Goal: Task Accomplishment & Management: Manage account settings

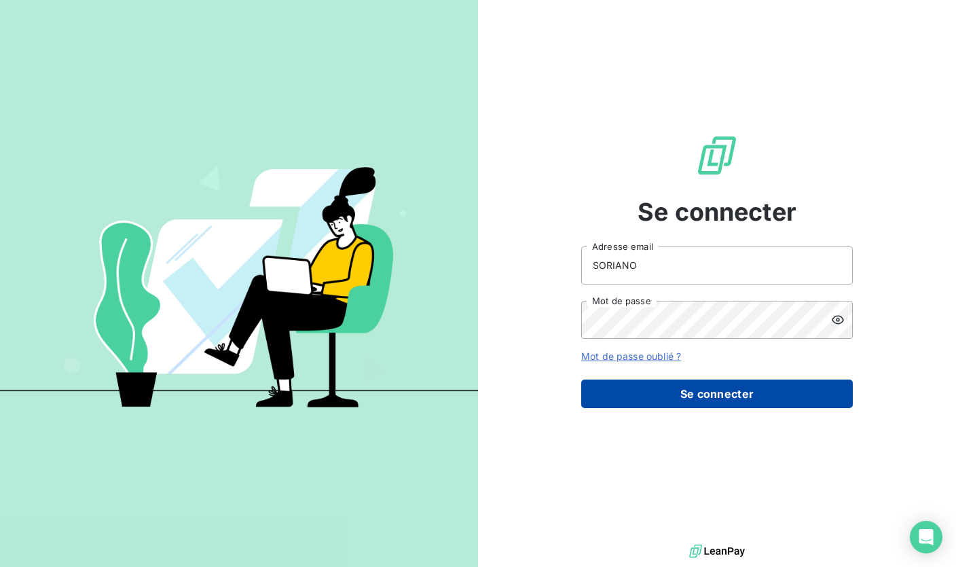
click at [756, 396] on button "Se connecter" at bounding box center [717, 394] width 272 height 29
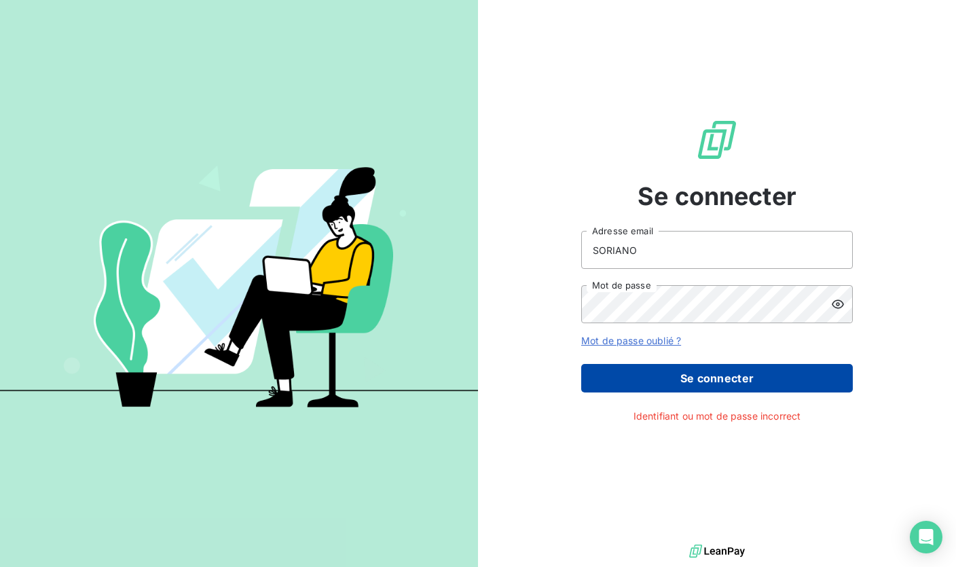
click at [625, 372] on button "Se connecter" at bounding box center [717, 378] width 272 height 29
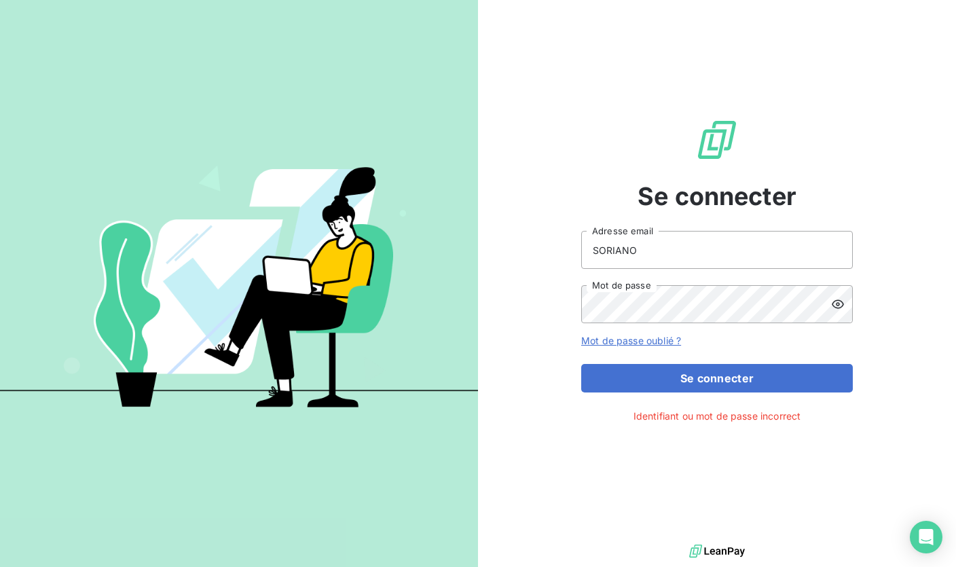
click at [836, 305] on icon at bounding box center [838, 304] width 14 height 14
click at [674, 246] on input "SORIANO" at bounding box center [717, 250] width 272 height 38
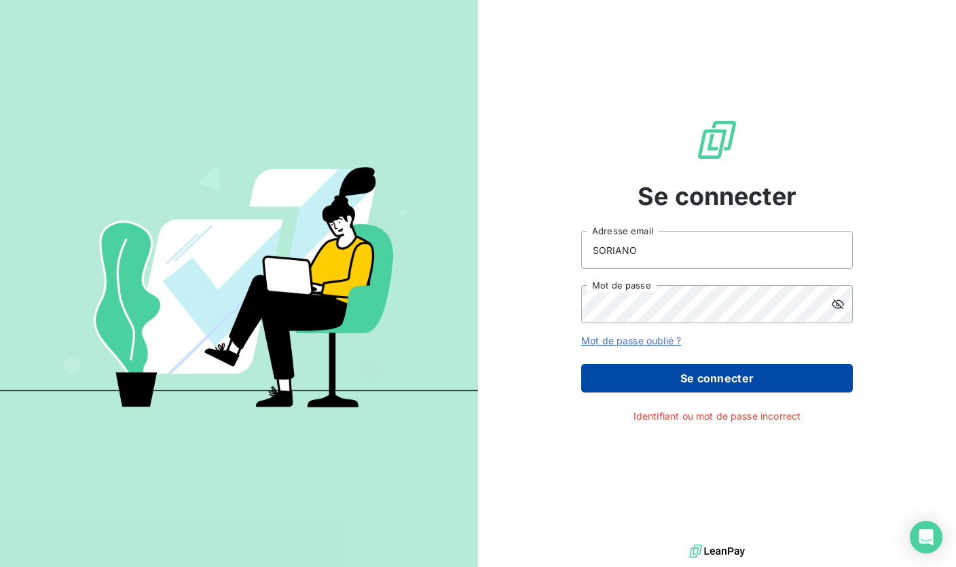
click at [725, 380] on button "Se connecter" at bounding box center [717, 378] width 272 height 29
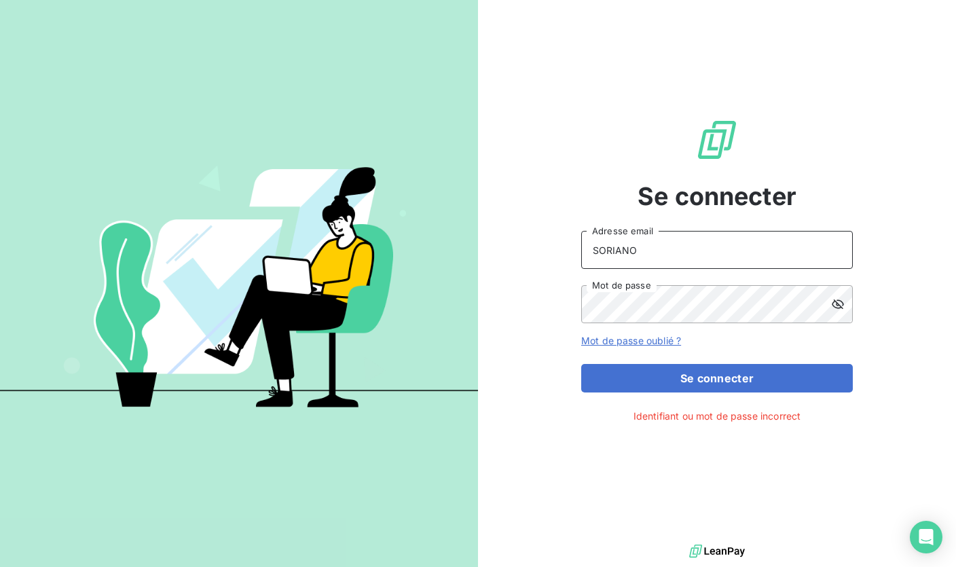
click at [679, 252] on input "SORIANO" at bounding box center [717, 250] width 272 height 38
drag, startPoint x: 673, startPoint y: 253, endPoint x: 583, endPoint y: 252, distance: 89.6
click at [583, 252] on input "SORIANO" at bounding box center [717, 250] width 272 height 38
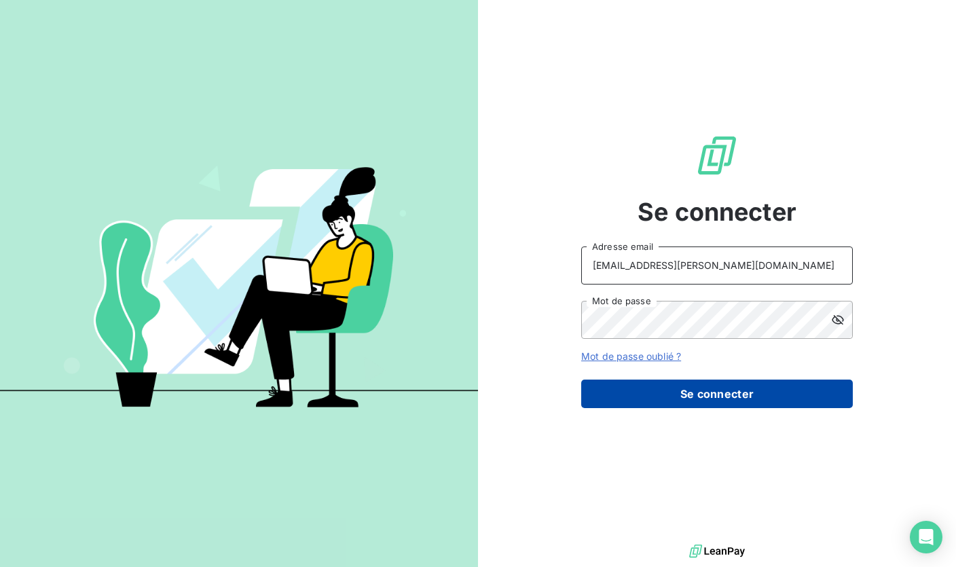
type input "[EMAIL_ADDRESS][PERSON_NAME][DOMAIN_NAME]"
click at [650, 390] on button "Se connecter" at bounding box center [717, 394] width 272 height 29
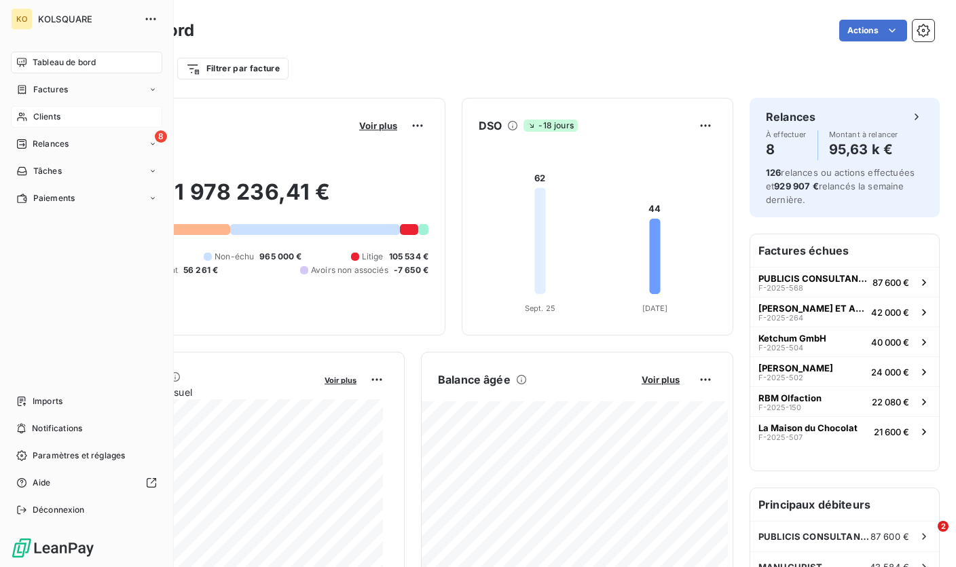
click at [42, 116] on span "Clients" at bounding box center [46, 117] width 27 height 12
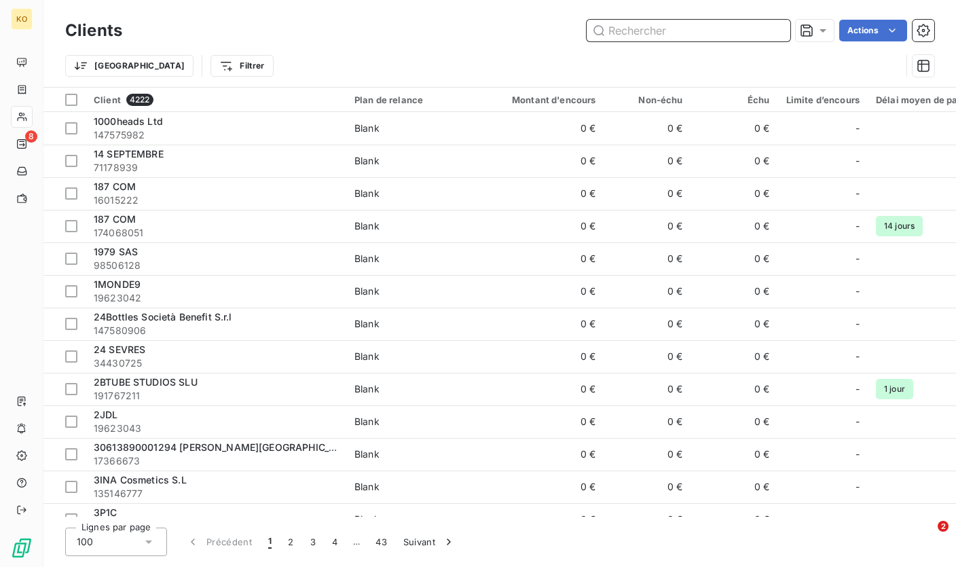
click at [637, 32] on input "text" at bounding box center [689, 31] width 204 height 22
paste input "Eagle Pictures S.P.A"
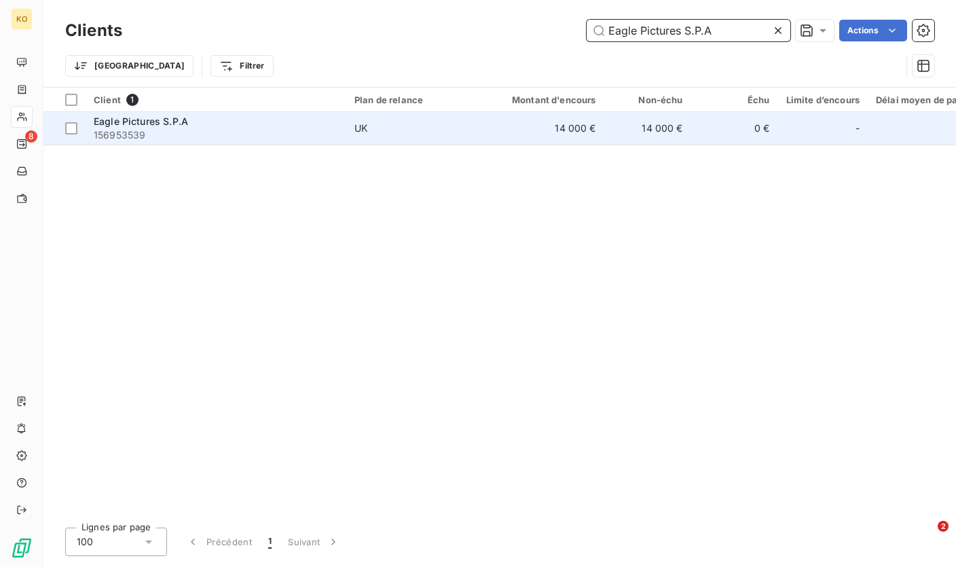
type input "Eagle Pictures S.P.A"
click at [244, 132] on span "156953539" at bounding box center [216, 135] width 244 height 14
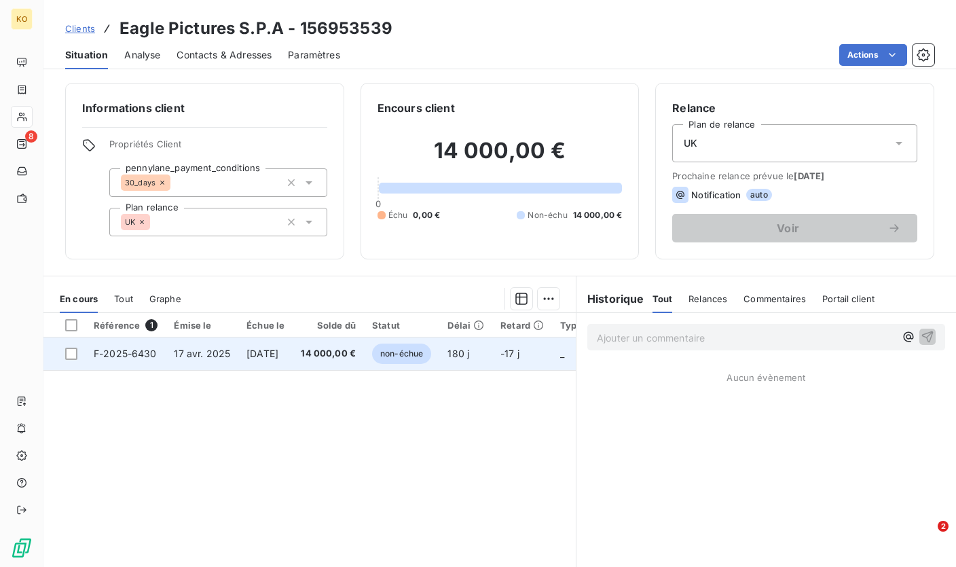
click at [266, 352] on span "[DATE]" at bounding box center [262, 354] width 32 height 12
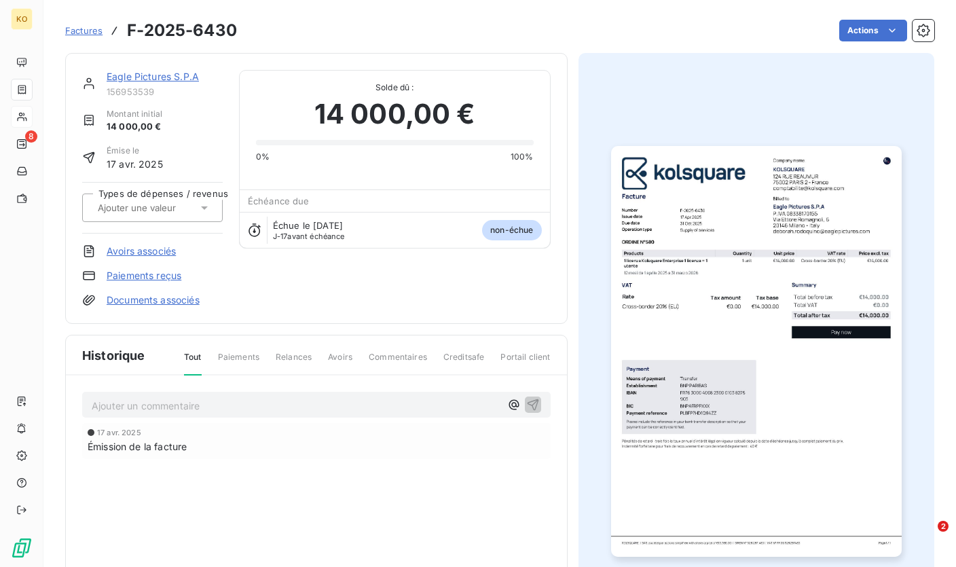
click at [679, 417] on img "button" at bounding box center [756, 351] width 291 height 411
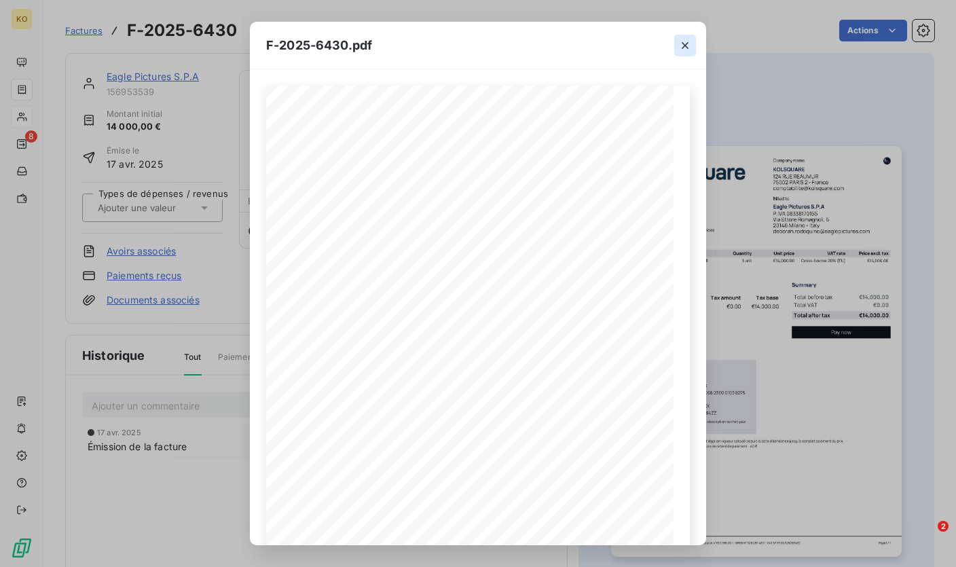
click at [688, 46] on icon "button" at bounding box center [685, 46] width 14 height 14
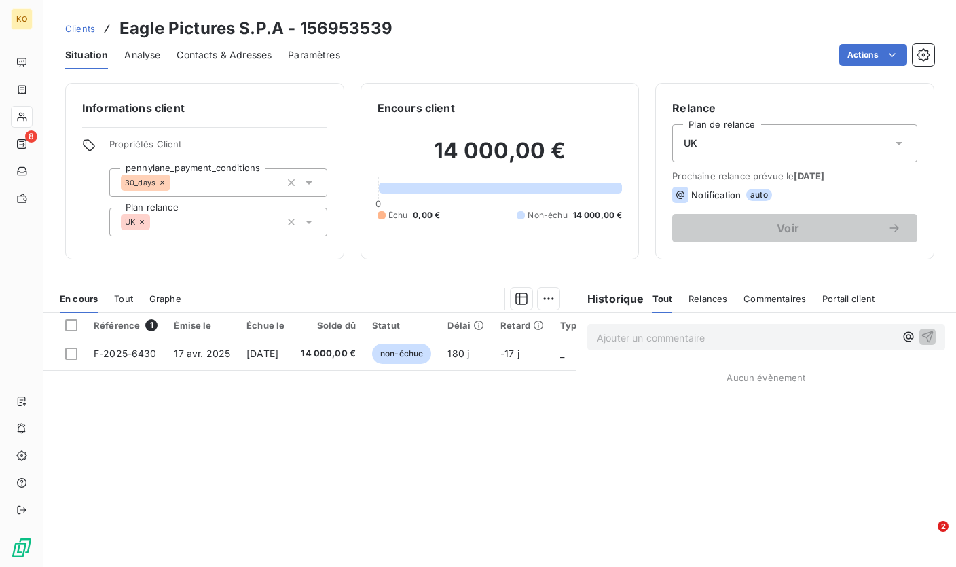
click at [659, 339] on p "Ajouter un commentaire ﻿" at bounding box center [746, 337] width 298 height 17
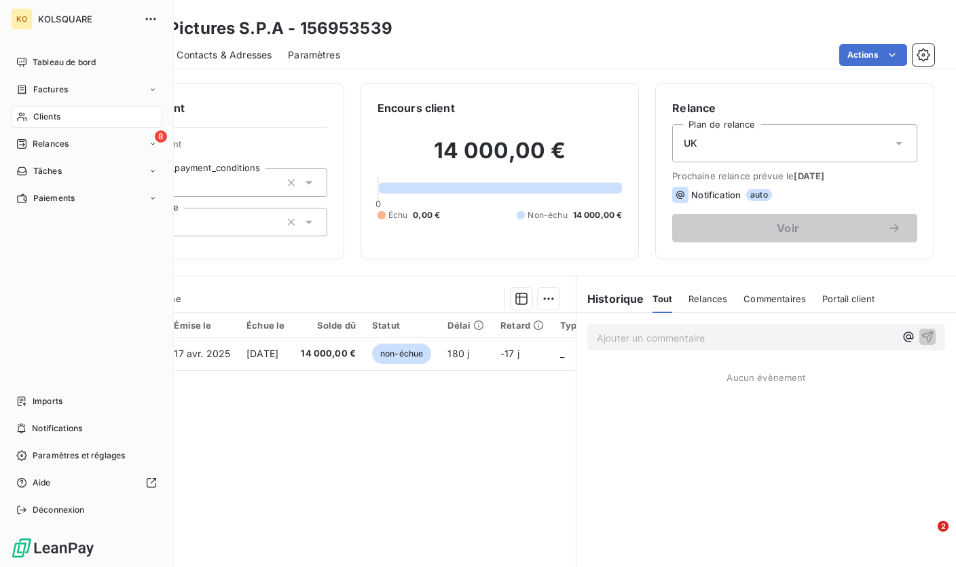
click at [44, 113] on span "Clients" at bounding box center [46, 117] width 27 height 12
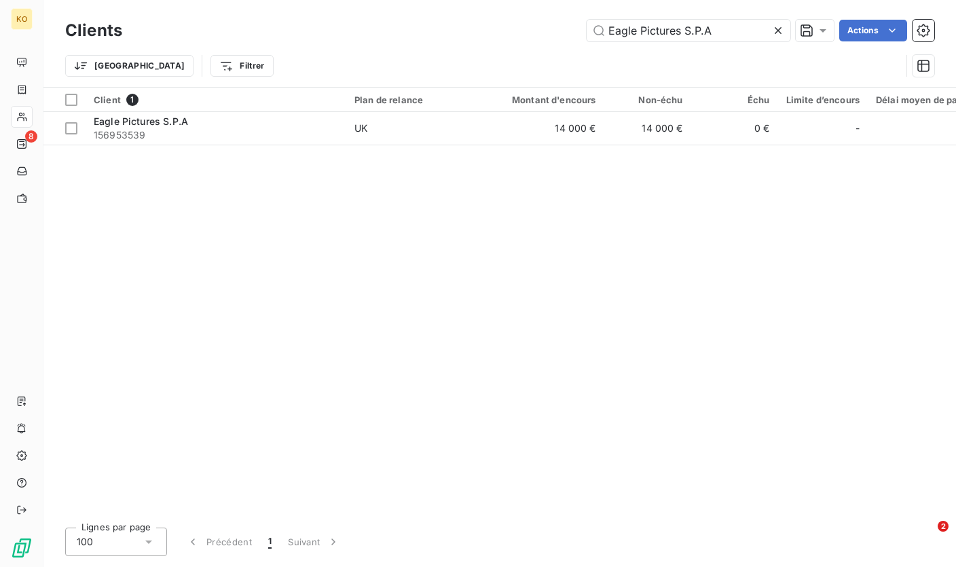
click at [539, 34] on div "Eagle Pictures S.P.A Actions" at bounding box center [537, 31] width 796 height 22
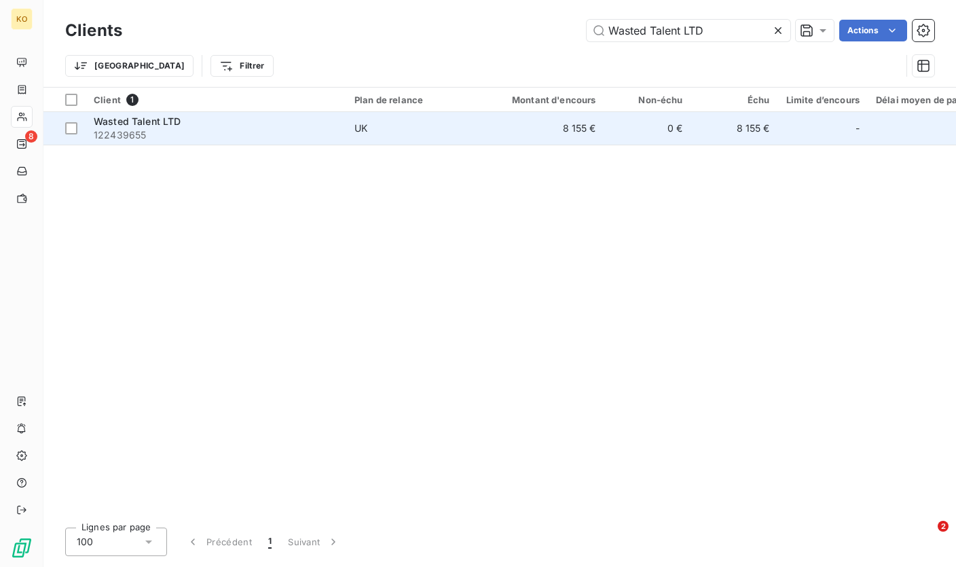
type input "Wasted Talent LTD"
click at [244, 136] on span "122439655" at bounding box center [216, 135] width 244 height 14
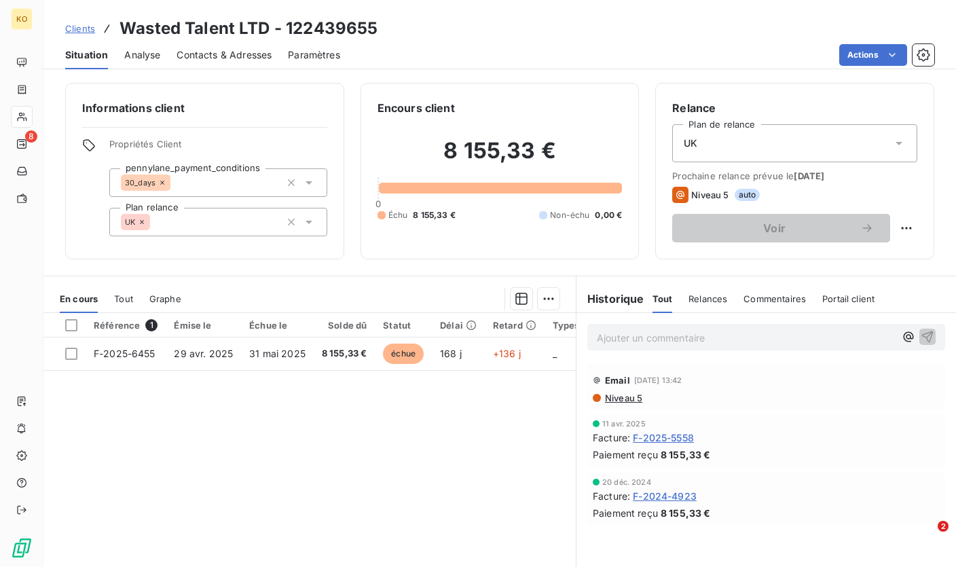
click at [241, 42] on div "Contacts & Adresses" at bounding box center [224, 55] width 95 height 29
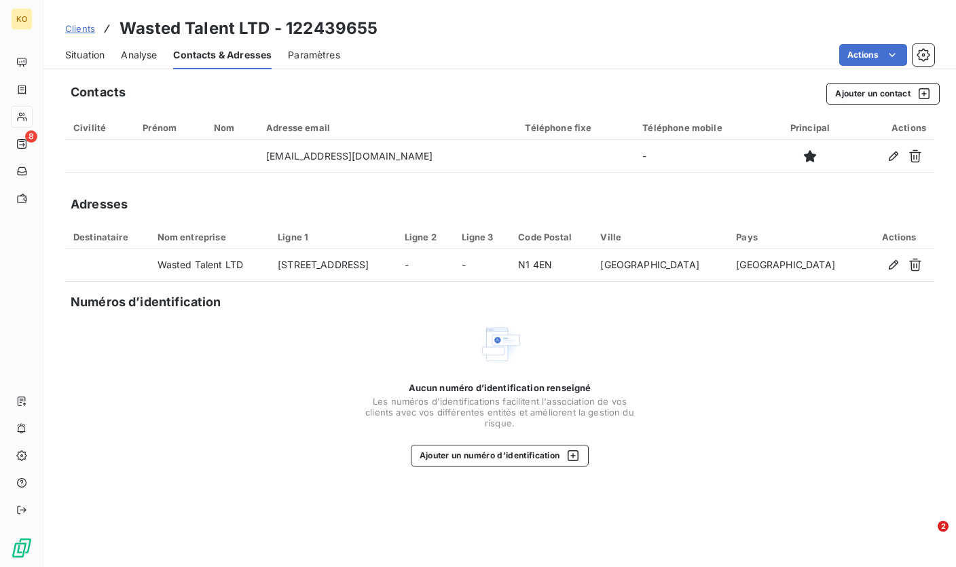
click at [152, 52] on span "Analyse" at bounding box center [139, 55] width 36 height 14
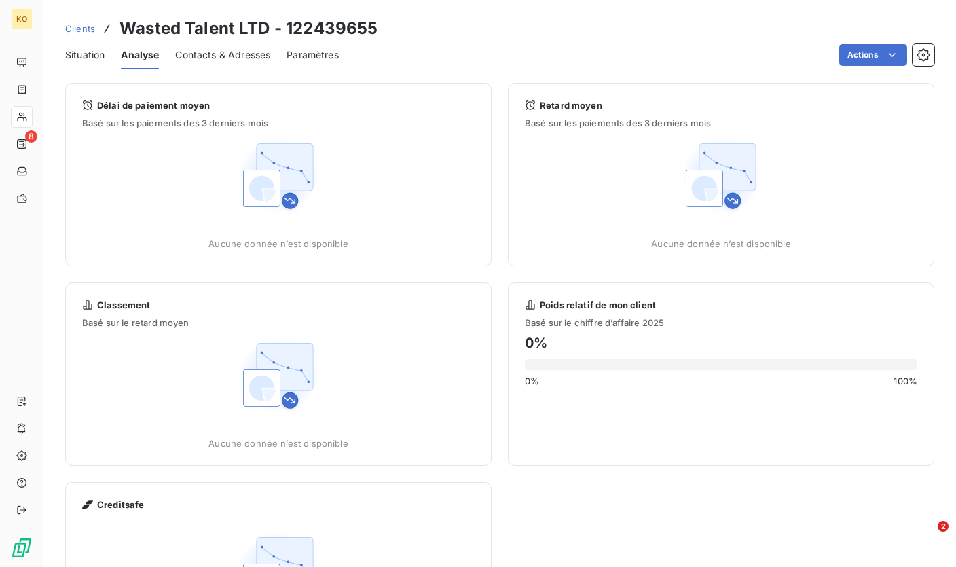
click at [89, 53] on span "Situation" at bounding box center [84, 55] width 39 height 14
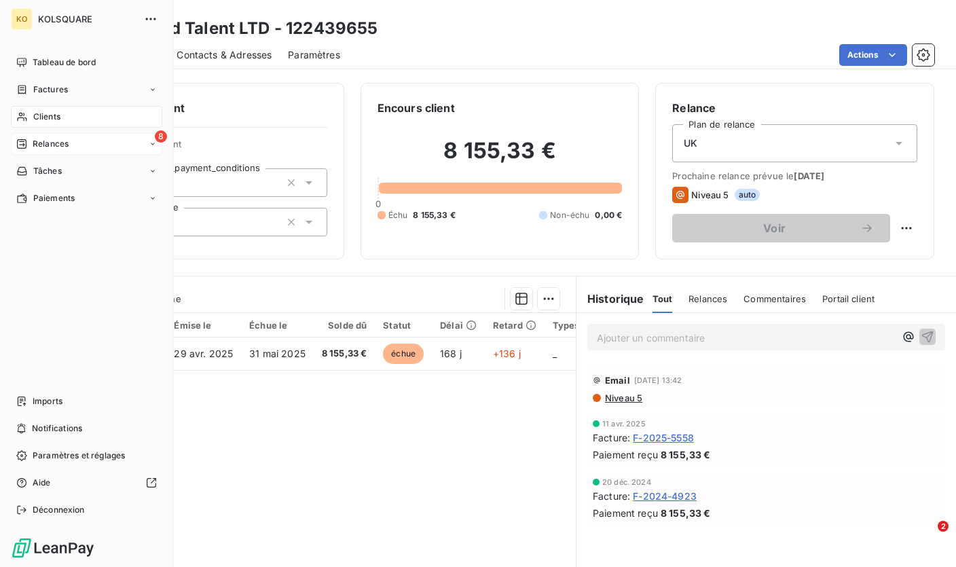
click at [29, 146] on div "Relances" at bounding box center [42, 144] width 52 height 12
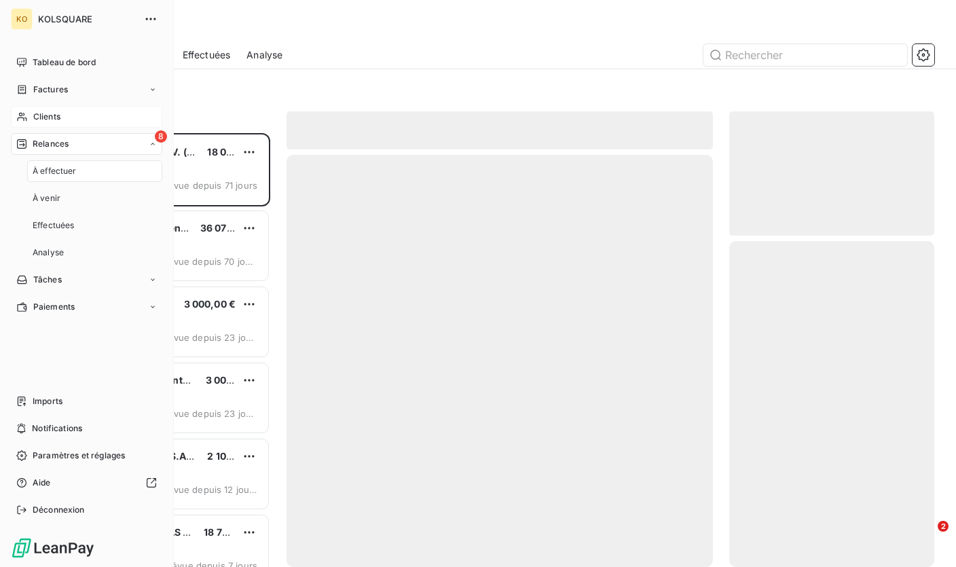
scroll to position [424, 195]
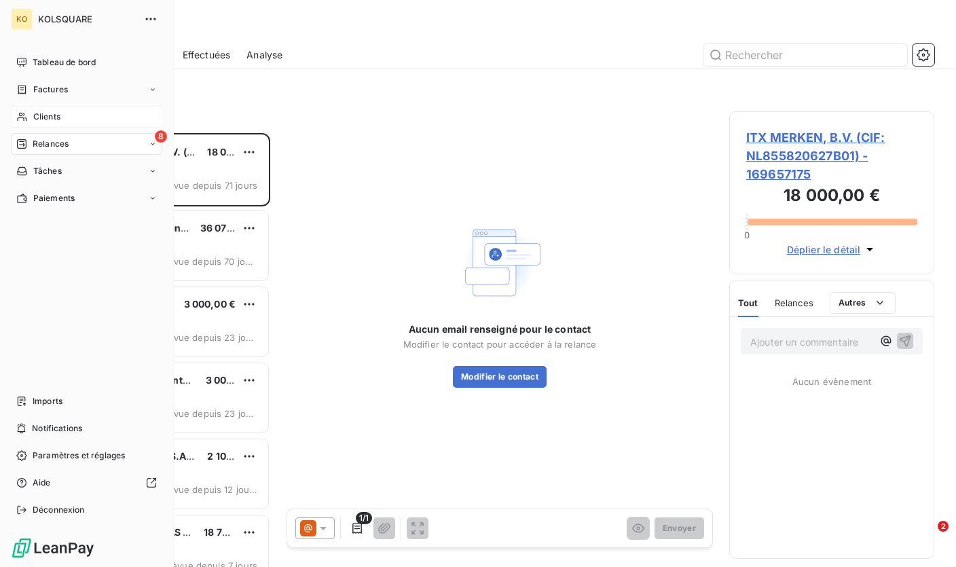
click at [155, 145] on icon at bounding box center [153, 144] width 8 height 8
click at [44, 91] on span "Factures" at bounding box center [50, 90] width 35 height 12
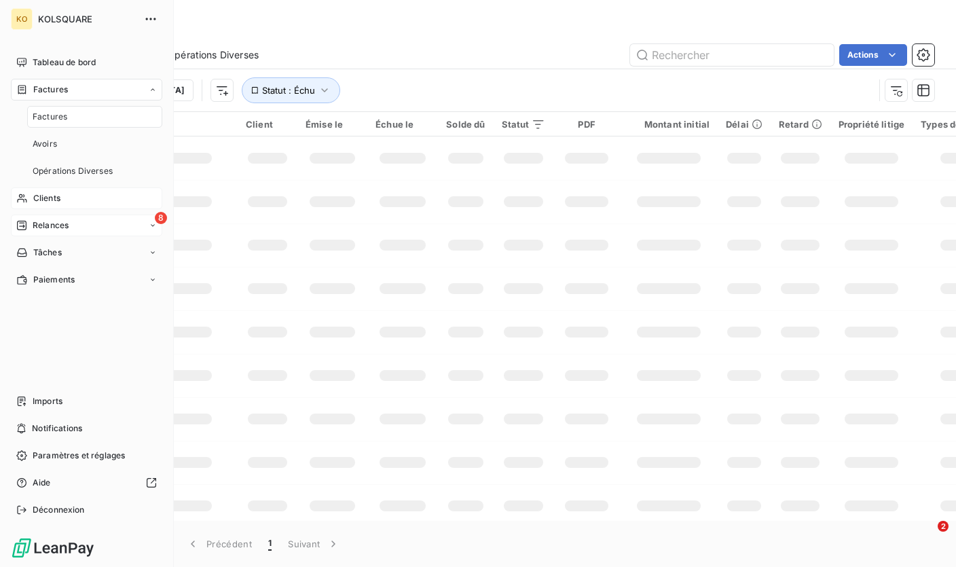
click at [54, 116] on span "Factures" at bounding box center [50, 117] width 35 height 12
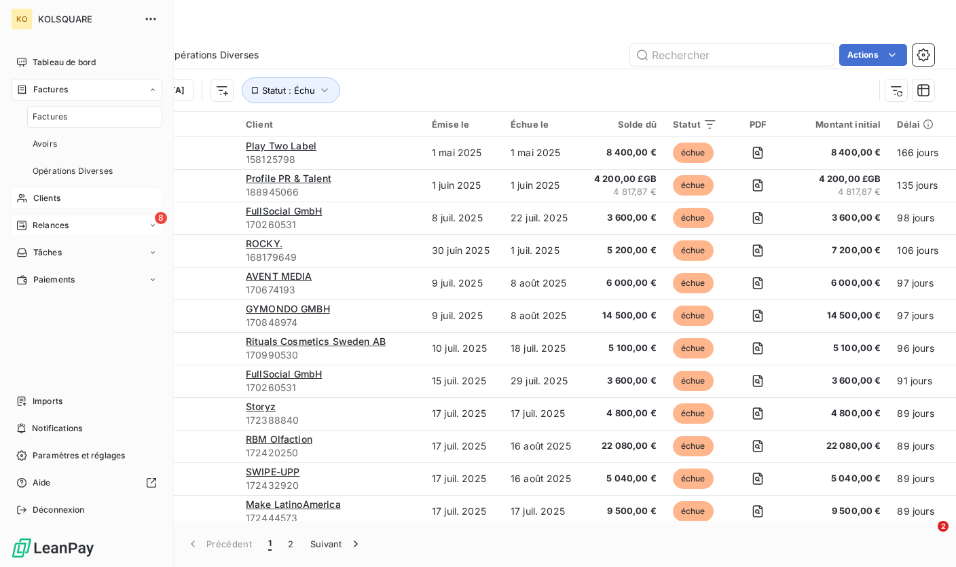
click at [59, 229] on span "Relances" at bounding box center [51, 225] width 36 height 12
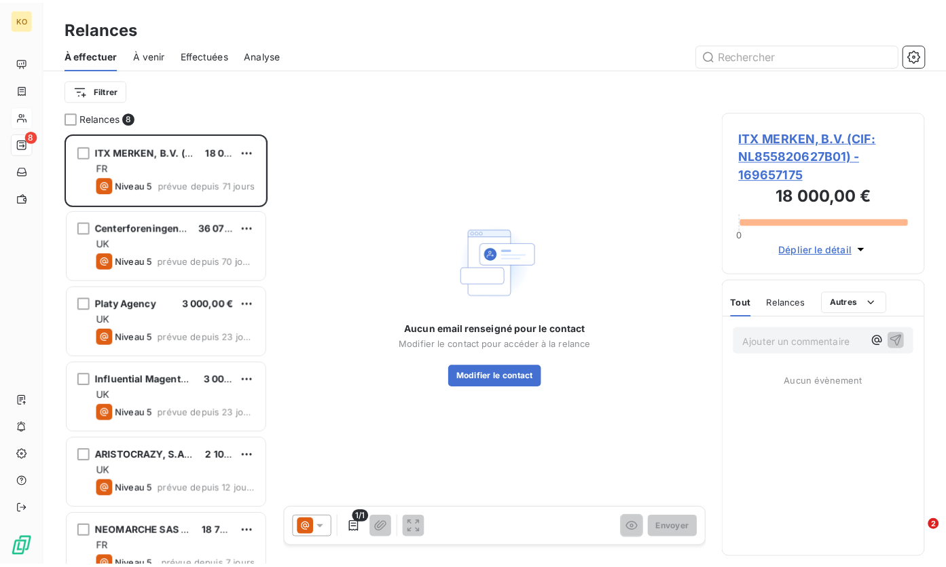
scroll to position [424, 195]
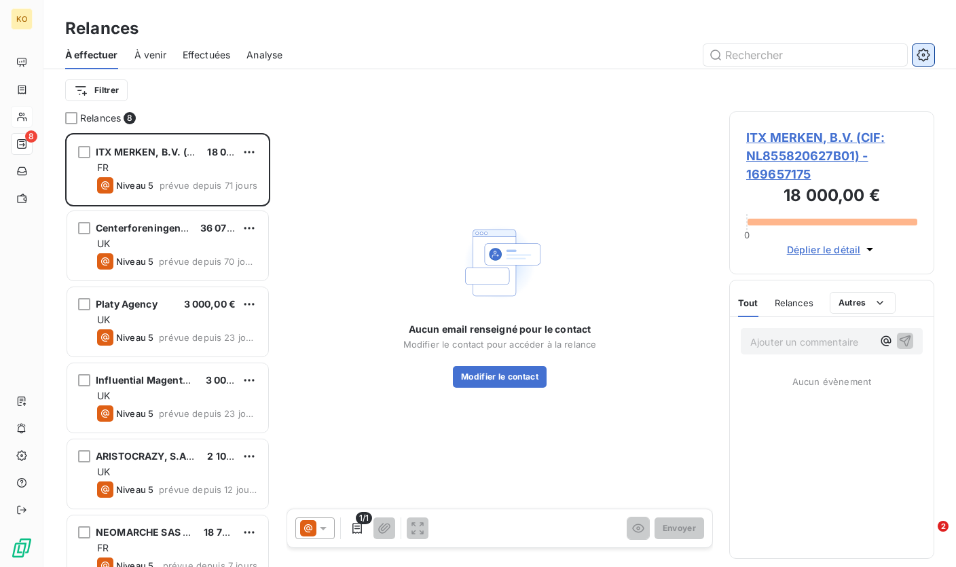
click at [928, 62] on button "button" at bounding box center [923, 55] width 22 height 22
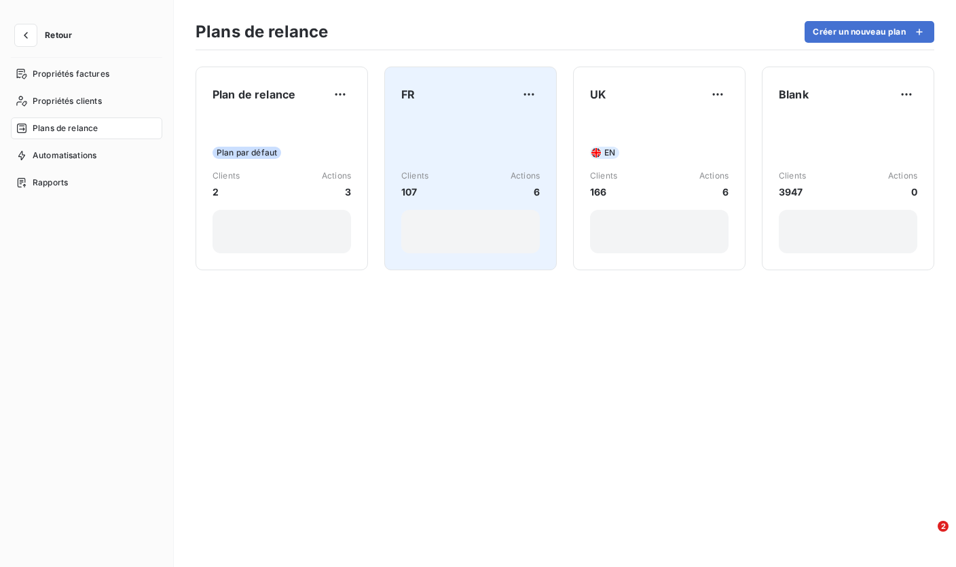
click at [436, 151] on div "Clients 107 Actions 6" at bounding box center [470, 184] width 139 height 137
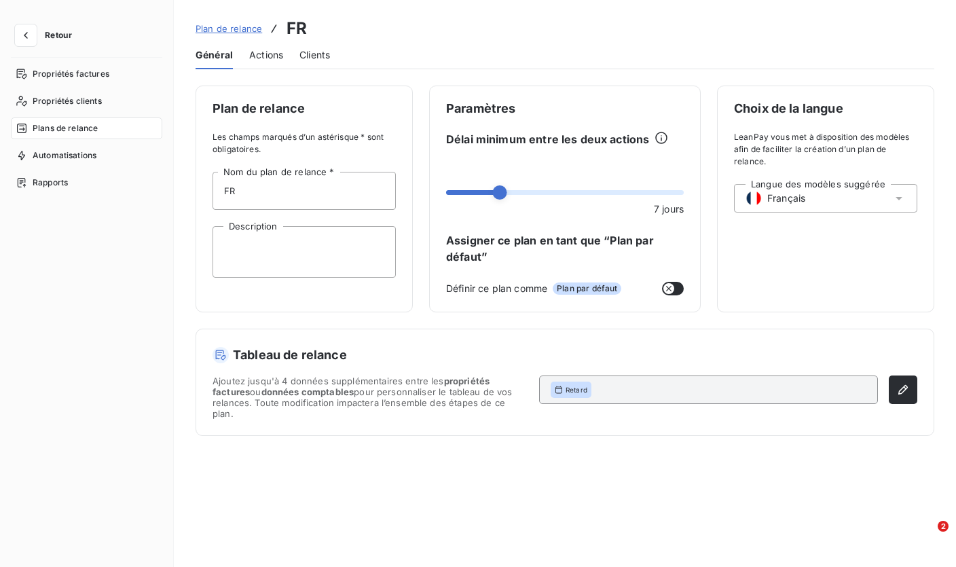
click at [267, 52] on span "Actions" at bounding box center [266, 55] width 34 height 14
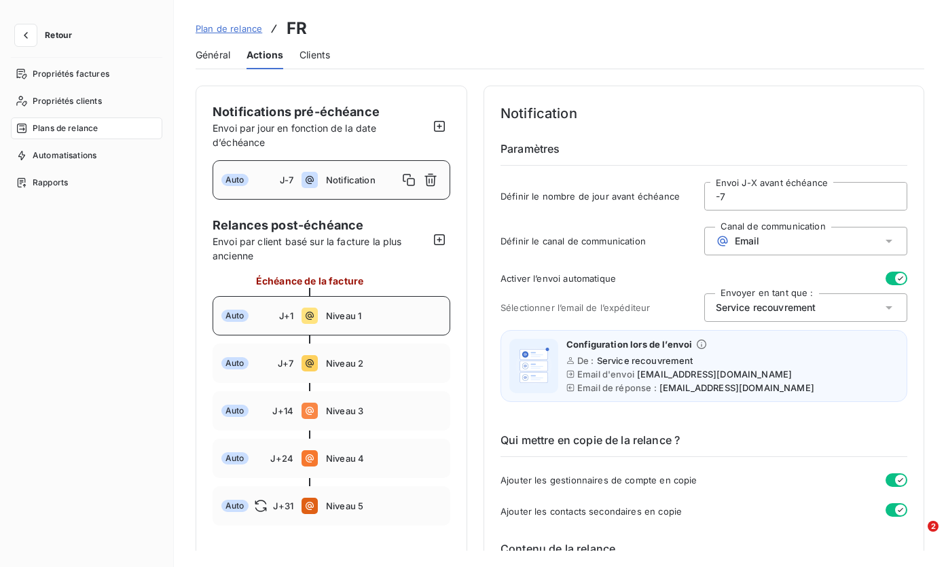
click at [374, 320] on span "Niveau 1" at bounding box center [383, 315] width 115 height 11
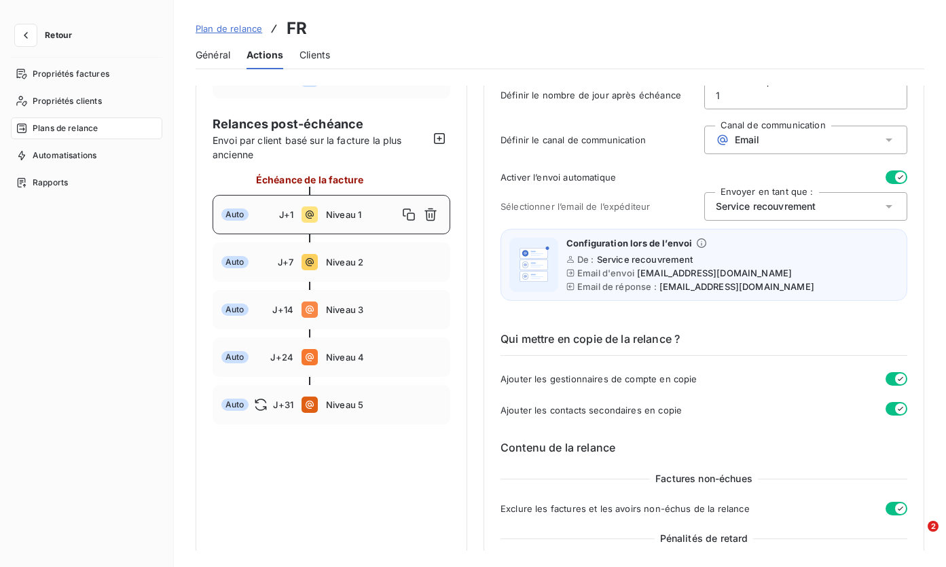
scroll to position [104, 0]
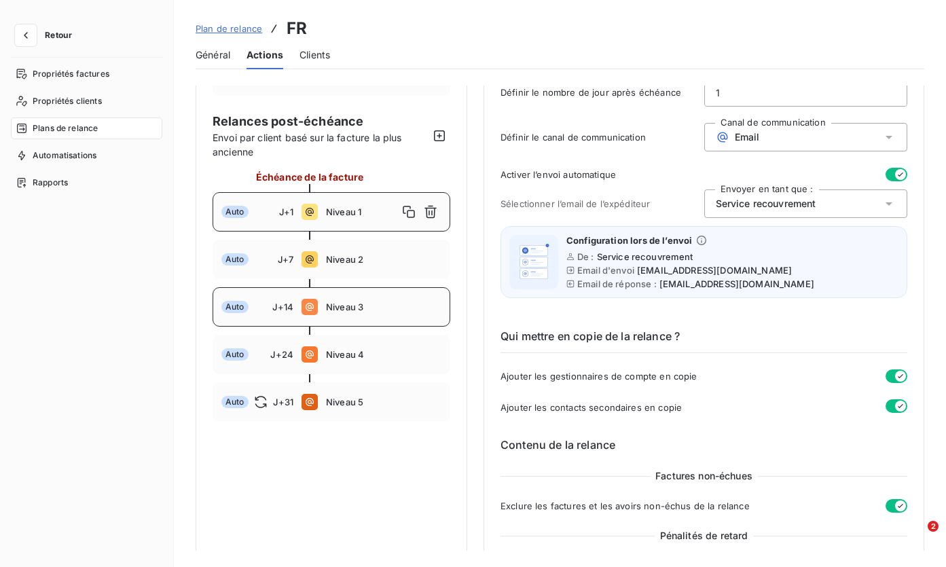
click at [342, 306] on span "Niveau 3" at bounding box center [383, 306] width 115 height 11
click at [358, 309] on span "Niveau 3" at bounding box center [362, 306] width 72 height 11
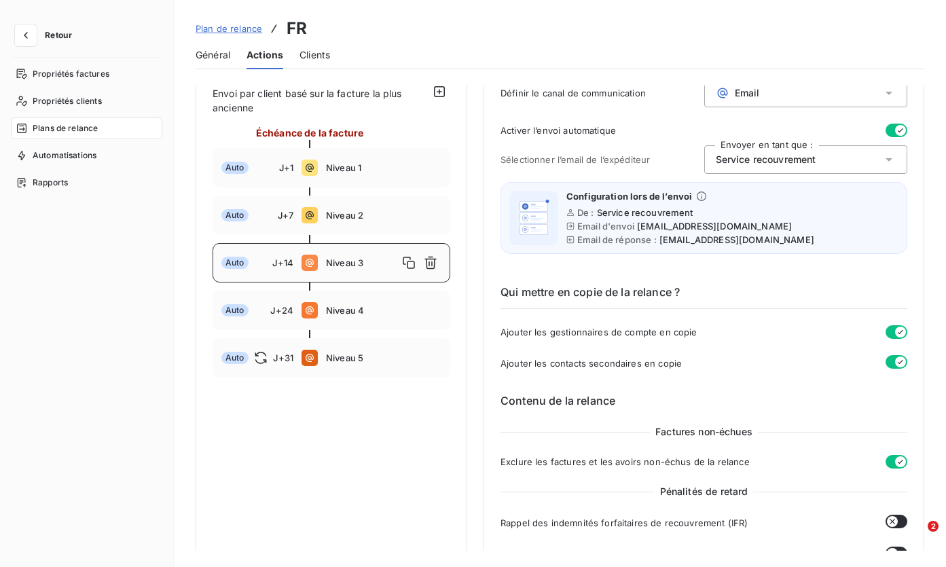
scroll to position [143, 0]
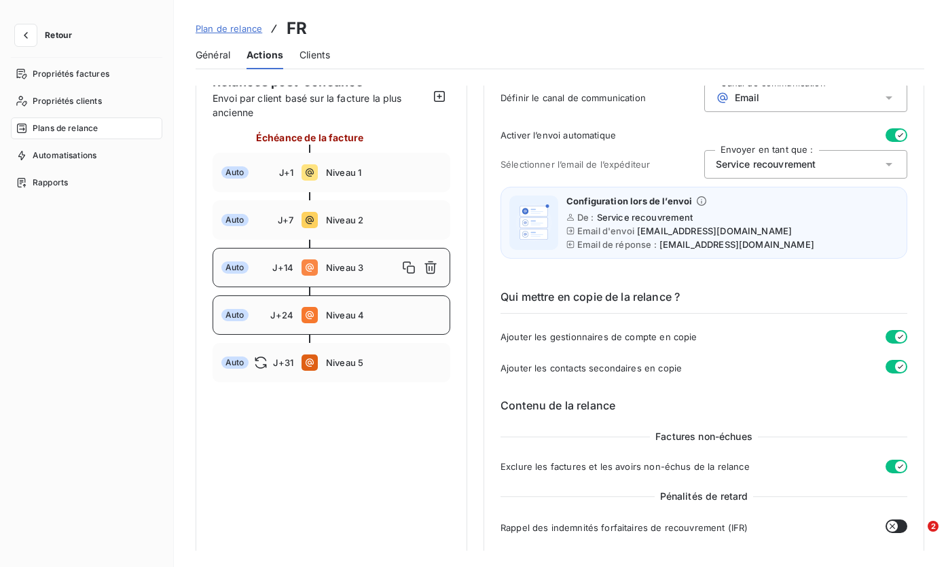
click at [320, 310] on div "Auto J+24 Niveau 4" at bounding box center [332, 314] width 238 height 39
type input "24"
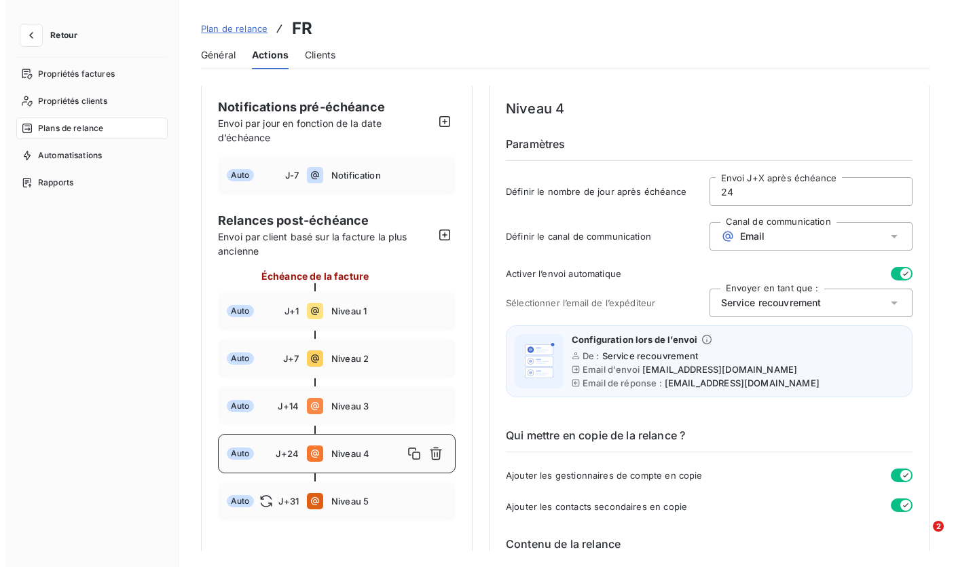
scroll to position [0, 0]
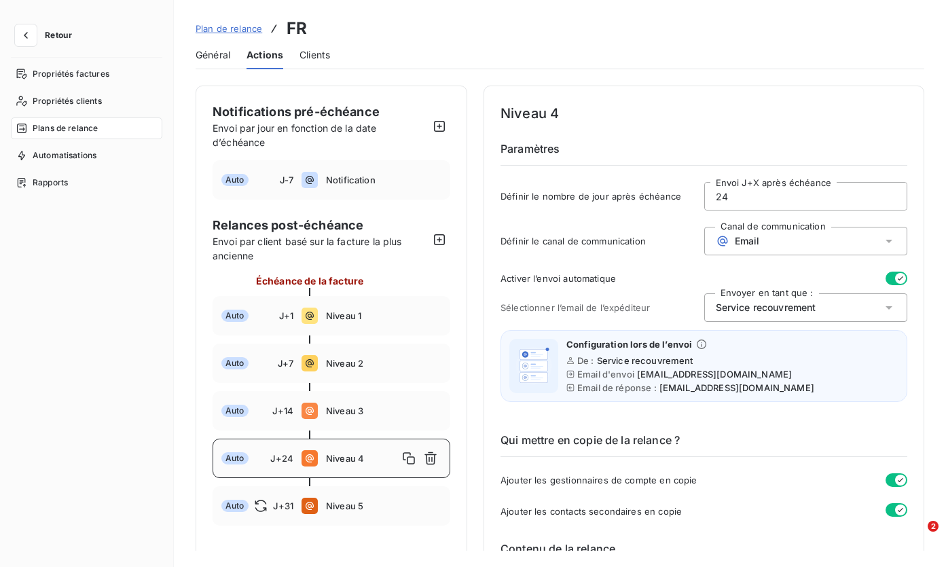
click at [50, 36] on span "Retour" at bounding box center [58, 35] width 27 height 8
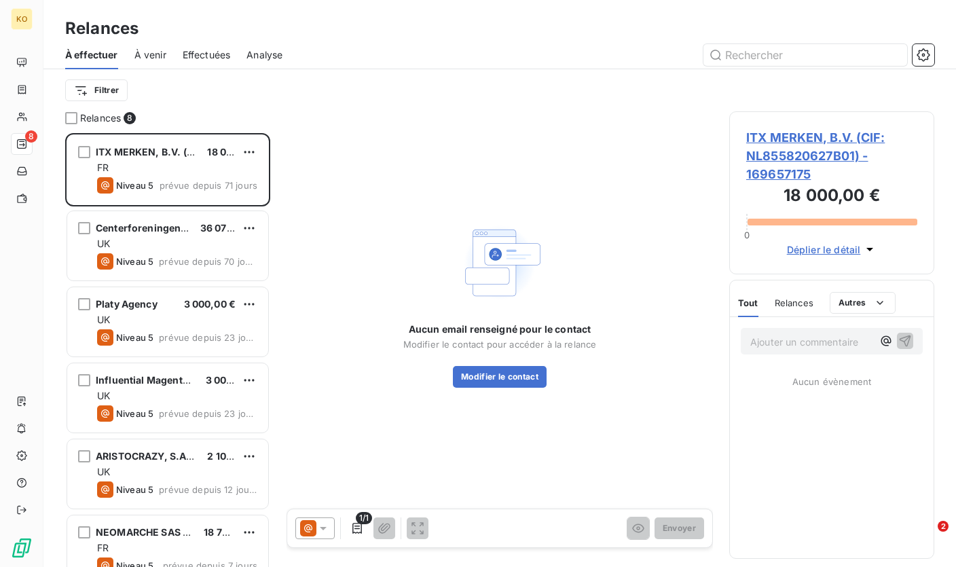
scroll to position [424, 195]
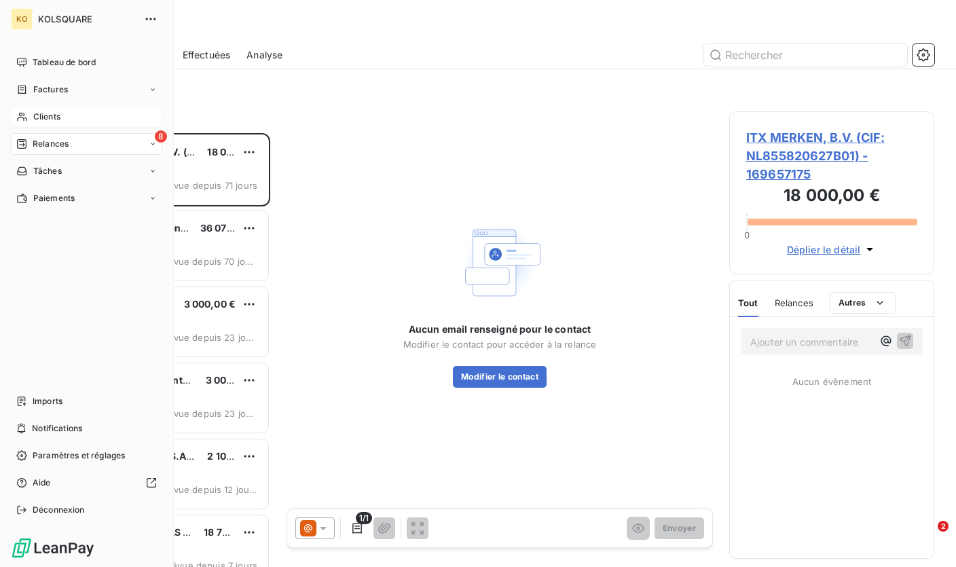
click at [42, 121] on span "Clients" at bounding box center [46, 117] width 27 height 12
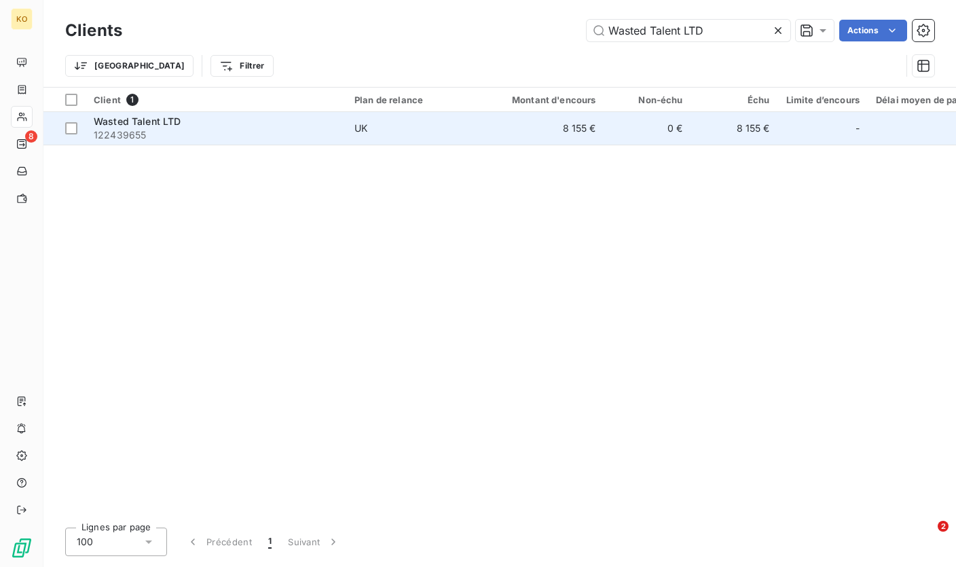
click at [203, 126] on div "Wasted Talent LTD" at bounding box center [216, 122] width 244 height 14
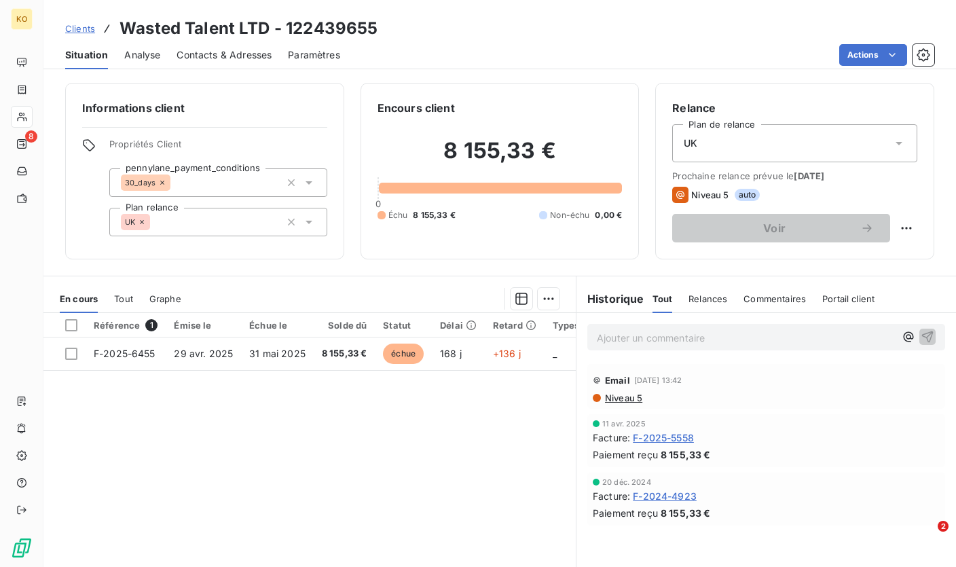
scroll to position [2, 0]
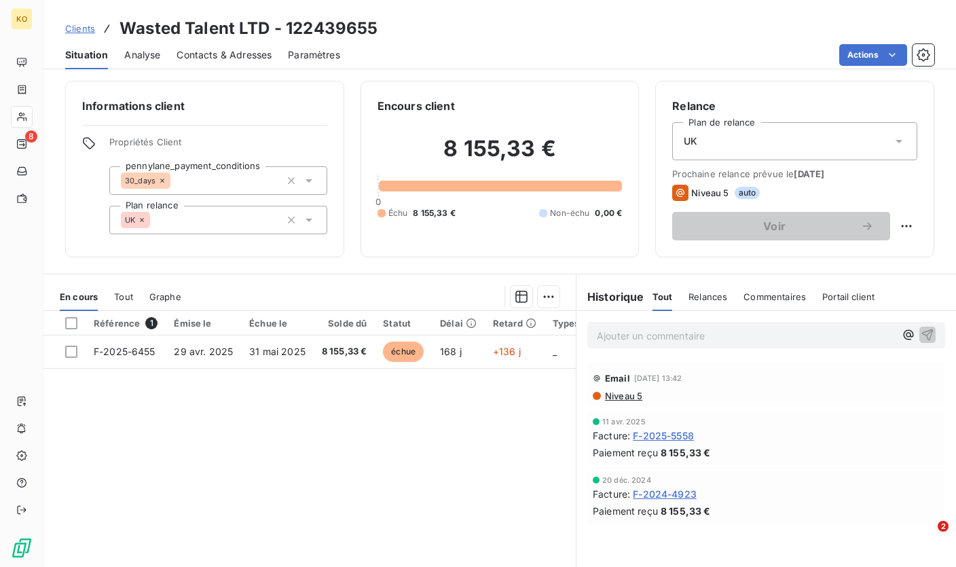
drag, startPoint x: 621, startPoint y: 36, endPoint x: 578, endPoint y: 43, distance: 43.4
click at [621, 36] on div "Clients Wasted Talent LTD - 122439655" at bounding box center [499, 28] width 912 height 24
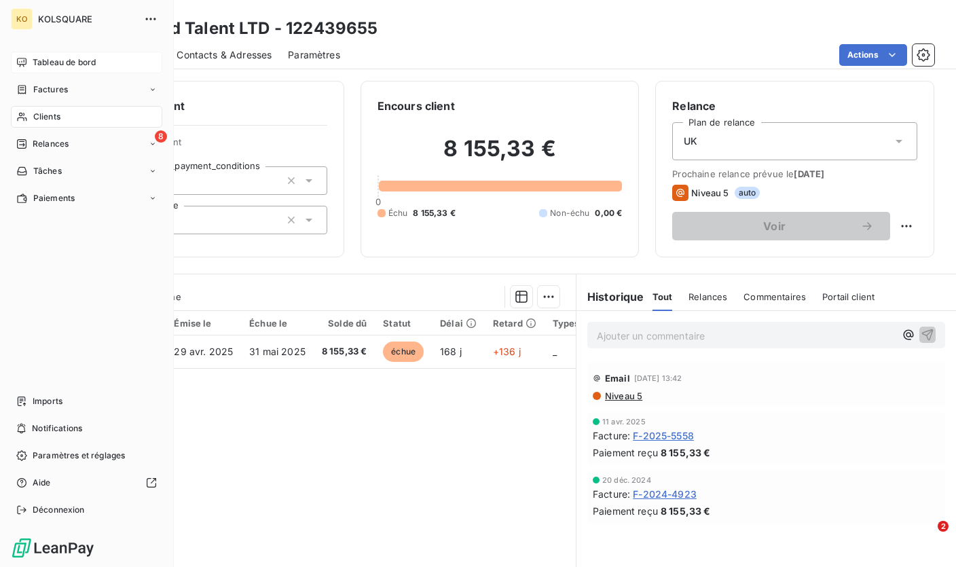
click at [77, 60] on span "Tableau de bord" at bounding box center [64, 62] width 63 height 12
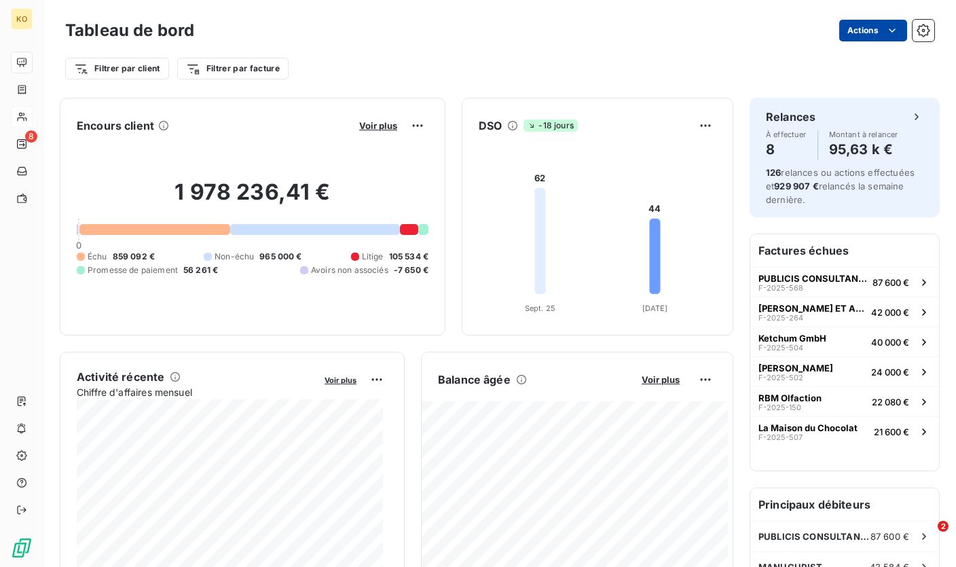
click at [872, 32] on html "KO 8 Tableau de bord Actions Filtrer par client Filtrer par facture Encours cli…" at bounding box center [478, 283] width 956 height 567
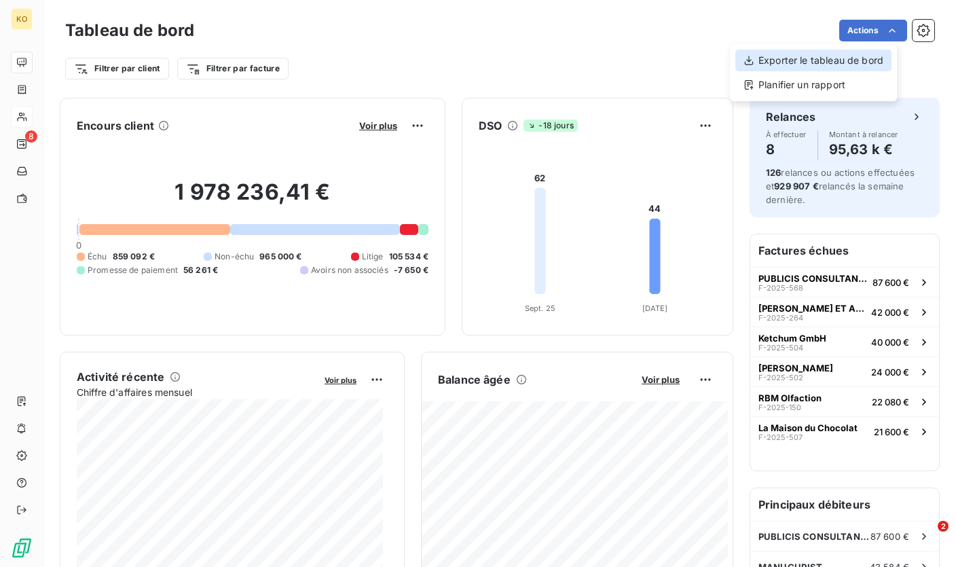
click at [817, 67] on div "Exporter le tableau de bord" at bounding box center [813, 61] width 156 height 22
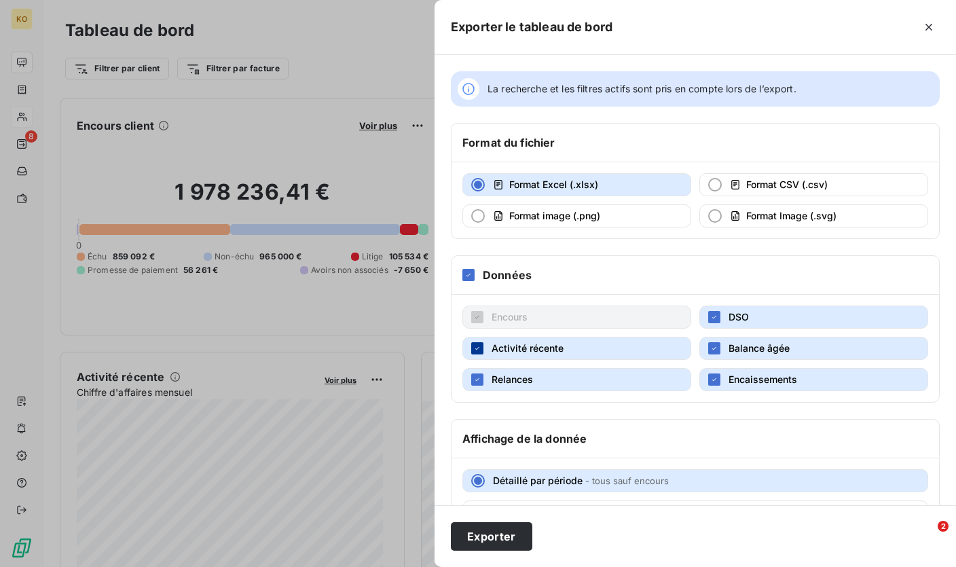
click at [476, 351] on icon "button" at bounding box center [477, 348] width 8 height 8
drag, startPoint x: 476, startPoint y: 376, endPoint x: 623, endPoint y: 375, distance: 146.7
click at [476, 376] on icon "button" at bounding box center [477, 379] width 8 height 8
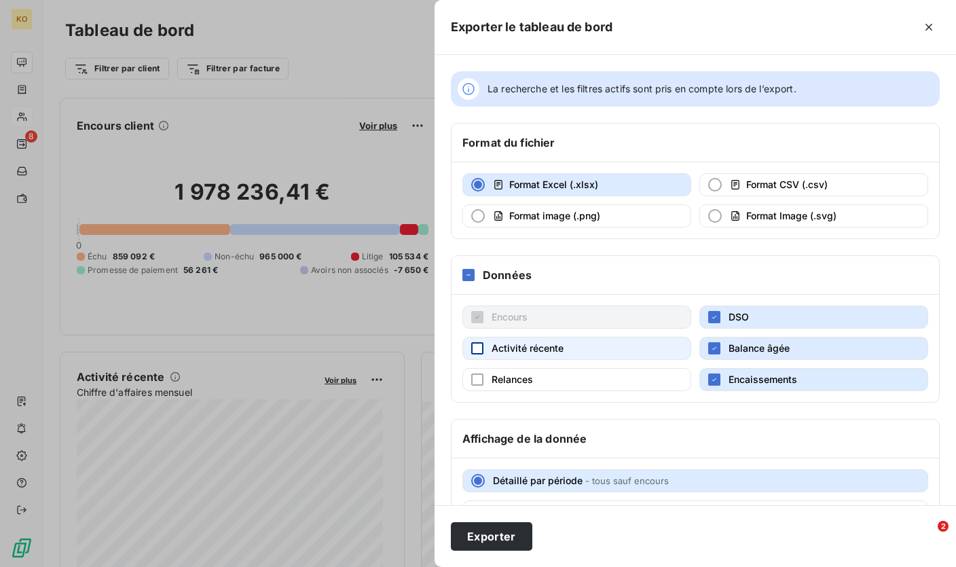
drag, startPoint x: 707, startPoint y: 318, endPoint x: 718, endPoint y: 375, distance: 57.4
click at [710, 318] on icon "button" at bounding box center [714, 317] width 8 height 8
drag, startPoint x: 710, startPoint y: 378, endPoint x: 710, endPoint y: 392, distance: 14.3
click at [712, 378] on icon "button" at bounding box center [714, 379] width 4 height 3
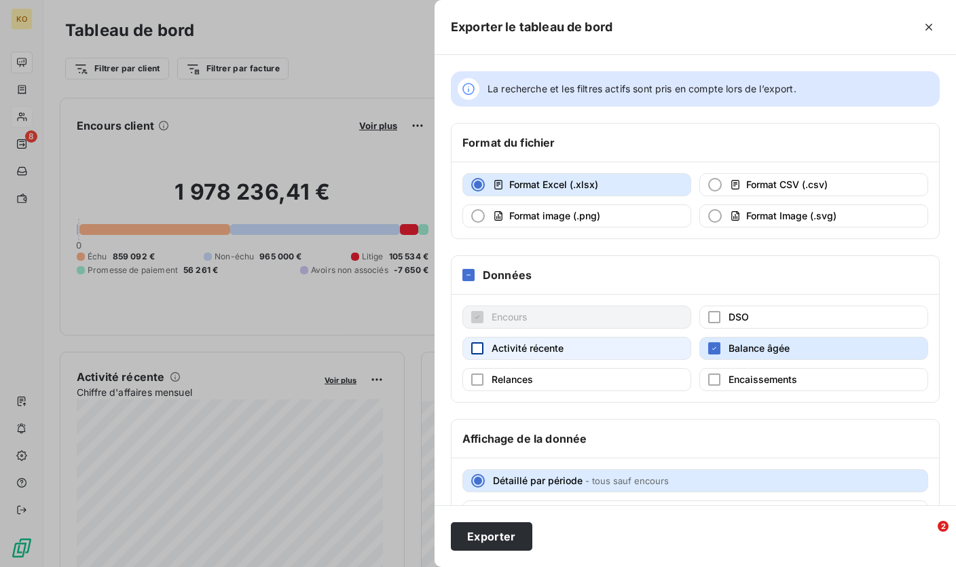
scroll to position [77, 0]
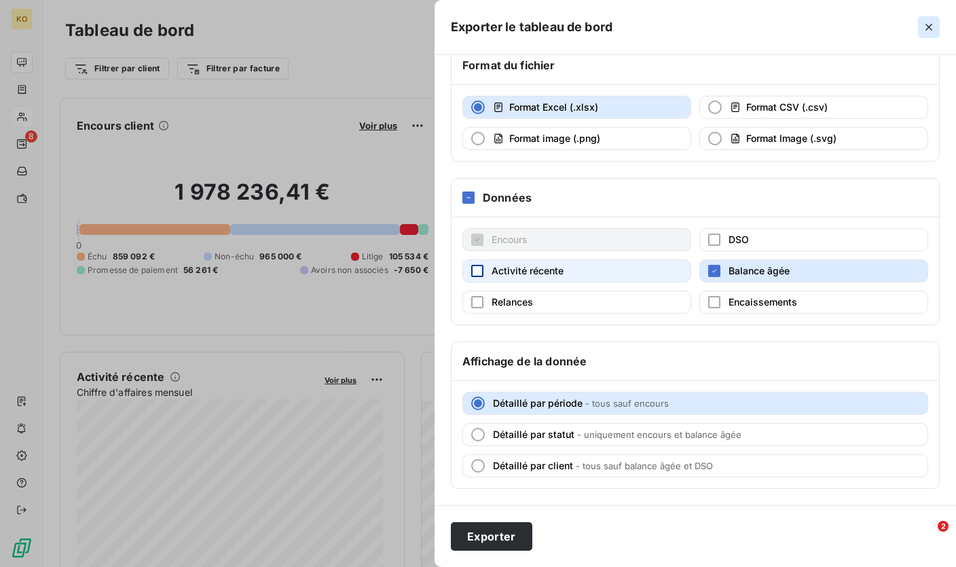
click at [931, 27] on icon "button" at bounding box center [929, 27] width 14 height 14
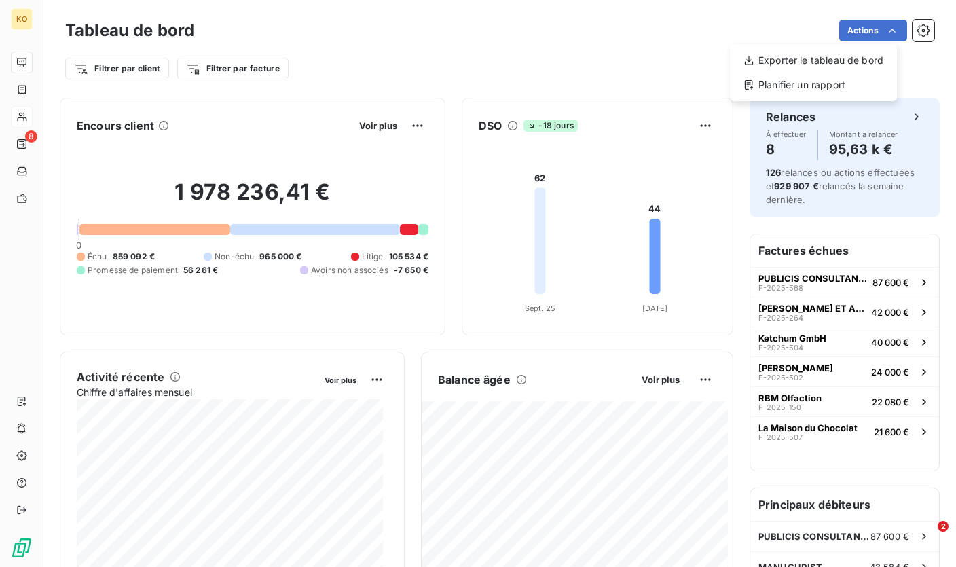
click at [401, 57] on html "KO 8 Tableau de bord Actions Exporter le tableau de bord Planifier un rapport F…" at bounding box center [478, 283] width 956 height 567
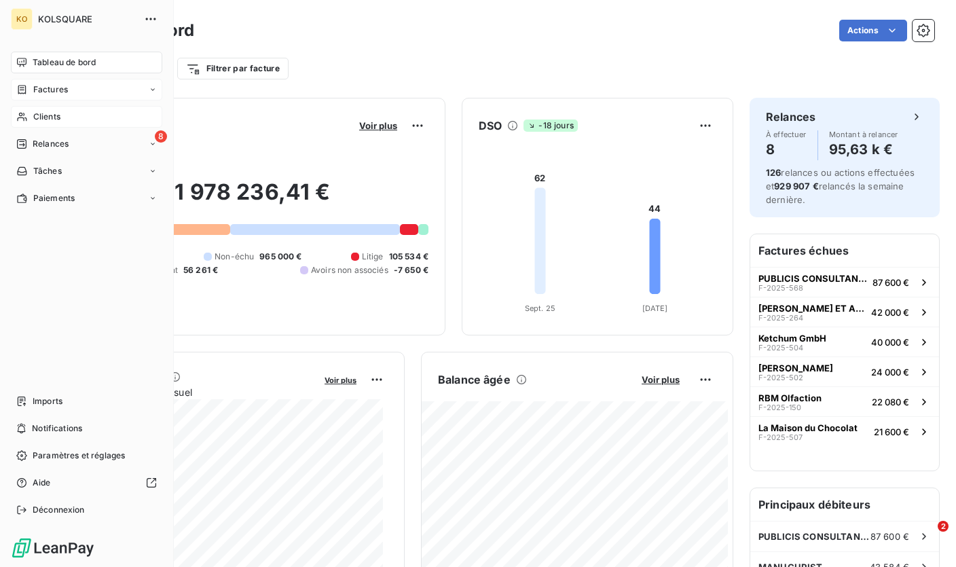
click at [58, 91] on span "Factures" at bounding box center [50, 90] width 35 height 12
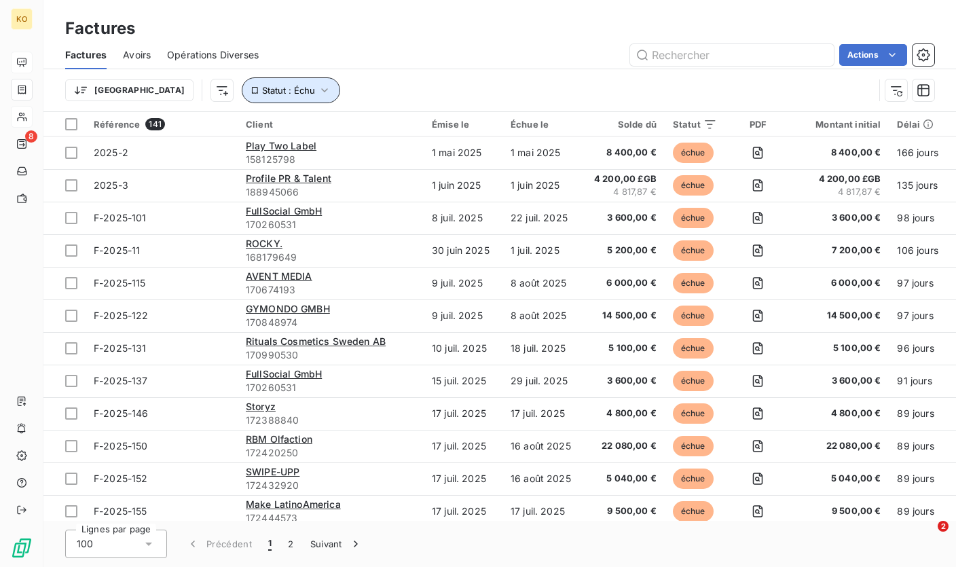
click at [262, 93] on span "Statut : Échu" at bounding box center [288, 90] width 53 height 11
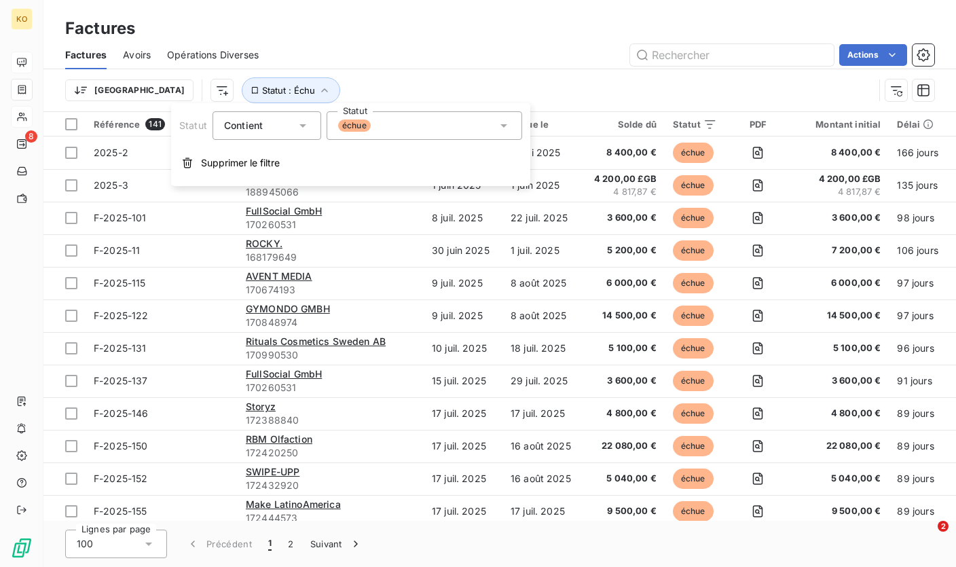
click at [333, 126] on div "échue" at bounding box center [425, 125] width 196 height 29
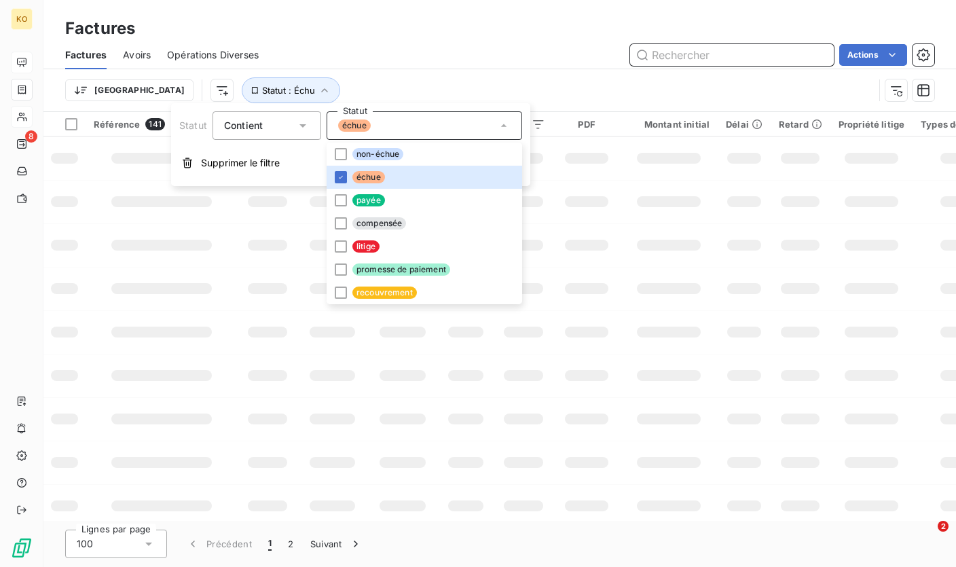
click at [674, 49] on input "text" at bounding box center [732, 55] width 204 height 22
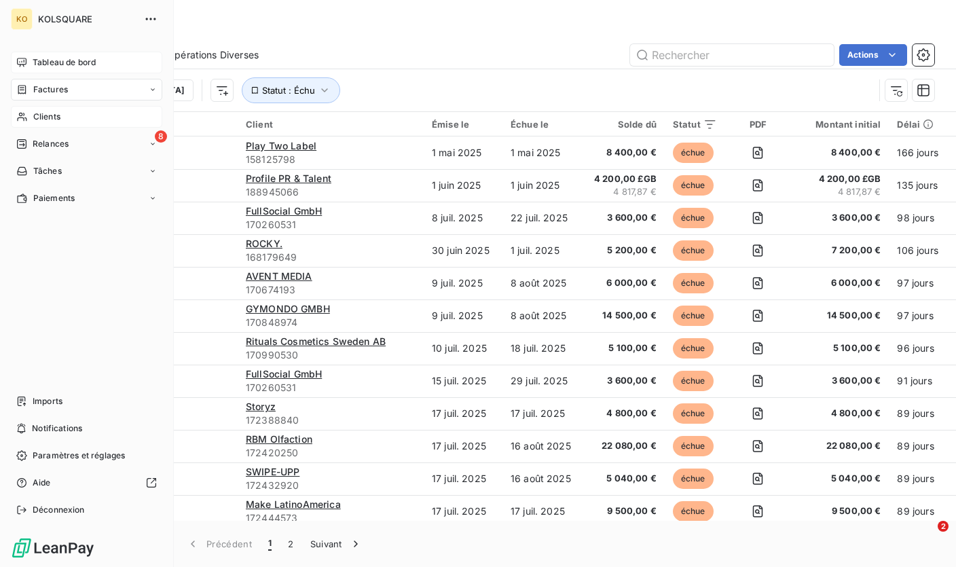
click at [32, 119] on div "Clients" at bounding box center [86, 117] width 151 height 22
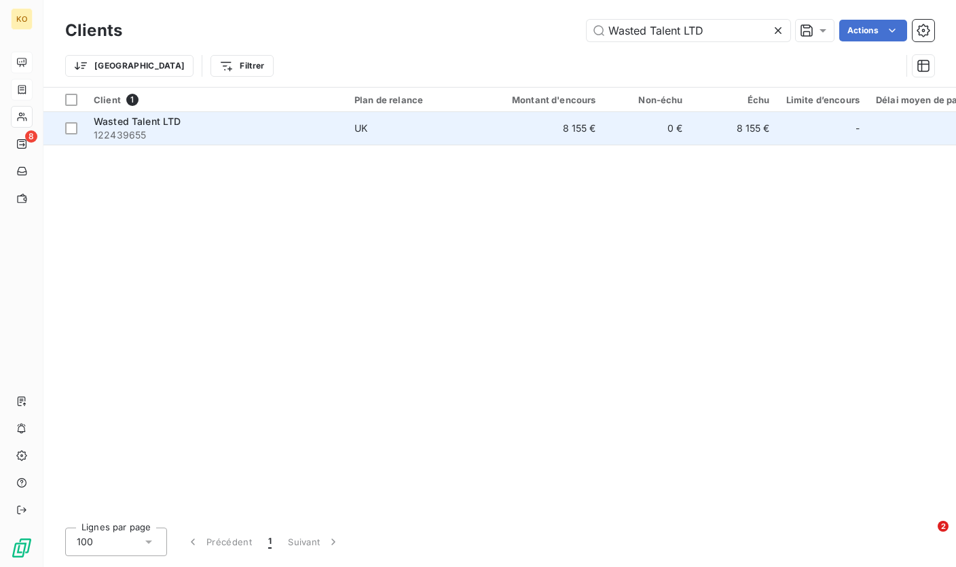
click at [370, 130] on span "UK" at bounding box center [416, 129] width 125 height 14
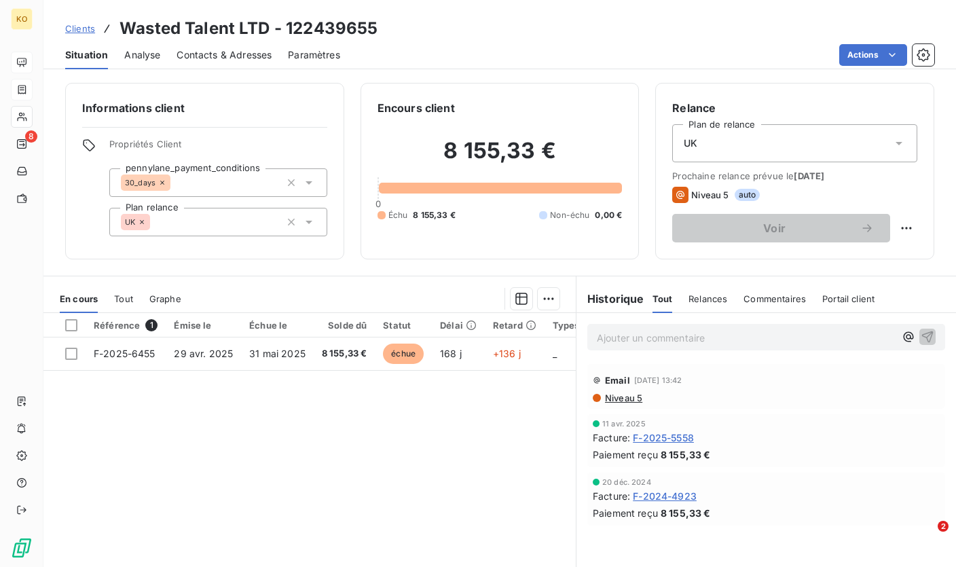
click at [733, 147] on div "UK" at bounding box center [794, 143] width 245 height 38
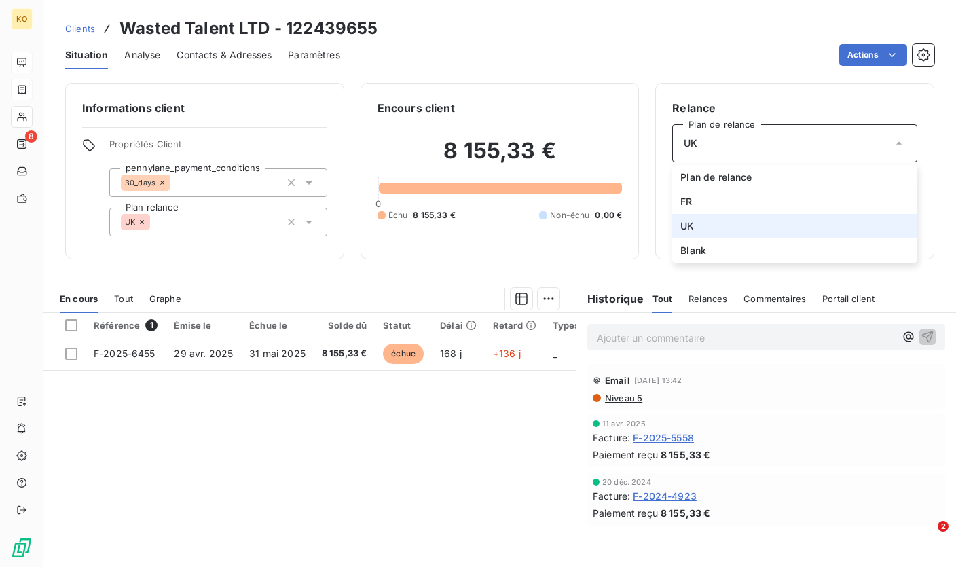
click at [733, 147] on div "UK" at bounding box center [794, 143] width 245 height 38
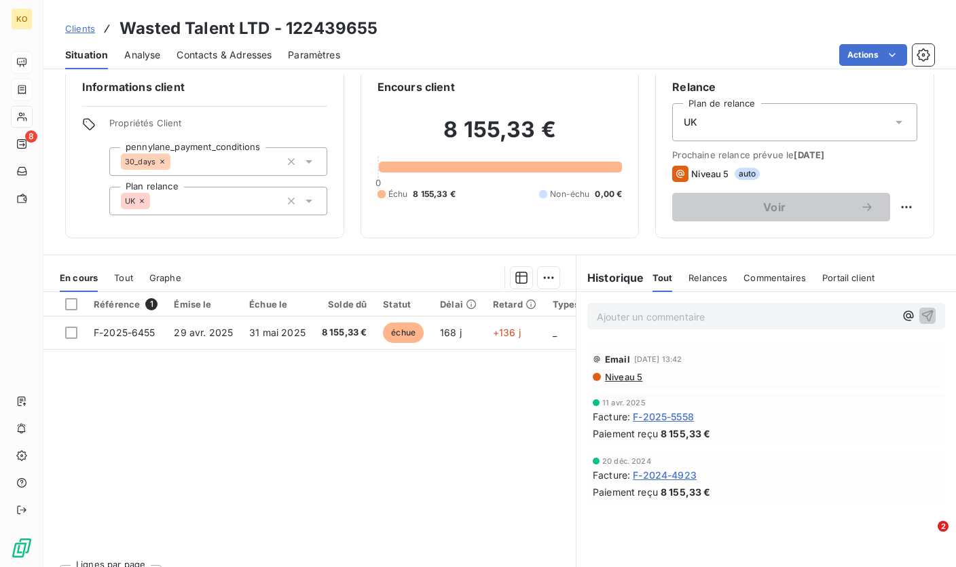
scroll to position [22, 0]
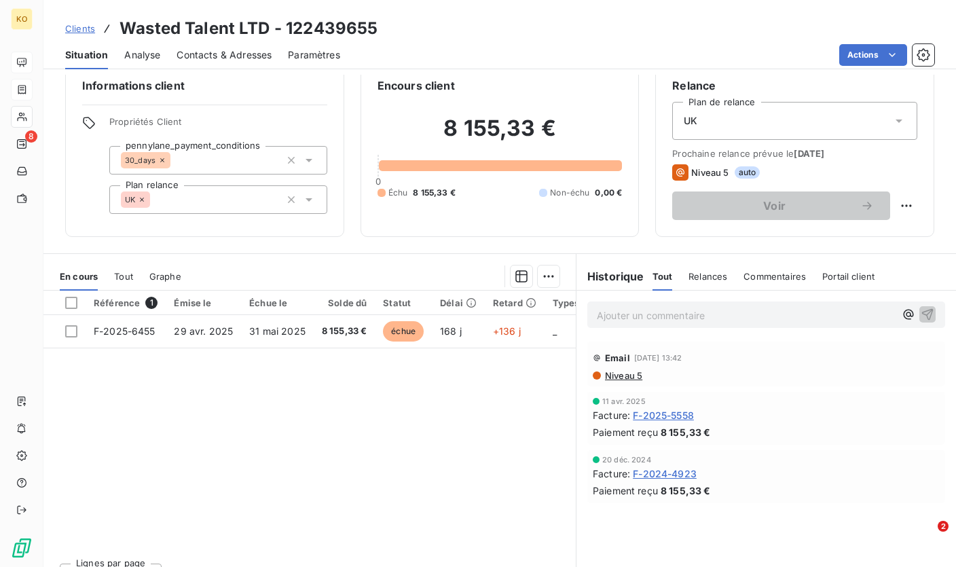
click at [711, 173] on span "Niveau 5" at bounding box center [709, 172] width 37 height 11
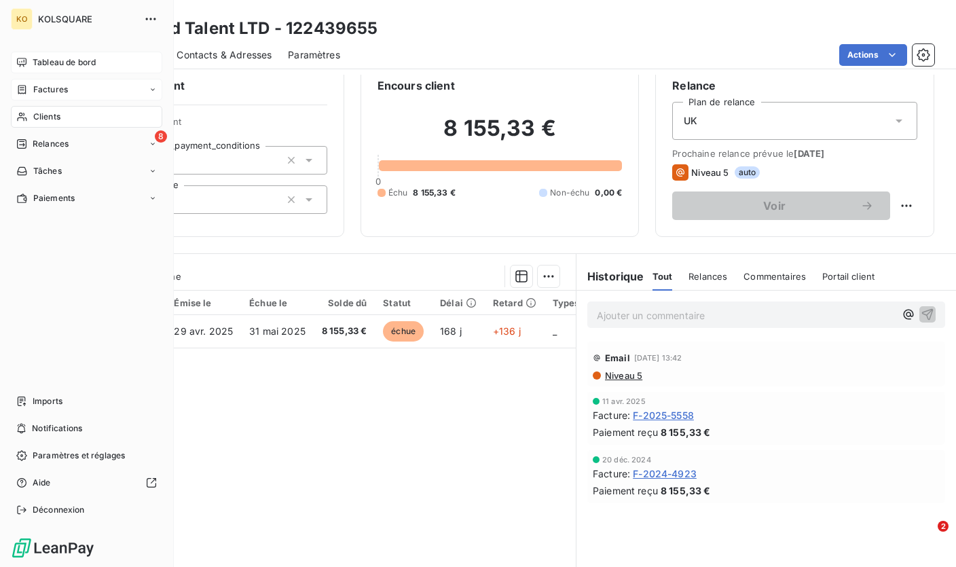
click at [42, 115] on span "Clients" at bounding box center [46, 117] width 27 height 12
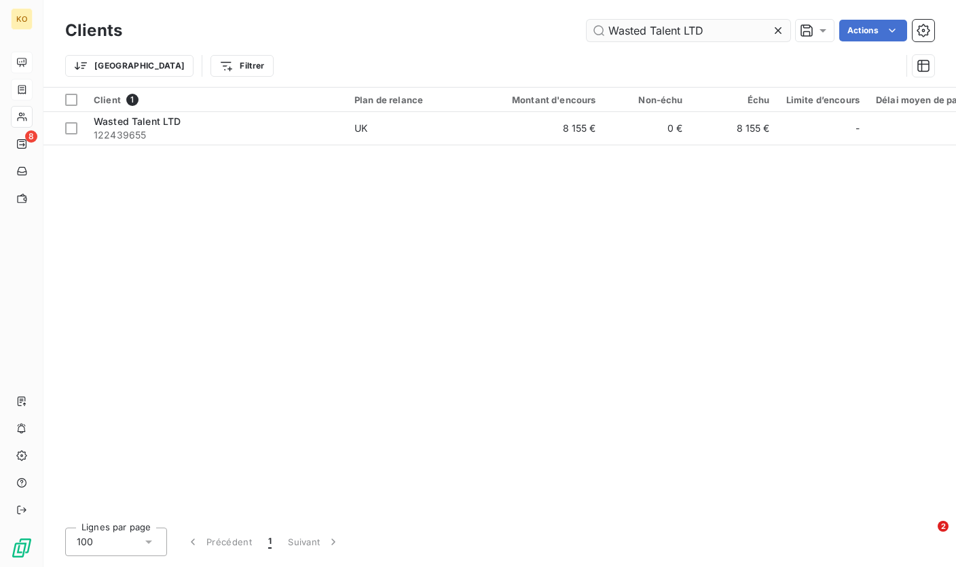
click at [650, 31] on input "Wasted Talent LTD" at bounding box center [689, 31] width 204 height 22
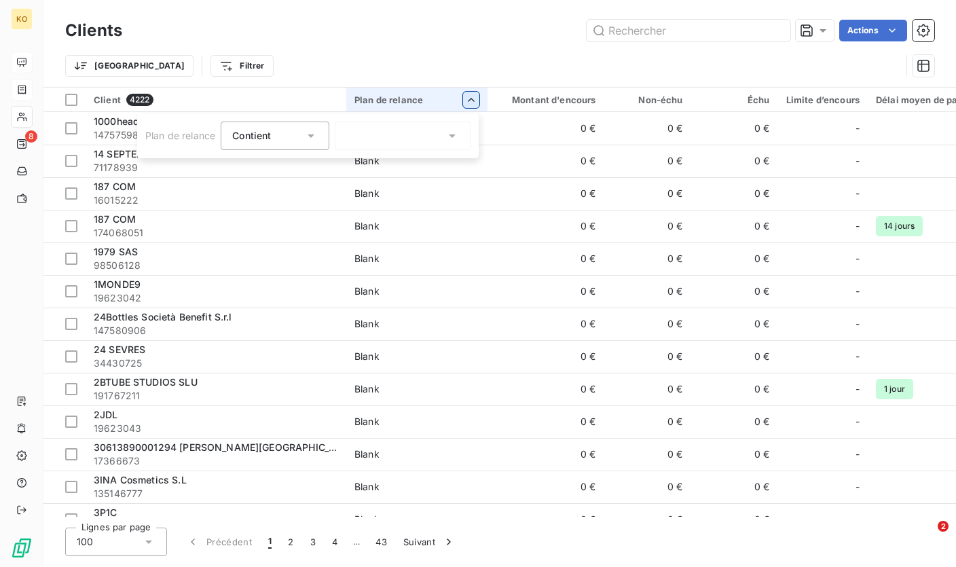
click at [388, 125] on div at bounding box center [403, 136] width 136 height 29
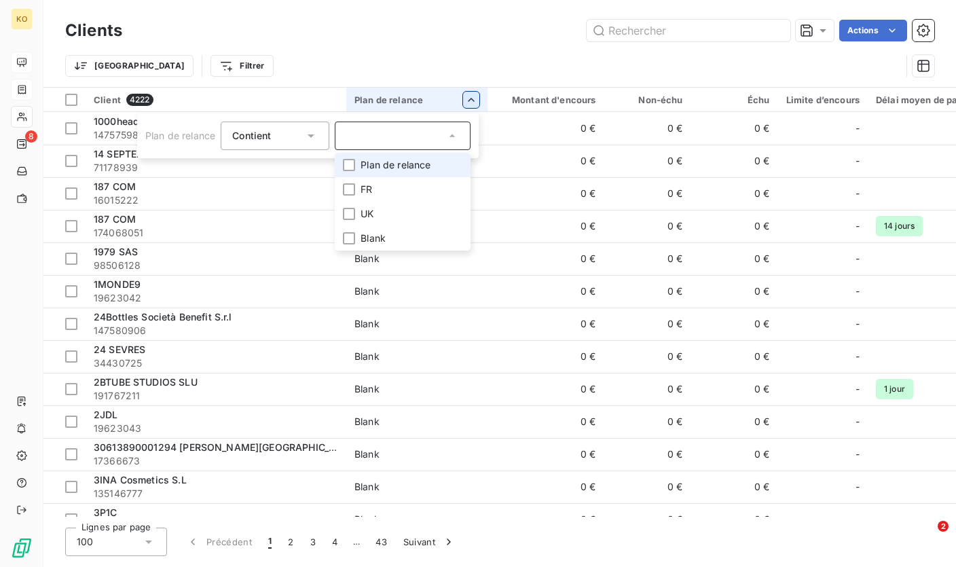
click at [306, 132] on icon at bounding box center [311, 136] width 14 height 14
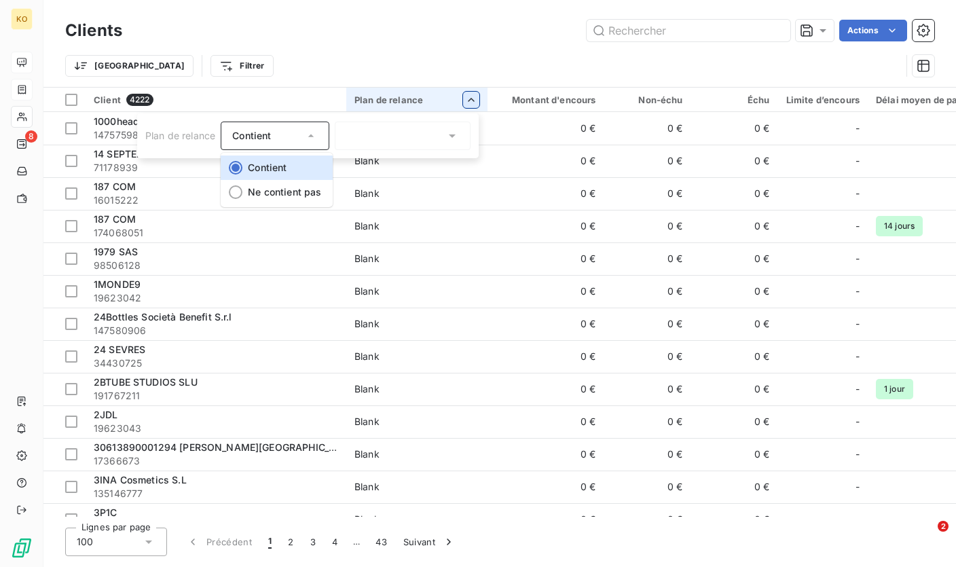
click at [326, 75] on html "KO 8 Clients Actions Trier Filtrer Client 4222 Plan de relance Montant d'encour…" at bounding box center [478, 283] width 956 height 567
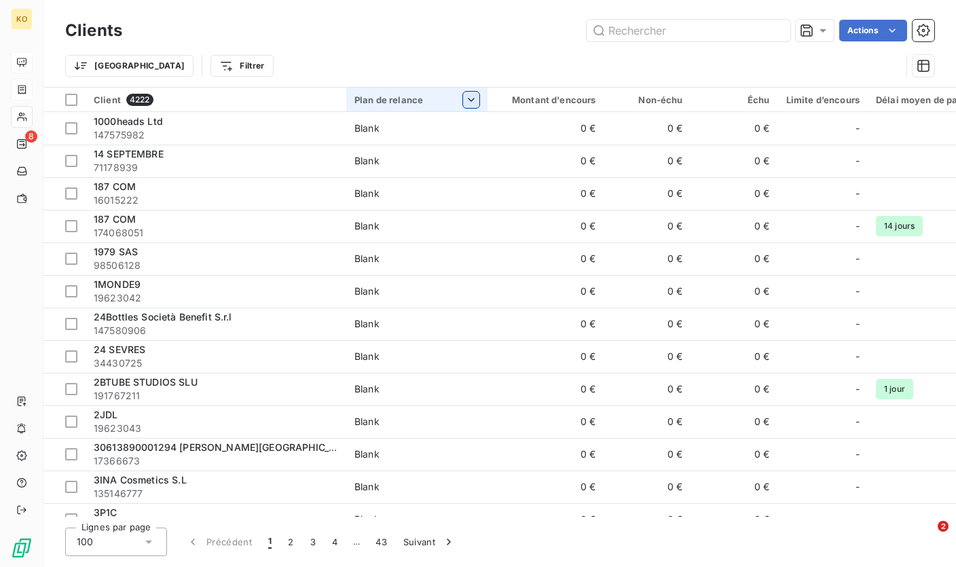
click at [380, 100] on div "Plan de relance" at bounding box center [416, 99] width 125 height 11
click at [447, 126] on div at bounding box center [403, 136] width 136 height 29
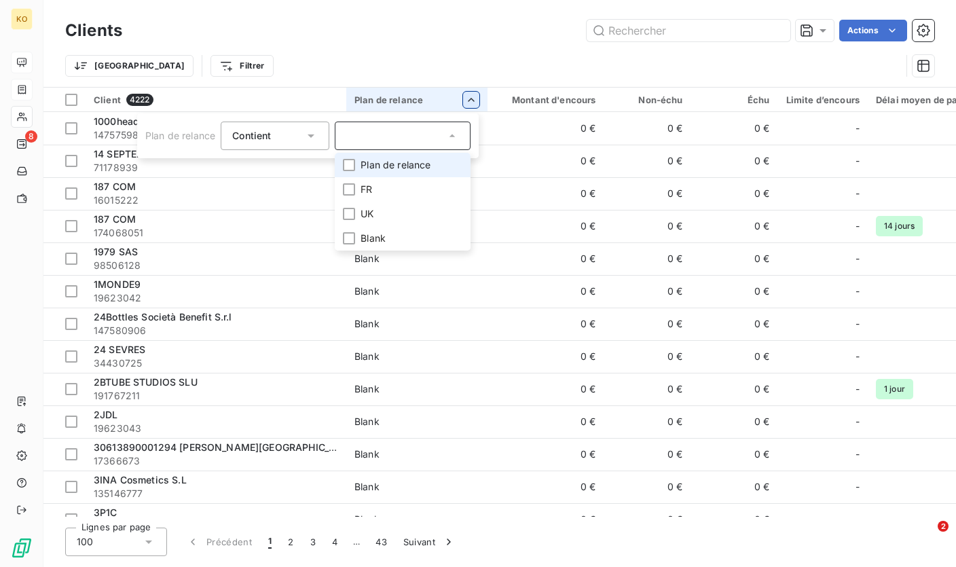
click at [359, 18] on html "KO 8 Clients Actions Trier Filtrer Client 4222 Plan de relance Montant d'encour…" at bounding box center [478, 283] width 956 height 567
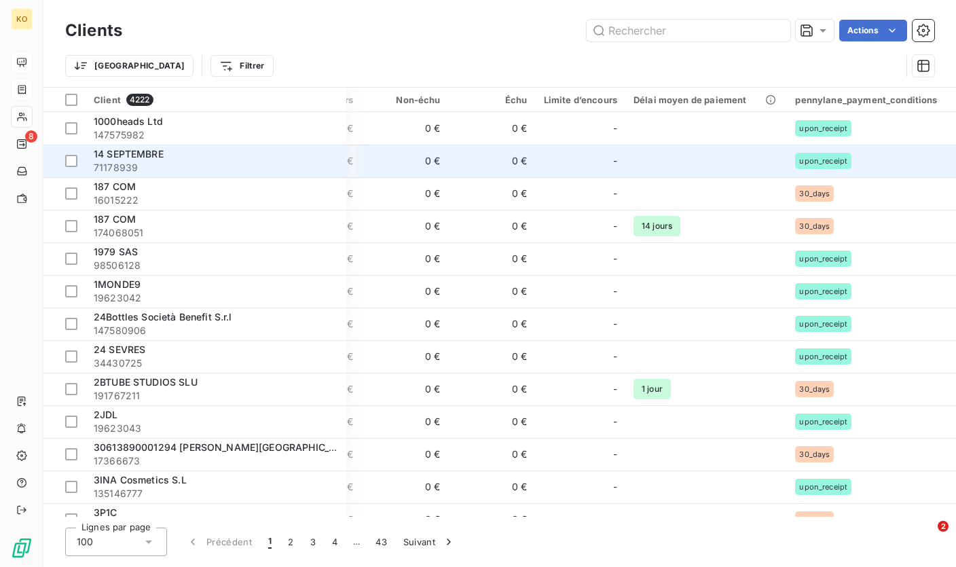
scroll to position [0, 335]
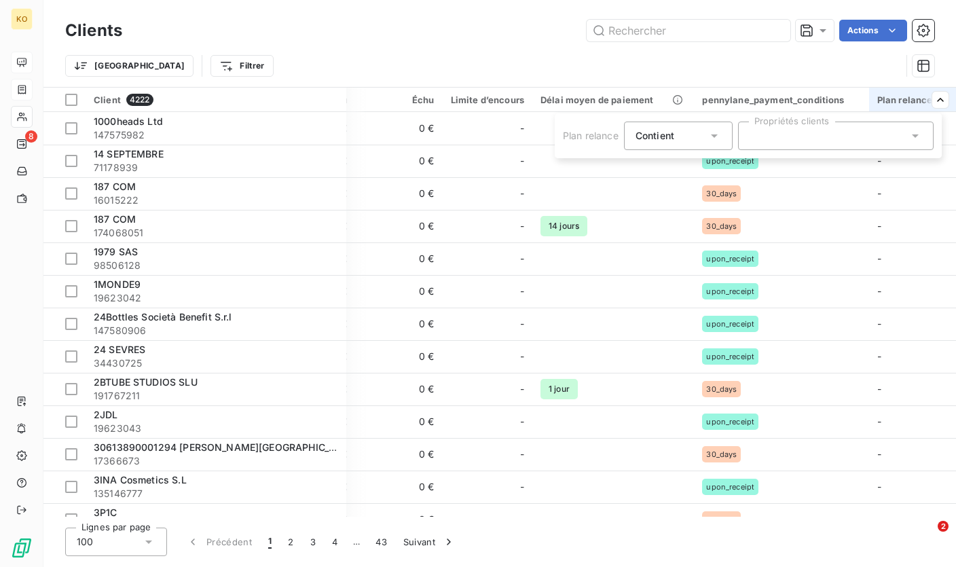
click at [867, 126] on div at bounding box center [836, 136] width 196 height 29
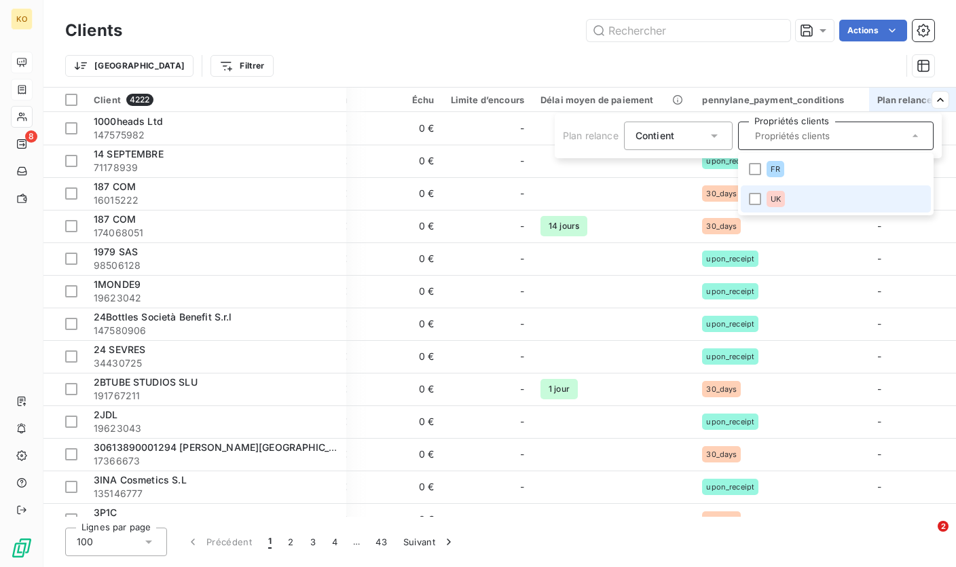
click at [745, 197] on li "UK" at bounding box center [836, 198] width 190 height 27
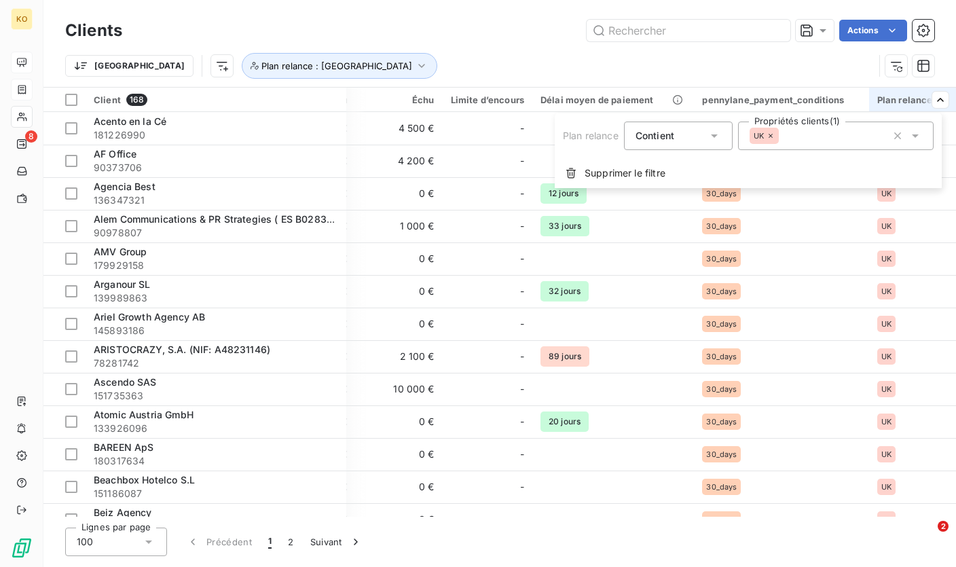
click at [451, 50] on html "KO 8 Clients Actions Trier Plan relance : [GEOGRAPHIC_DATA] Client 168 Plan de …" at bounding box center [478, 283] width 956 height 567
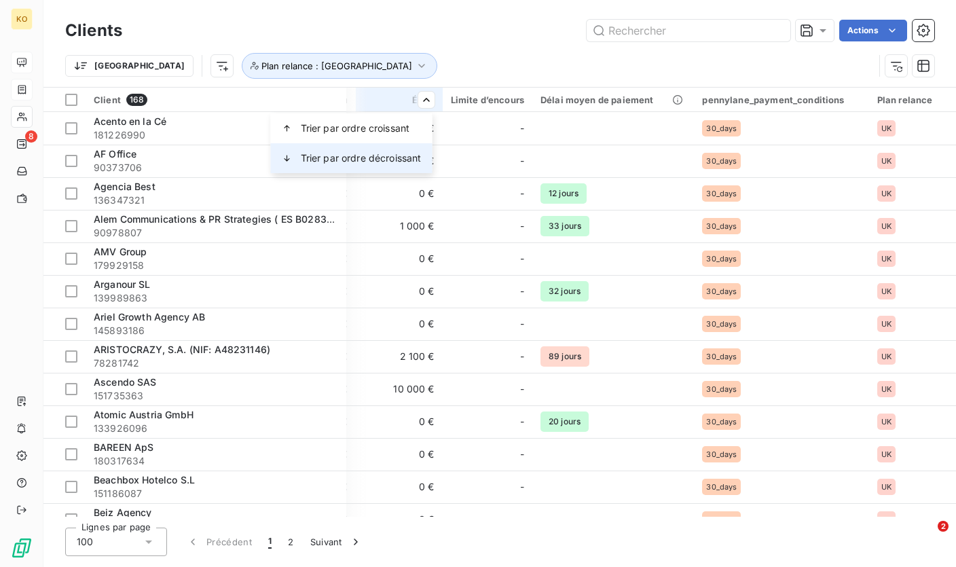
click at [378, 155] on span "Trier par ordre décroissant" at bounding box center [361, 158] width 121 height 14
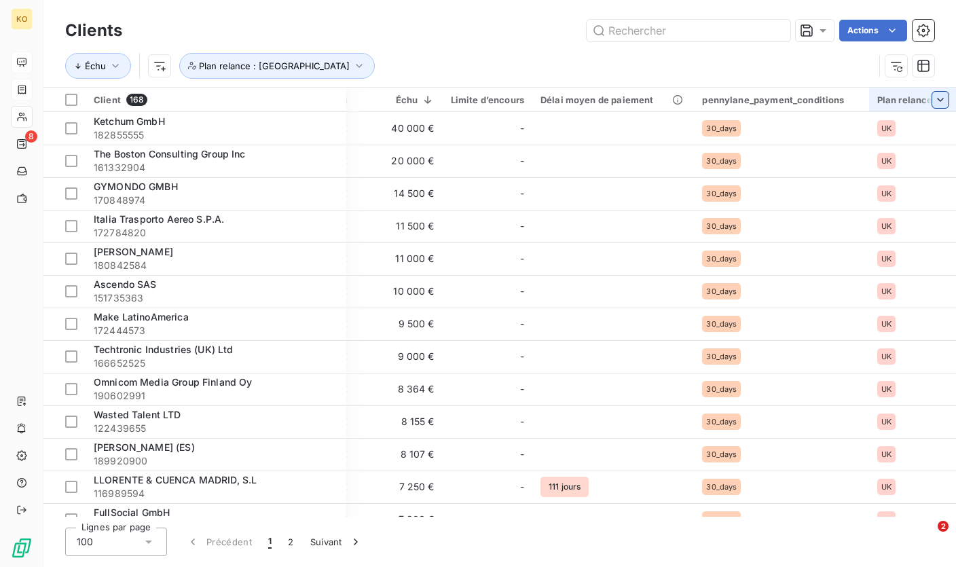
click at [942, 98] on html "KO 8 Clients Actions Échu Plan relance : [GEOGRAPHIC_DATA] Client 168 Plan de r…" at bounding box center [478, 283] width 956 height 567
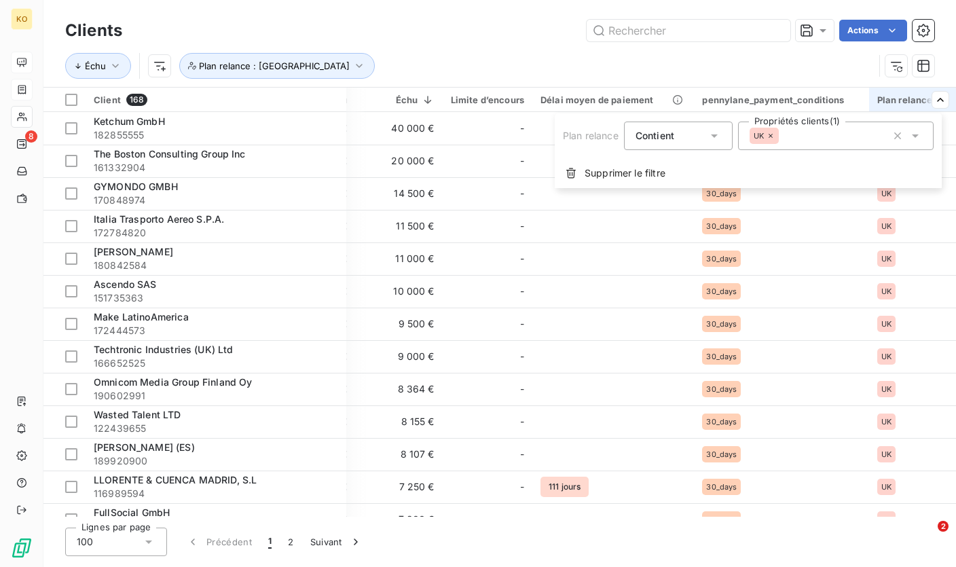
click at [726, 132] on div "Contient is" at bounding box center [678, 136] width 109 height 29
click at [726, 132] on div "Contient" at bounding box center [678, 136] width 109 height 29
click at [770, 135] on icon at bounding box center [771, 136] width 8 height 8
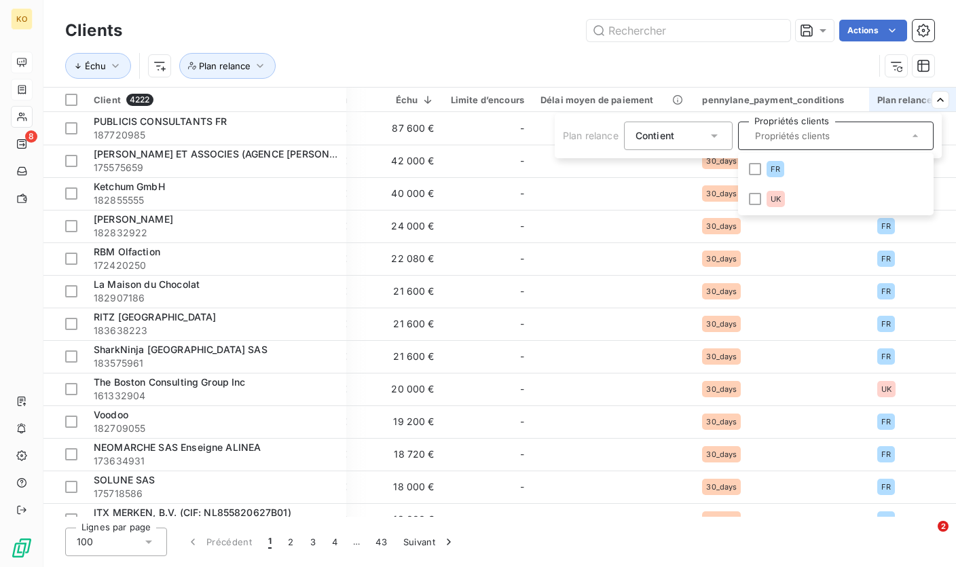
click at [571, 60] on html "KO 8 Clients Actions Échu Plan relance Client 4222 Plan de relance Montant d'en…" at bounding box center [478, 283] width 956 height 567
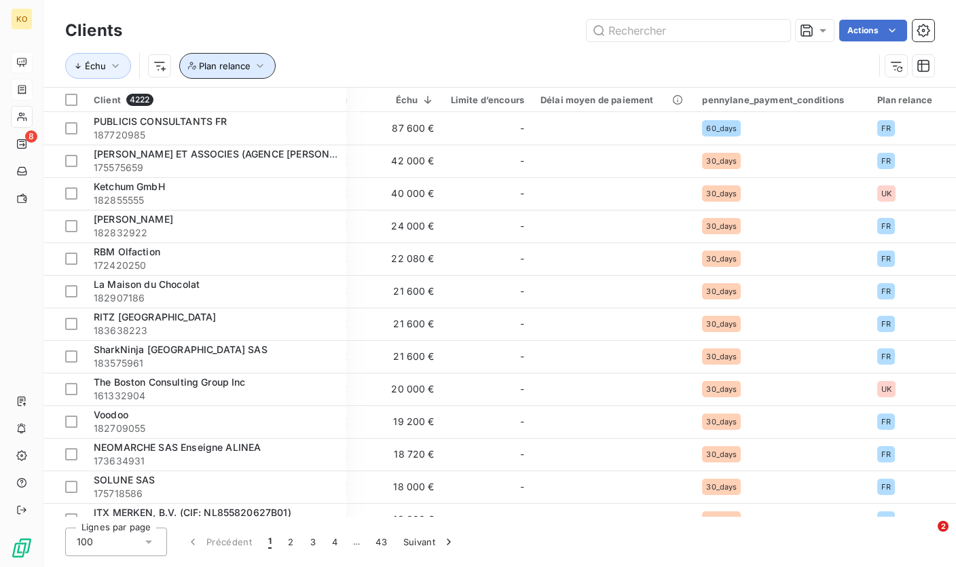
click at [260, 75] on button "Plan relance" at bounding box center [227, 66] width 96 height 26
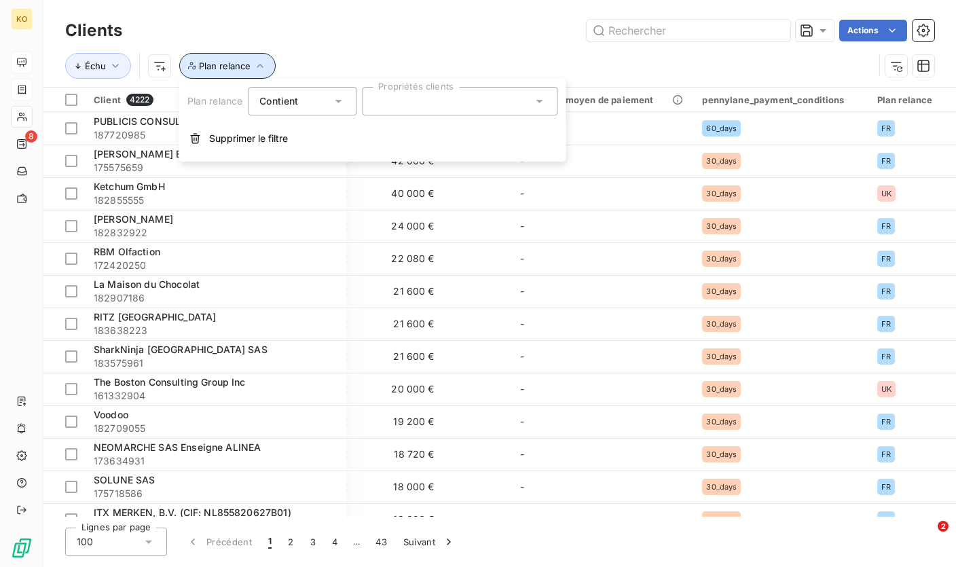
click at [260, 75] on button "Plan relance" at bounding box center [227, 66] width 96 height 26
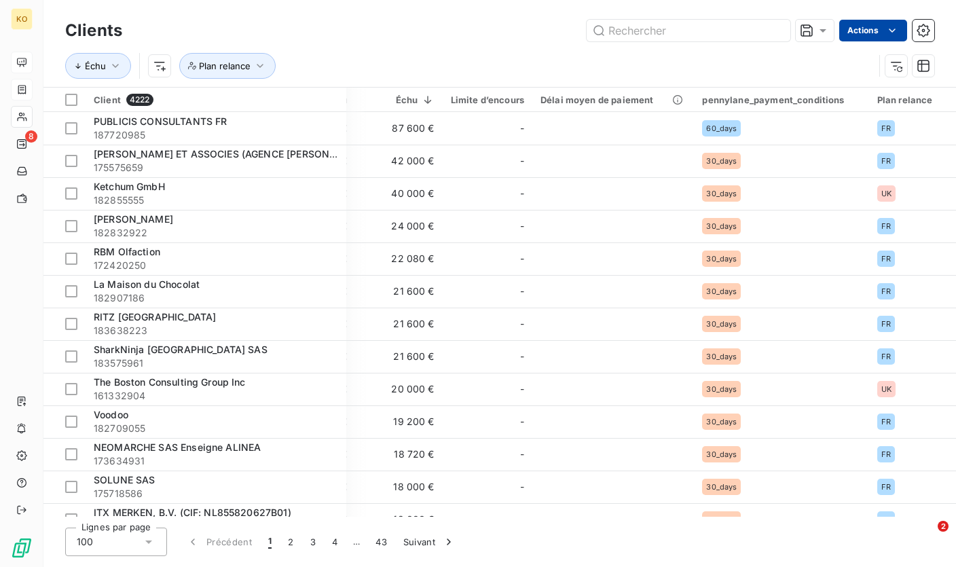
click at [881, 32] on html "KO 8 Clients Actions Échu Plan relance Client 4222 Plan de relance Montant d'en…" at bounding box center [478, 283] width 956 height 567
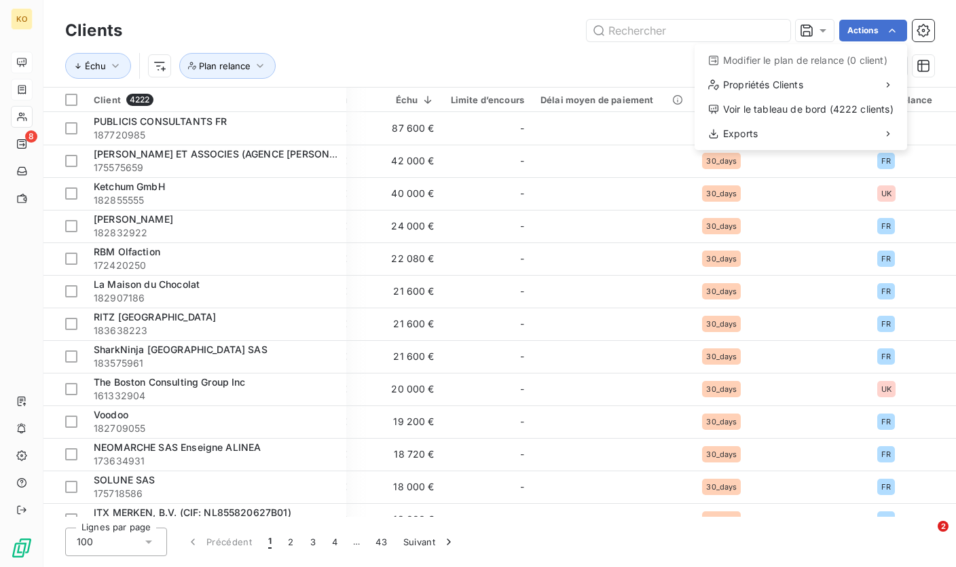
click at [426, 35] on html "KO 8 Clients Actions Modifier le plan de relance (0 client) Propriétés Clients …" at bounding box center [478, 283] width 956 height 567
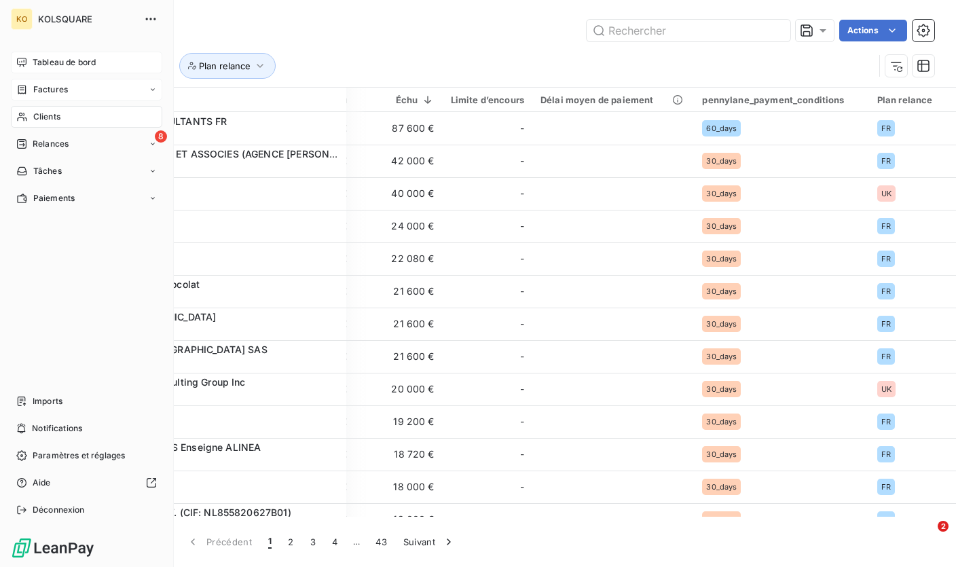
click at [66, 114] on div "Clients" at bounding box center [86, 117] width 151 height 22
click at [29, 60] on div "Tableau de bord" at bounding box center [86, 63] width 151 height 22
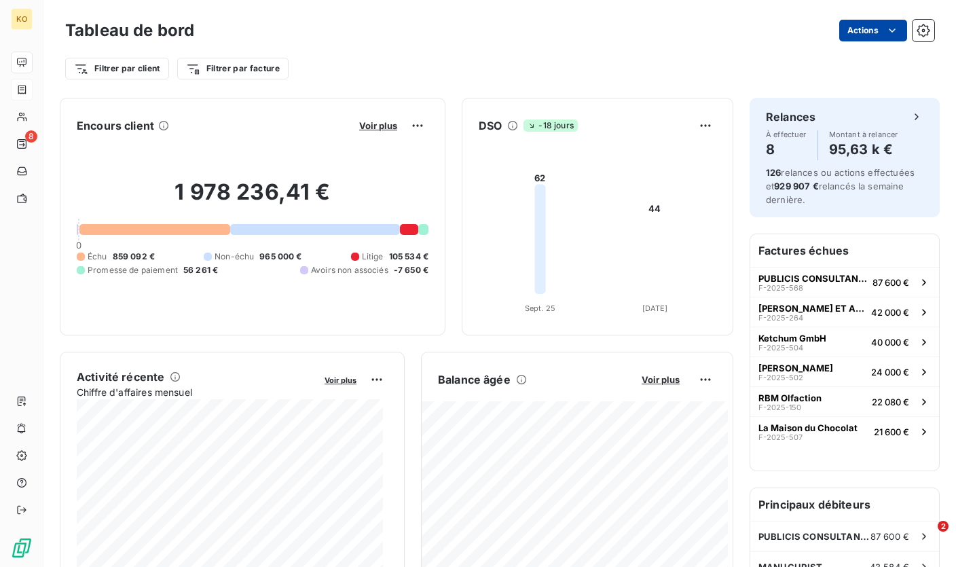
click at [885, 38] on html "KO 8 Tableau de bord Actions Filtrer par client Filtrer par facture Encours cli…" at bounding box center [478, 283] width 956 height 567
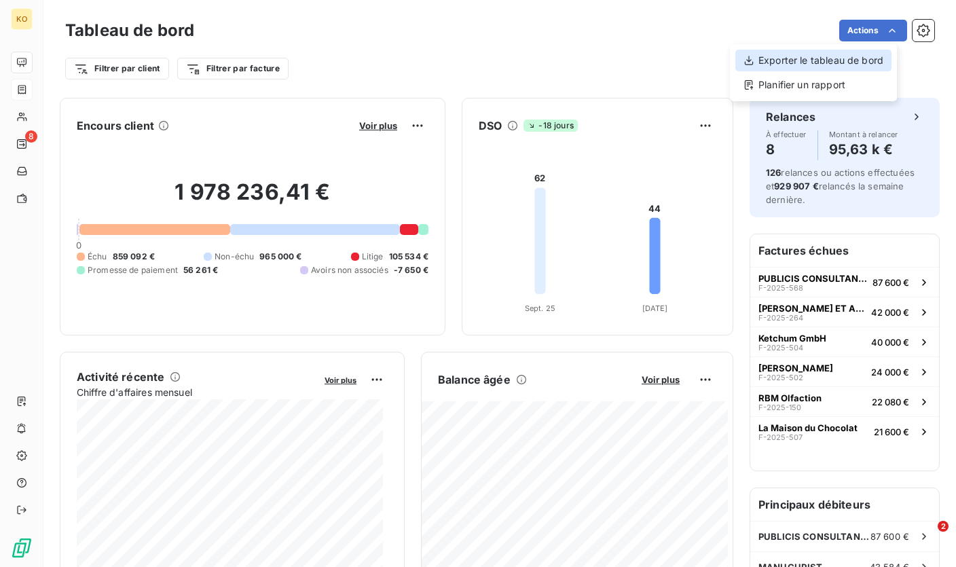
click at [833, 67] on div "Exporter le tableau de bord" at bounding box center [813, 61] width 156 height 22
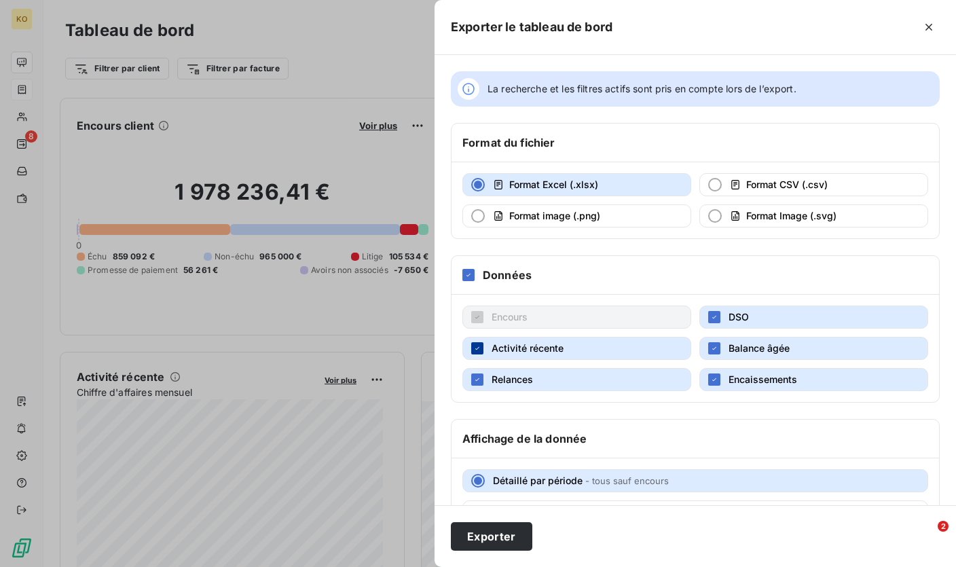
click at [477, 345] on icon "button" at bounding box center [477, 348] width 8 height 8
drag, startPoint x: 479, startPoint y: 384, endPoint x: 656, endPoint y: 382, distance: 176.5
click at [479, 384] on div "button" at bounding box center [477, 379] width 12 height 12
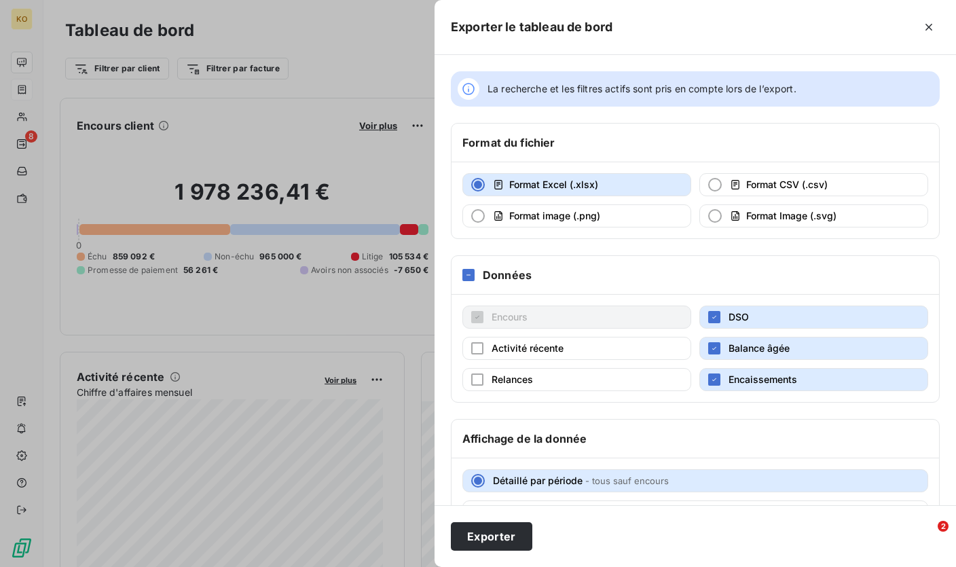
click at [715, 318] on button "DSO" at bounding box center [813, 317] width 229 height 23
click at [710, 376] on icon "button" at bounding box center [714, 379] width 8 height 8
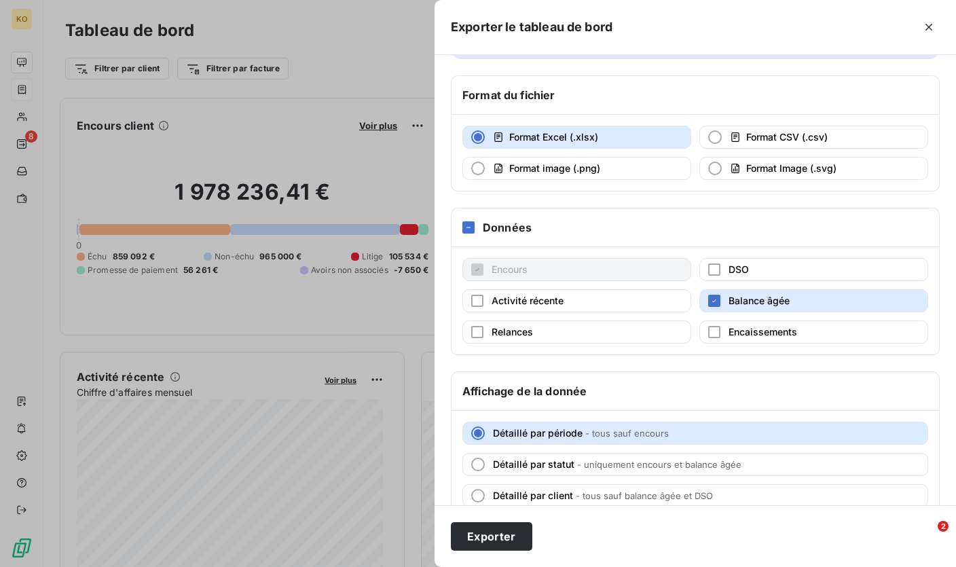
scroll to position [39, 0]
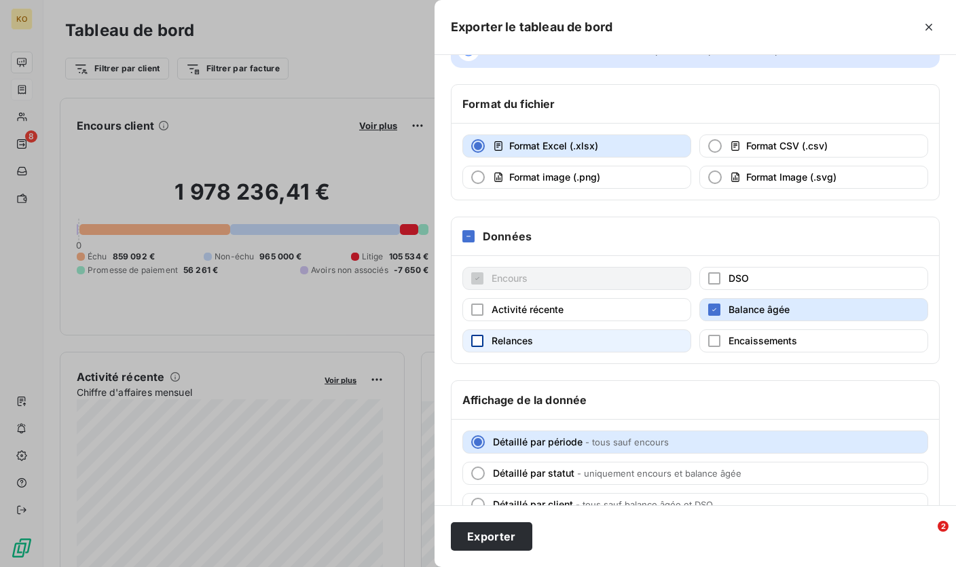
click at [480, 342] on div "button" at bounding box center [477, 341] width 12 height 12
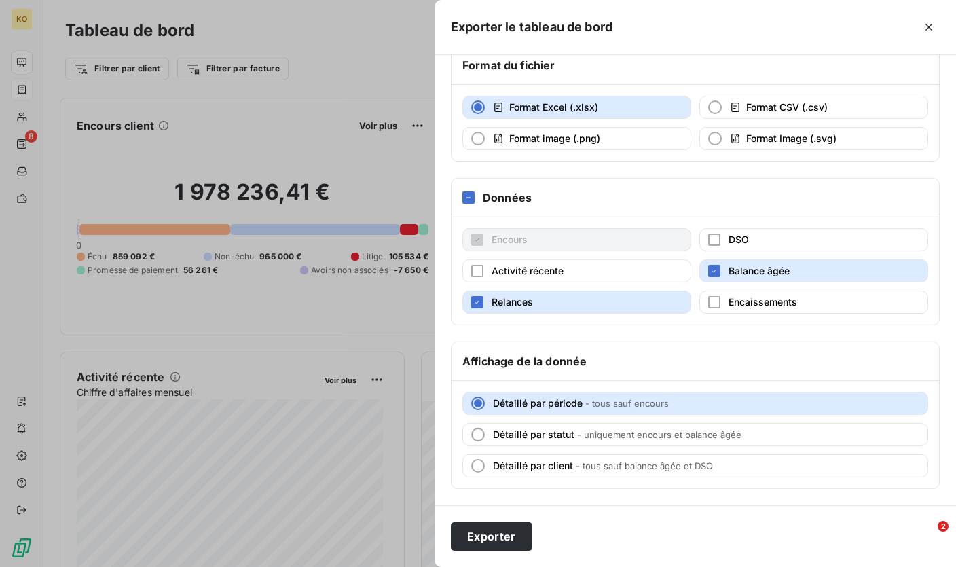
scroll to position [60, 0]
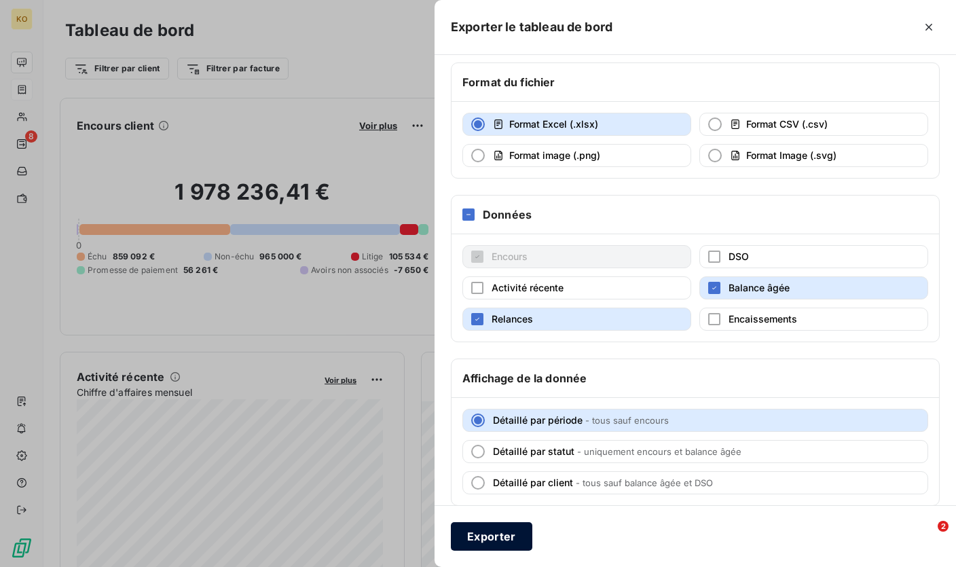
click at [510, 532] on button "Exporter" at bounding box center [491, 536] width 81 height 29
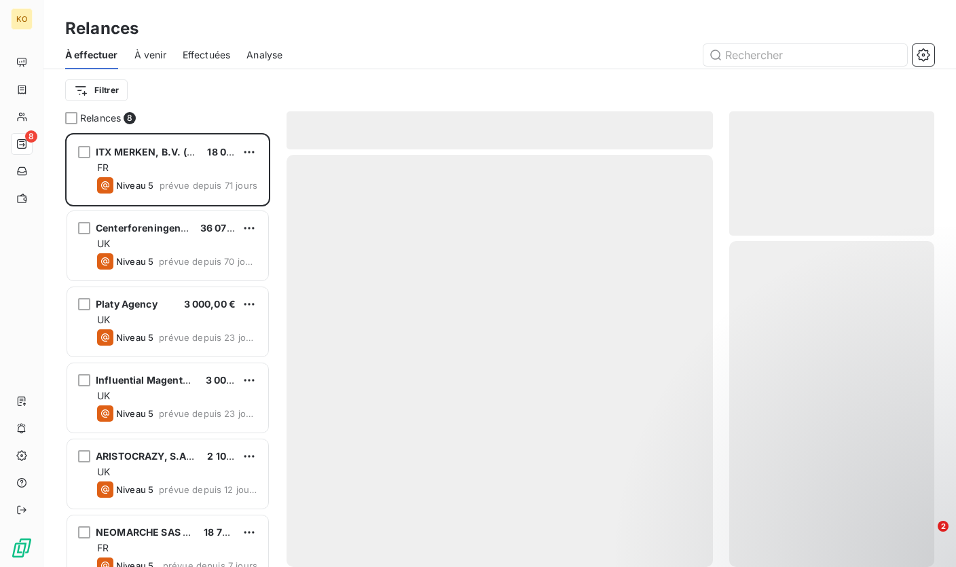
scroll to position [424, 195]
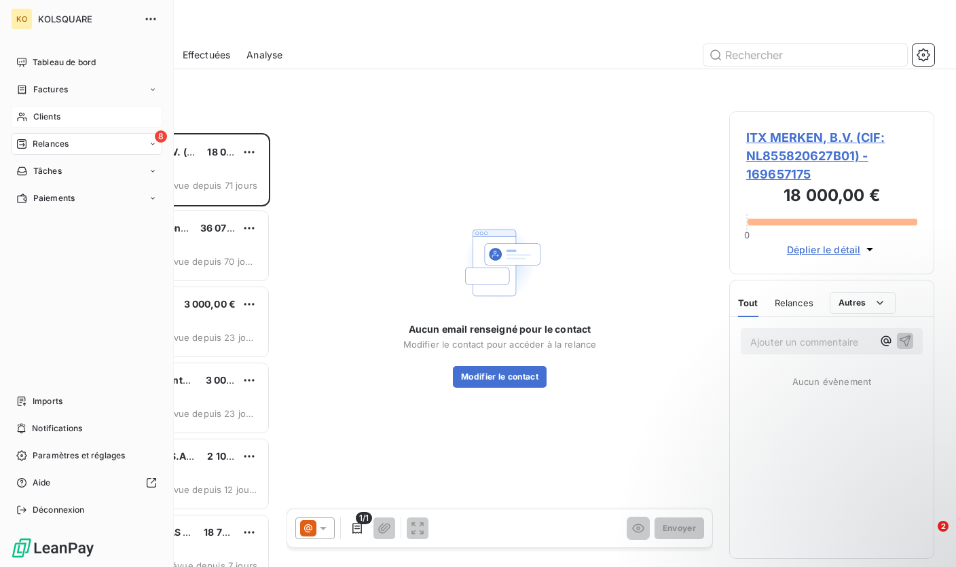
click at [41, 113] on span "Clients" at bounding box center [46, 117] width 27 height 12
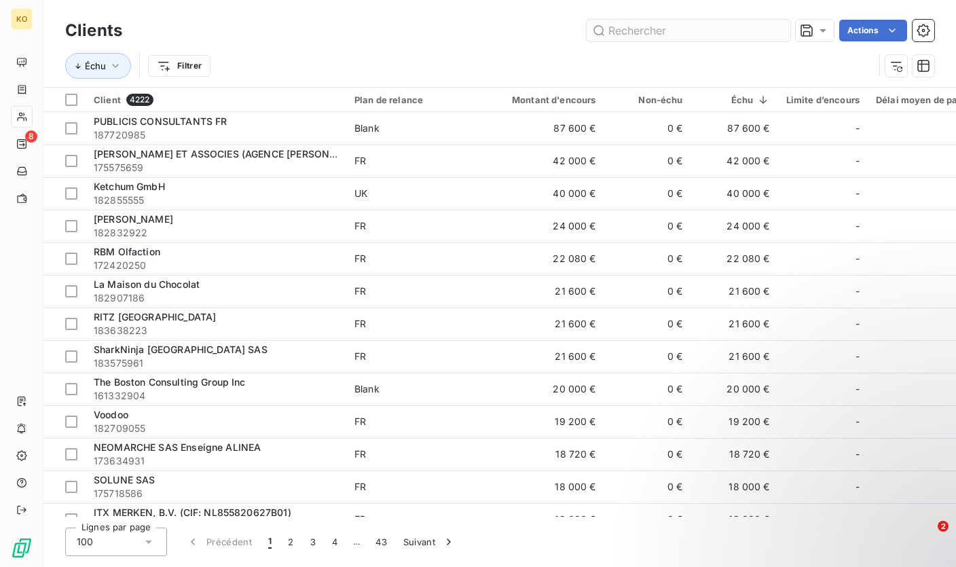
click at [657, 31] on input "text" at bounding box center [689, 31] width 204 height 22
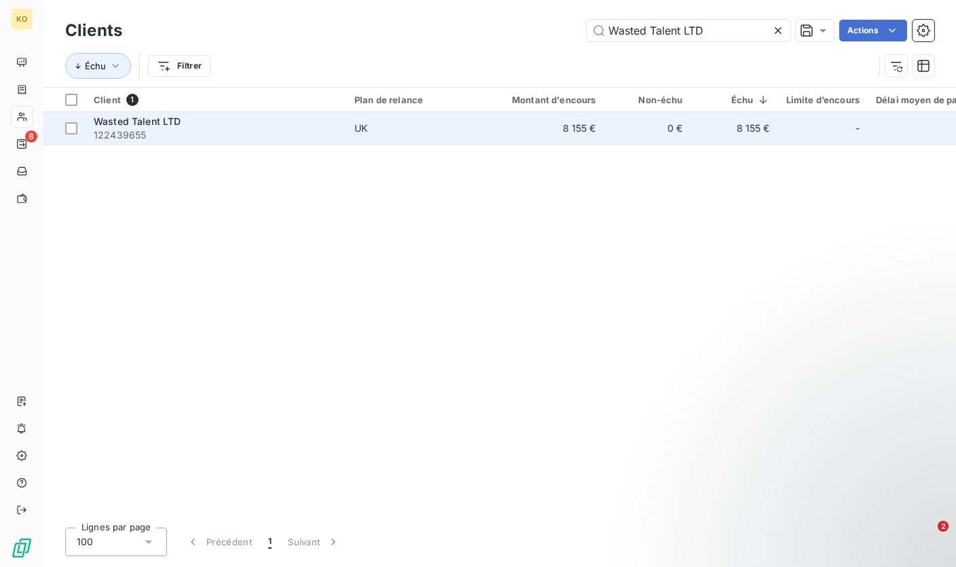
type input "Wasted Talent LTD"
click at [248, 143] on td "Wasted Talent LTD 122439655" at bounding box center [216, 128] width 261 height 33
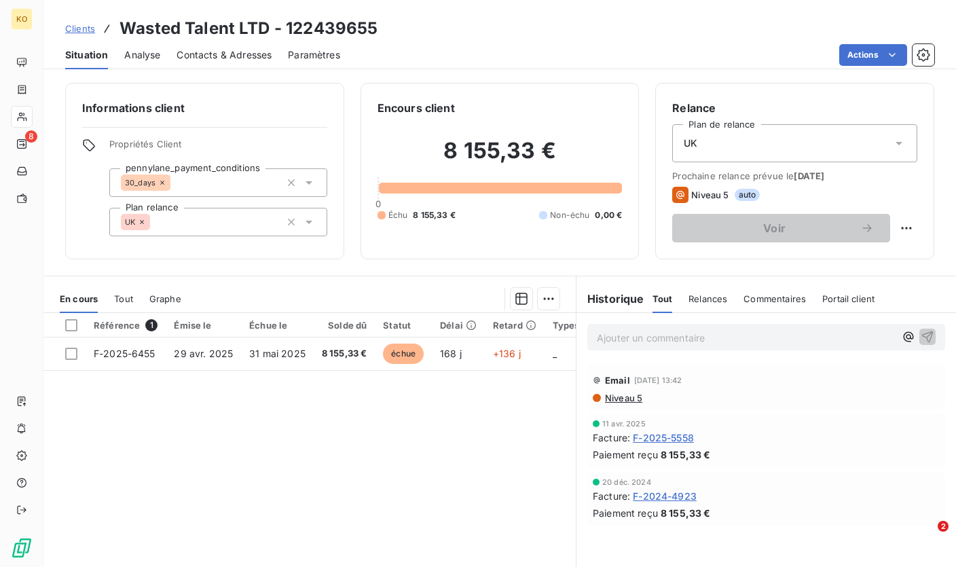
scroll to position [1, 0]
click at [79, 28] on span "Clients" at bounding box center [80, 28] width 30 height 11
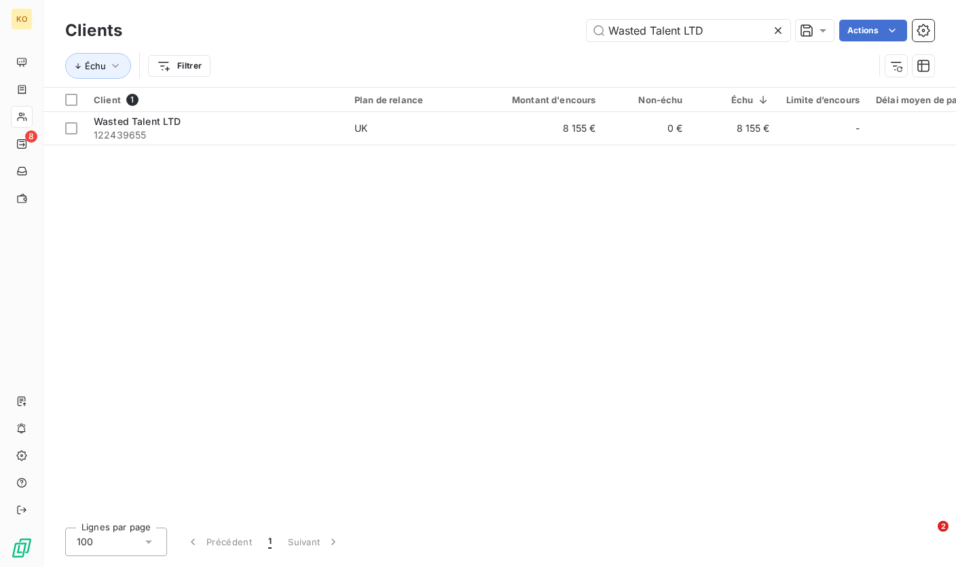
drag, startPoint x: 705, startPoint y: 29, endPoint x: 421, endPoint y: 26, distance: 283.8
click at [368, 26] on div "Wasted Talent LTD Actions" at bounding box center [537, 31] width 796 height 22
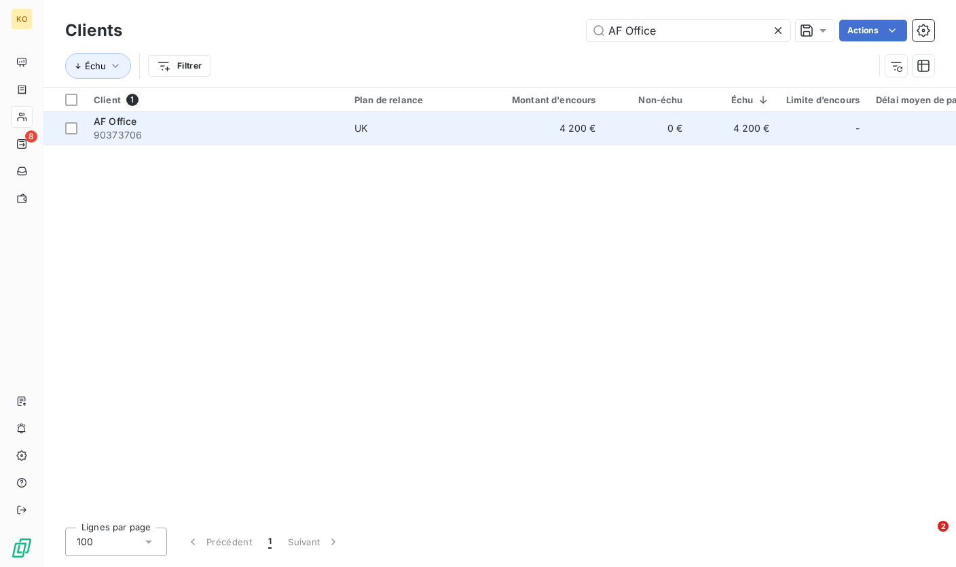
type input "AF Office"
click at [369, 135] on td "UK" at bounding box center [416, 128] width 141 height 33
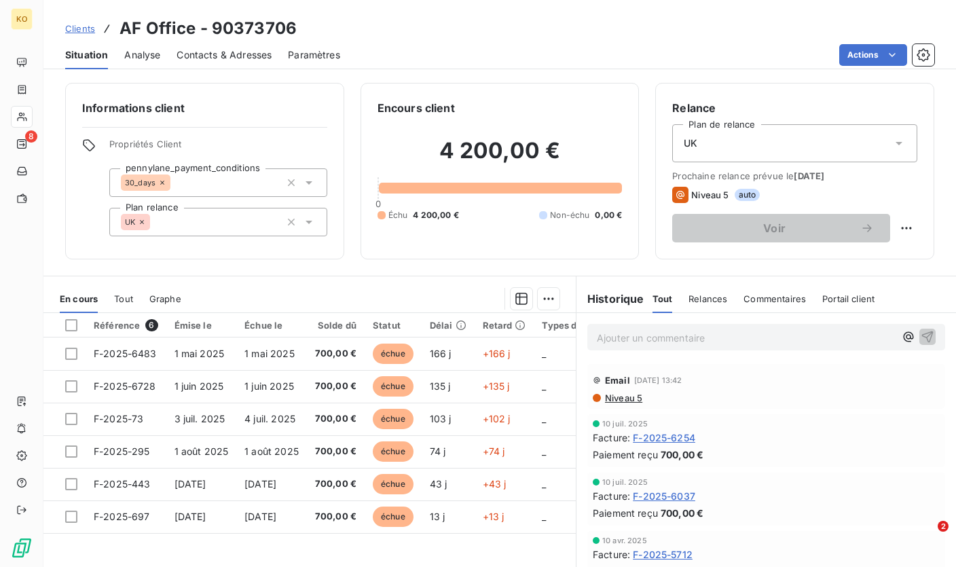
click at [91, 33] on span "Clients" at bounding box center [80, 28] width 30 height 11
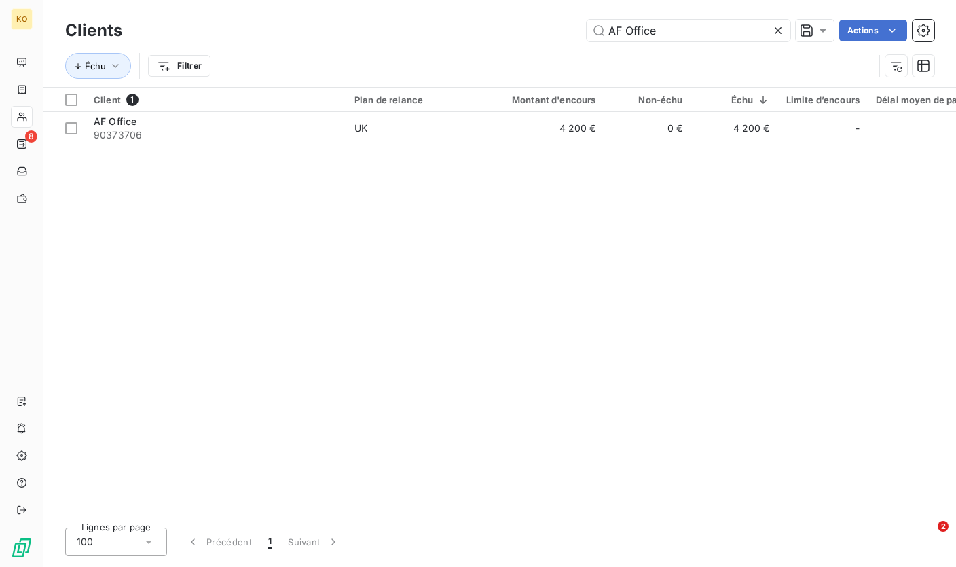
drag, startPoint x: 589, startPoint y: 25, endPoint x: 579, endPoint y: 24, distance: 10.2
click at [577, 24] on div "AF Office Actions" at bounding box center [537, 31] width 796 height 22
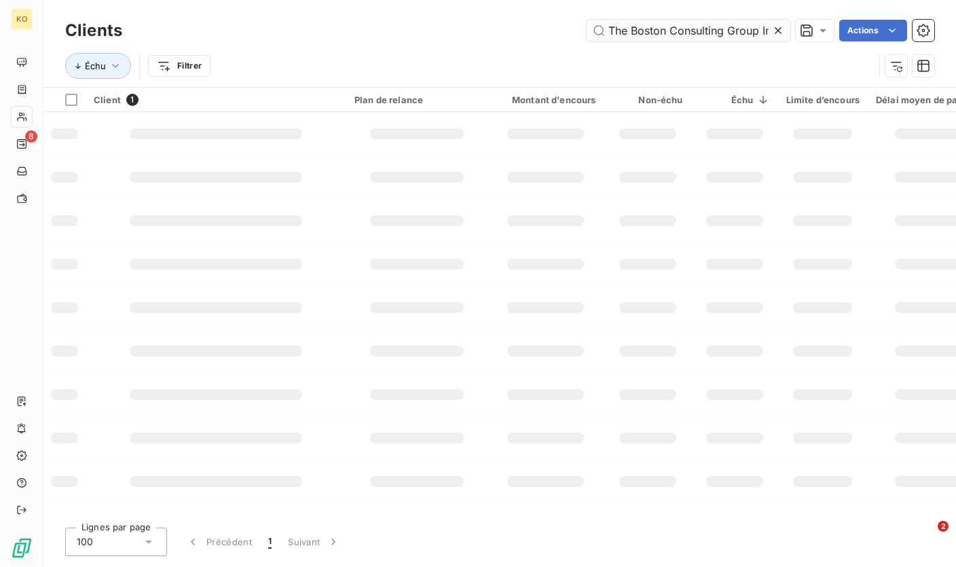
scroll to position [0, 10]
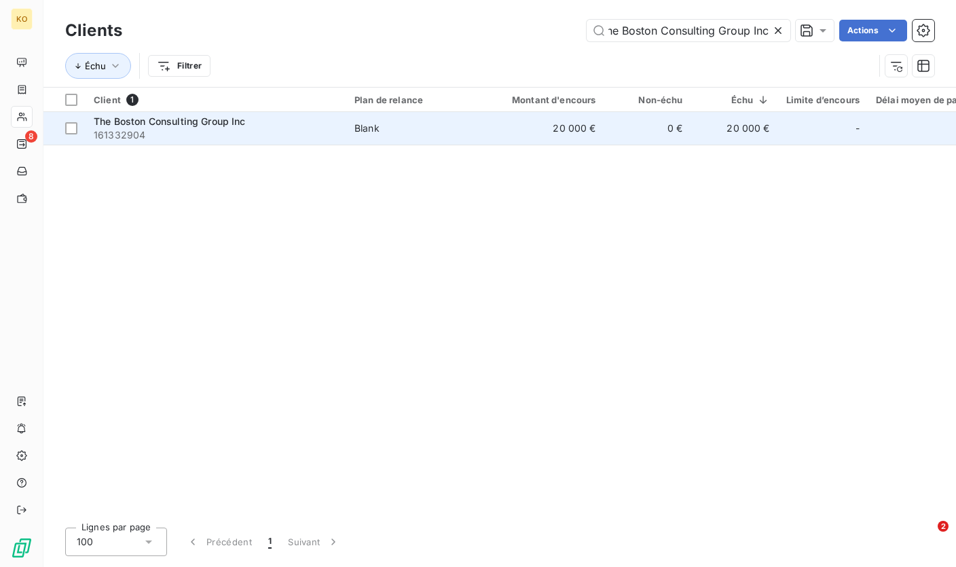
type input "The Boston Consulting Group Inc"
click at [412, 135] on td "Blank" at bounding box center [416, 128] width 141 height 33
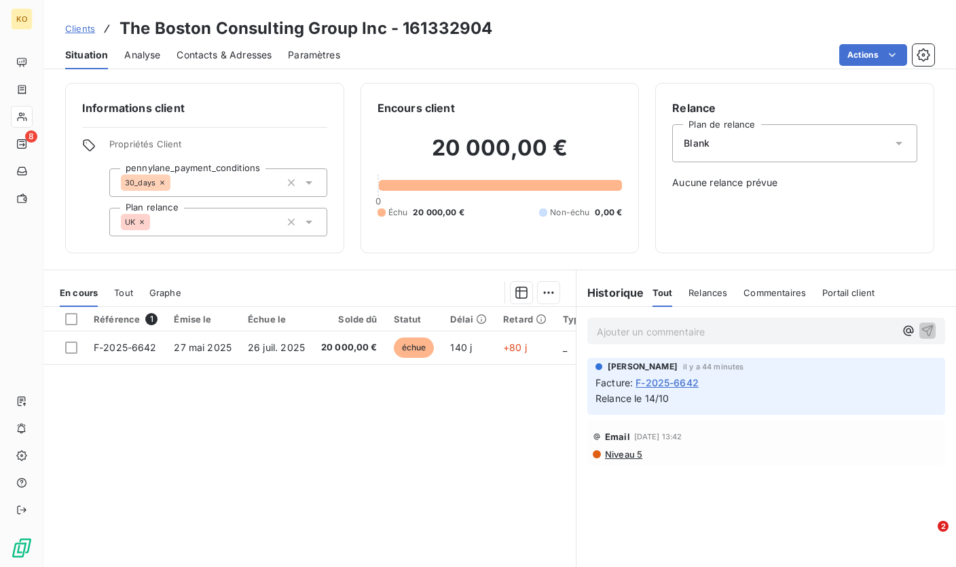
click at [71, 24] on span "Clients" at bounding box center [80, 28] width 30 height 11
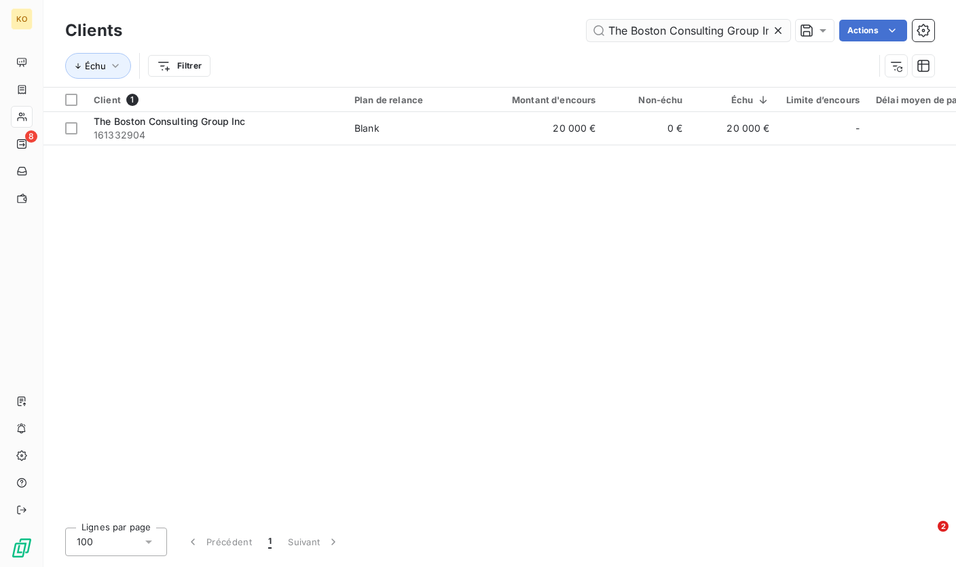
click at [778, 27] on icon at bounding box center [778, 31] width 14 height 14
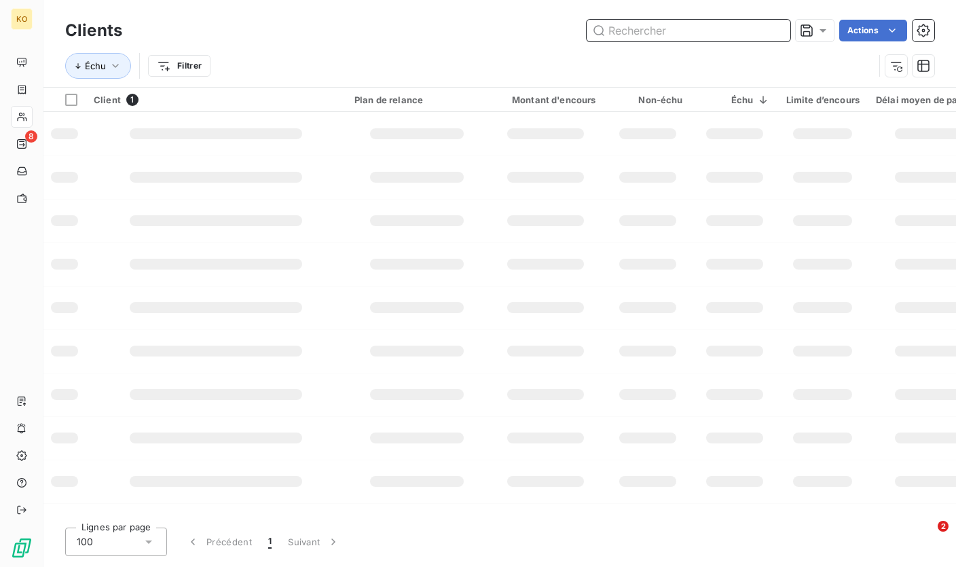
click at [671, 28] on input "text" at bounding box center [689, 31] width 204 height 22
paste input "KAVE HOME S.L.U"
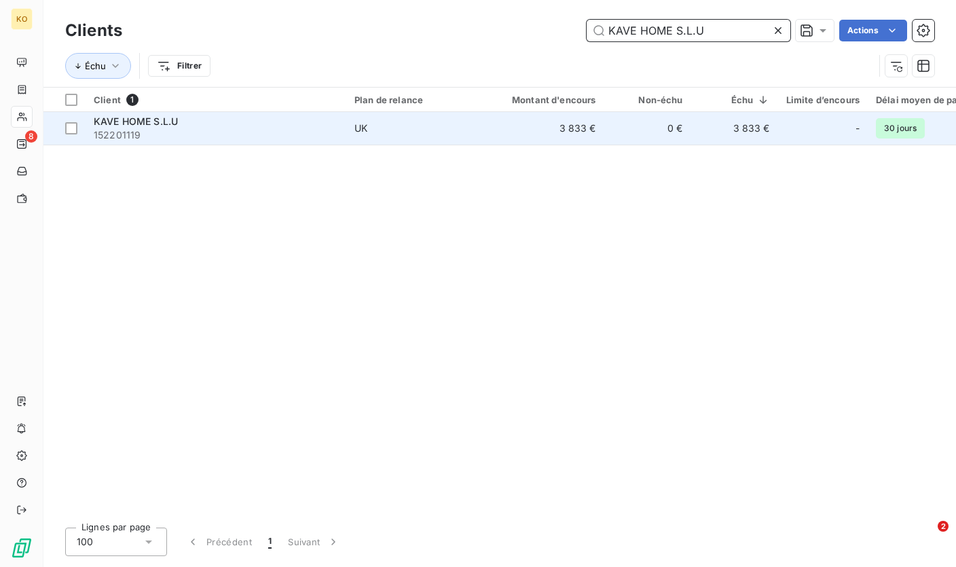
type input "KAVE HOME S.L.U"
click at [558, 128] on td "3 833 €" at bounding box center [545, 128] width 117 height 33
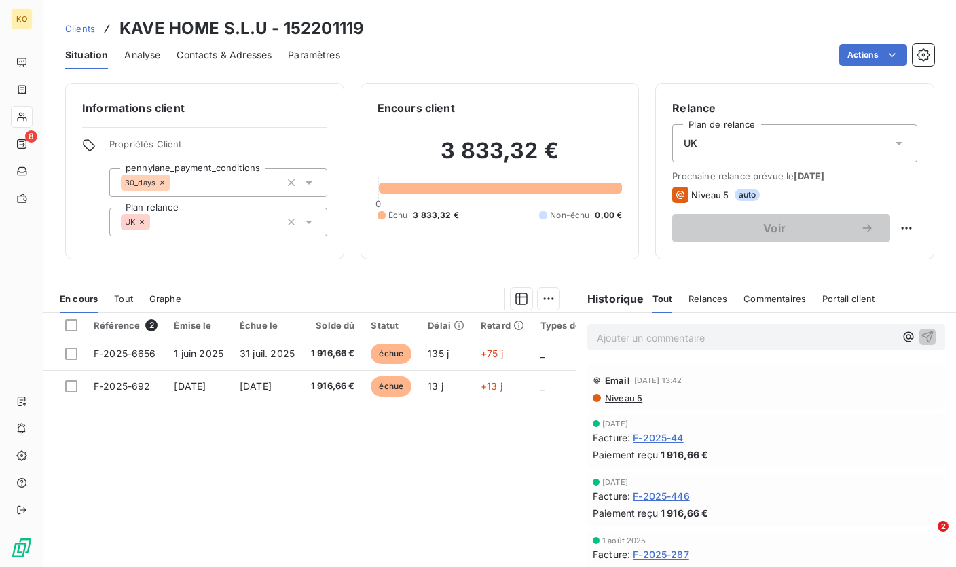
click at [73, 26] on span "Clients" at bounding box center [80, 28] width 30 height 11
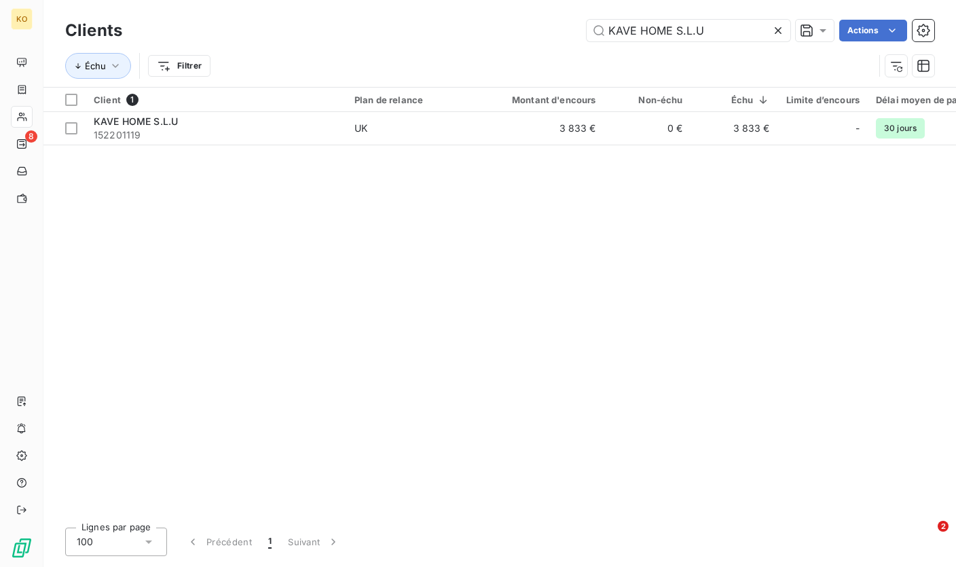
drag, startPoint x: 741, startPoint y: 31, endPoint x: 580, endPoint y: 31, distance: 160.9
click at [575, 31] on div "KAVE HOME S.L.U Actions" at bounding box center [537, 31] width 796 height 22
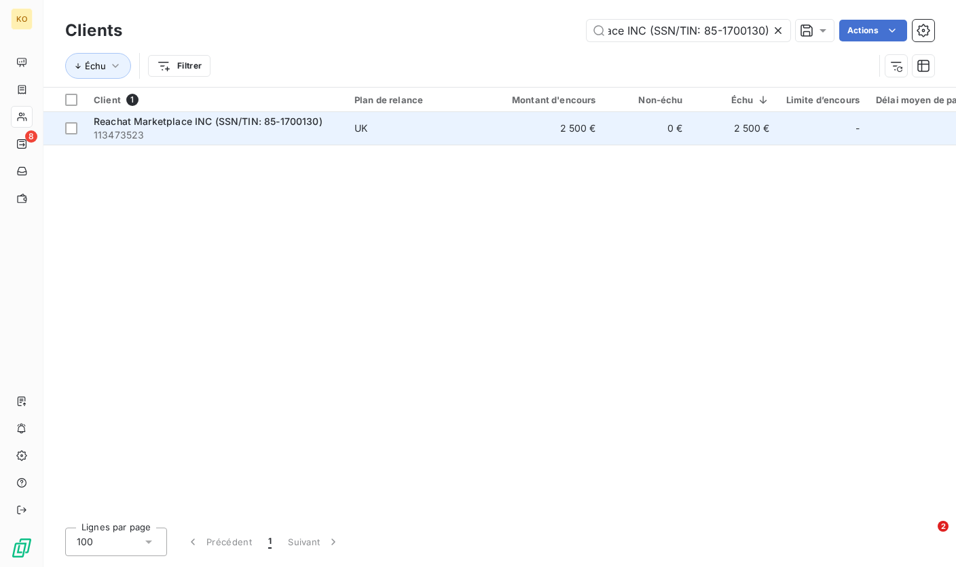
type input "Reachat Marketplace INC (SSN/TIN: 85-1700130)"
click at [518, 134] on td "2 500 €" at bounding box center [545, 128] width 117 height 33
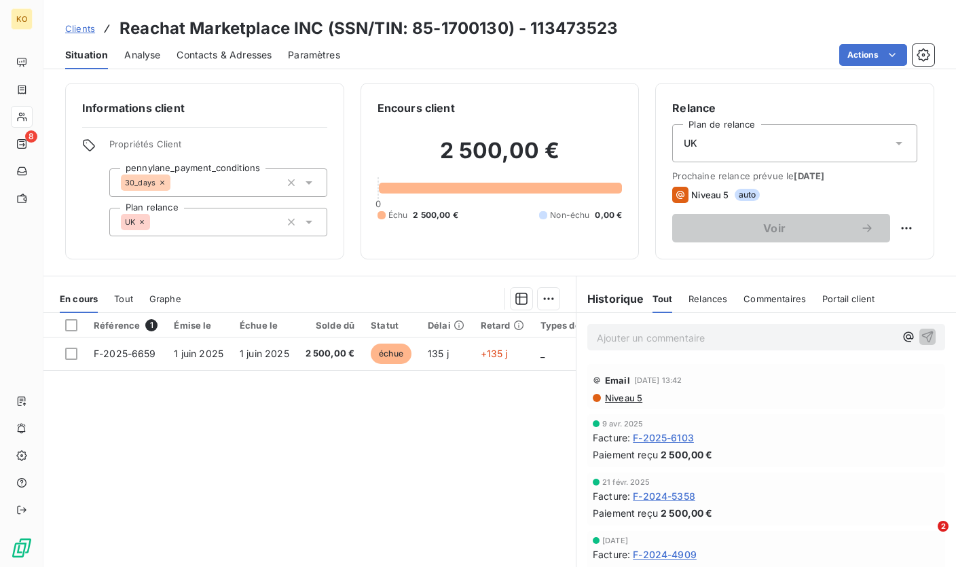
click at [84, 27] on span "Clients" at bounding box center [80, 28] width 30 height 11
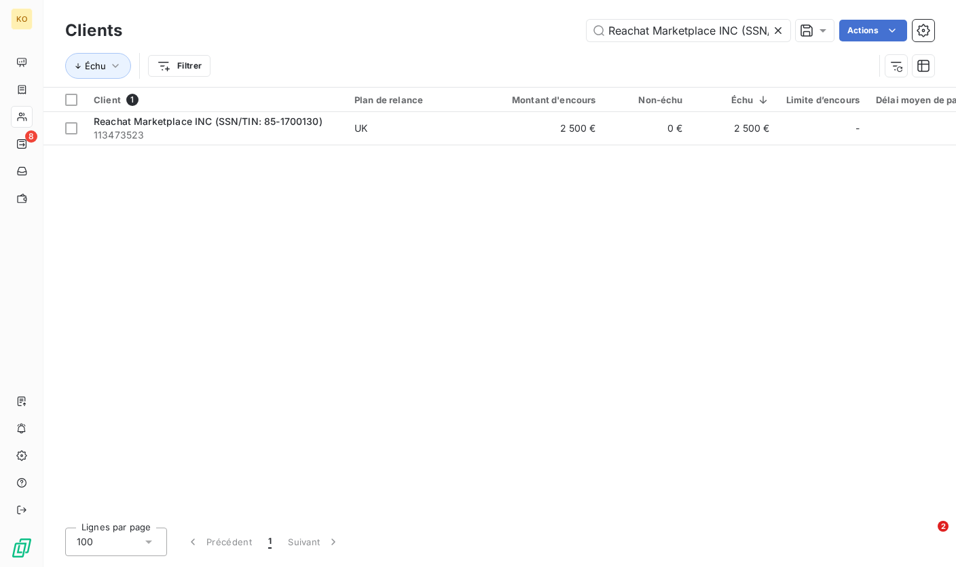
scroll to position [0, 92]
drag, startPoint x: 777, startPoint y: 31, endPoint x: 709, endPoint y: 29, distance: 68.6
click at [777, 31] on icon at bounding box center [778, 30] width 7 height 7
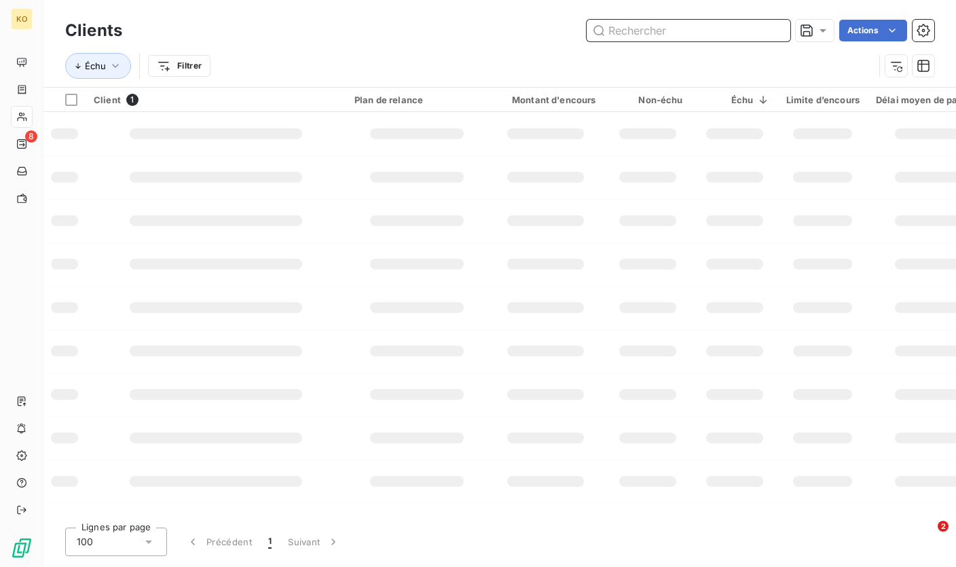
click at [689, 28] on input "text" at bounding box center [689, 31] width 204 height 22
paste input "Agence Press For You"
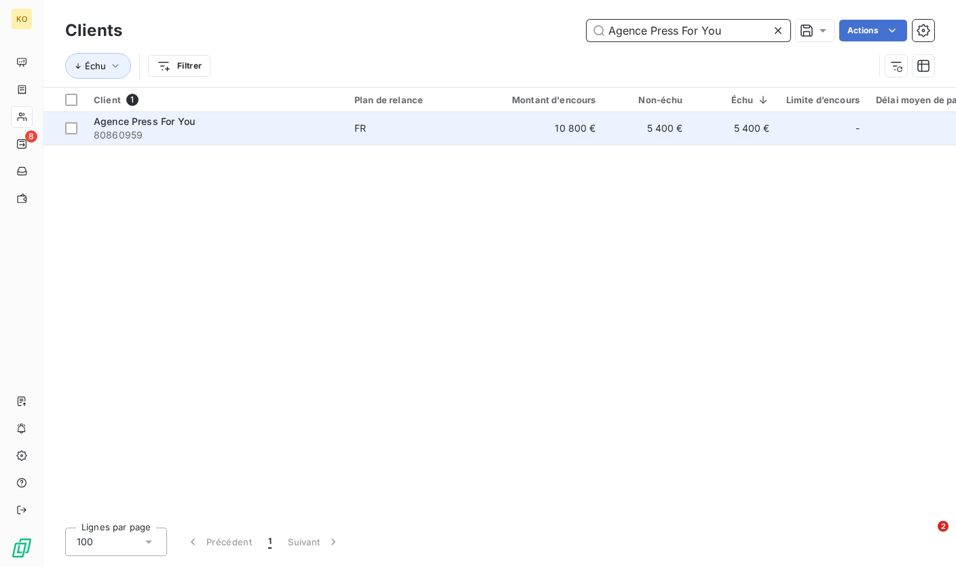
type input "Agence Press For You"
click at [363, 135] on td "FR" at bounding box center [416, 128] width 141 height 33
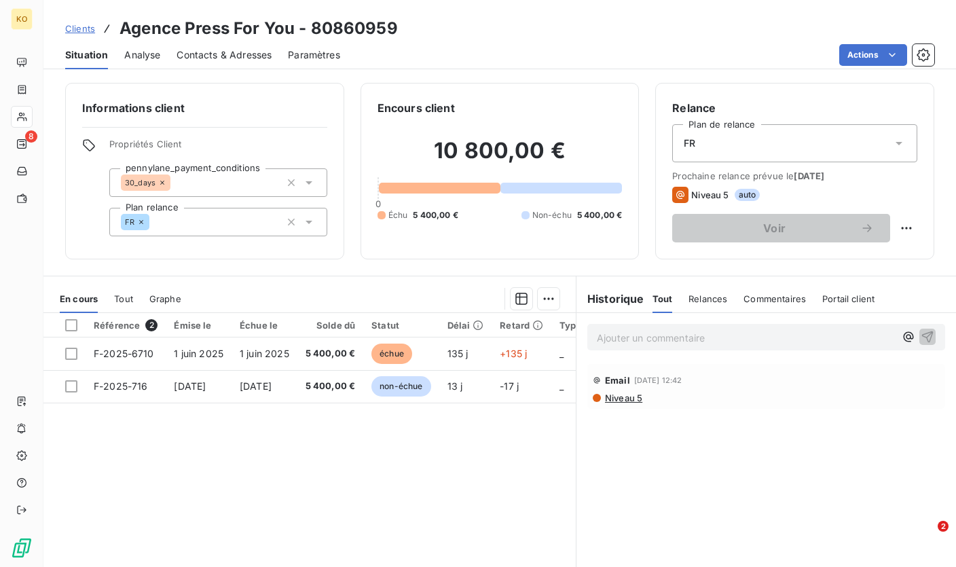
click at [86, 29] on span "Clients" at bounding box center [80, 28] width 30 height 11
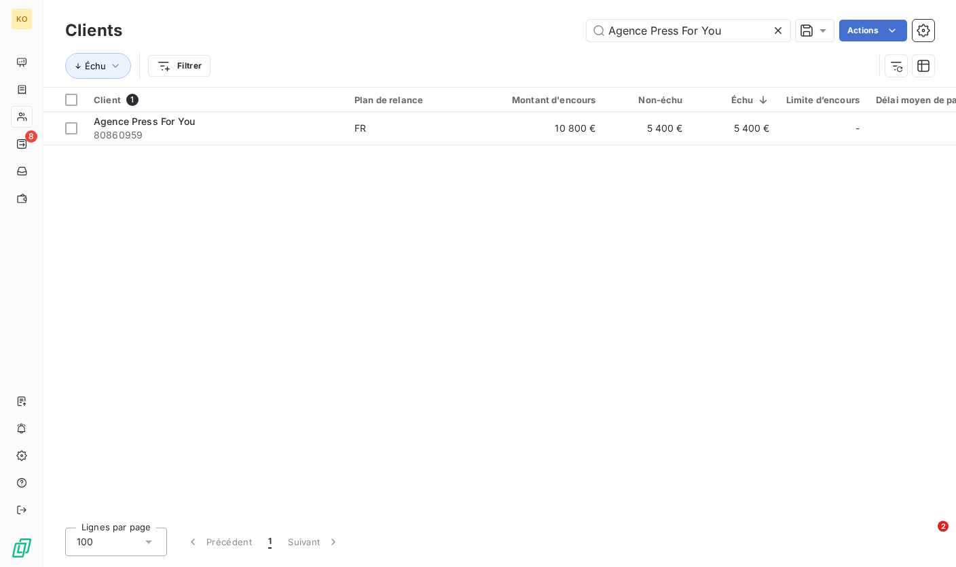
drag, startPoint x: 763, startPoint y: 34, endPoint x: 480, endPoint y: 25, distance: 283.3
click at [480, 25] on div "Agence Press For You Actions" at bounding box center [537, 31] width 796 height 22
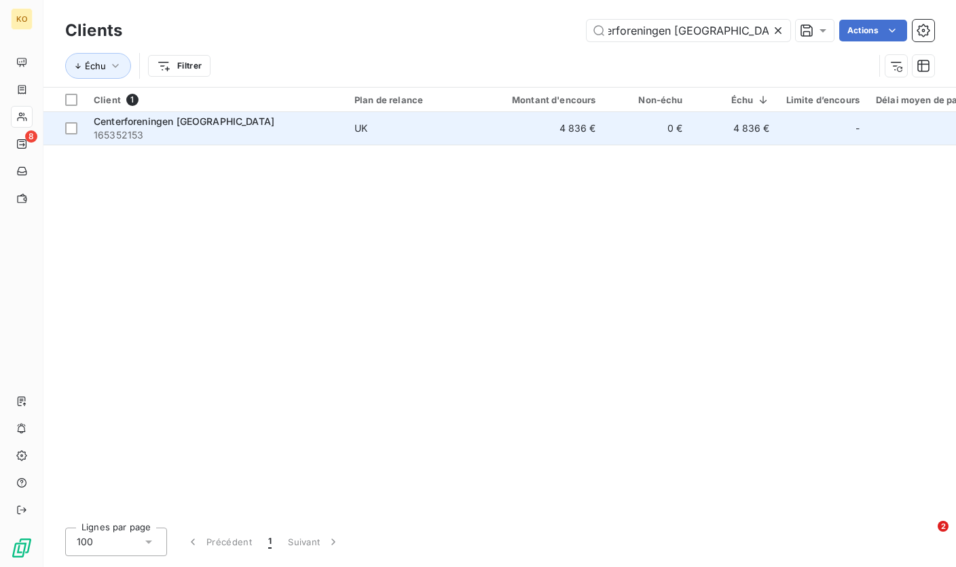
type input "Centerforeningen [GEOGRAPHIC_DATA]"
click at [451, 129] on span "UK" at bounding box center [416, 129] width 125 height 14
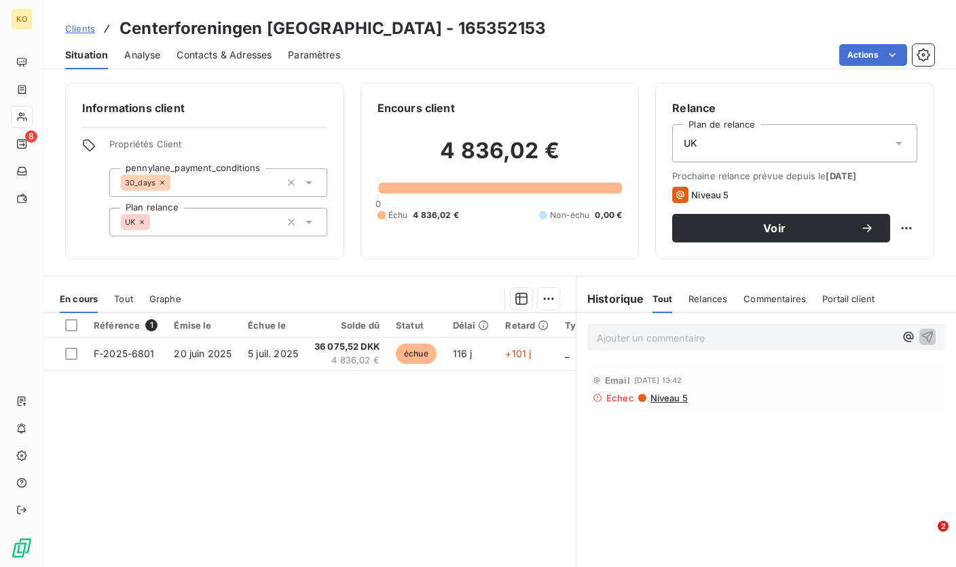
click at [77, 29] on span "Clients" at bounding box center [80, 28] width 30 height 11
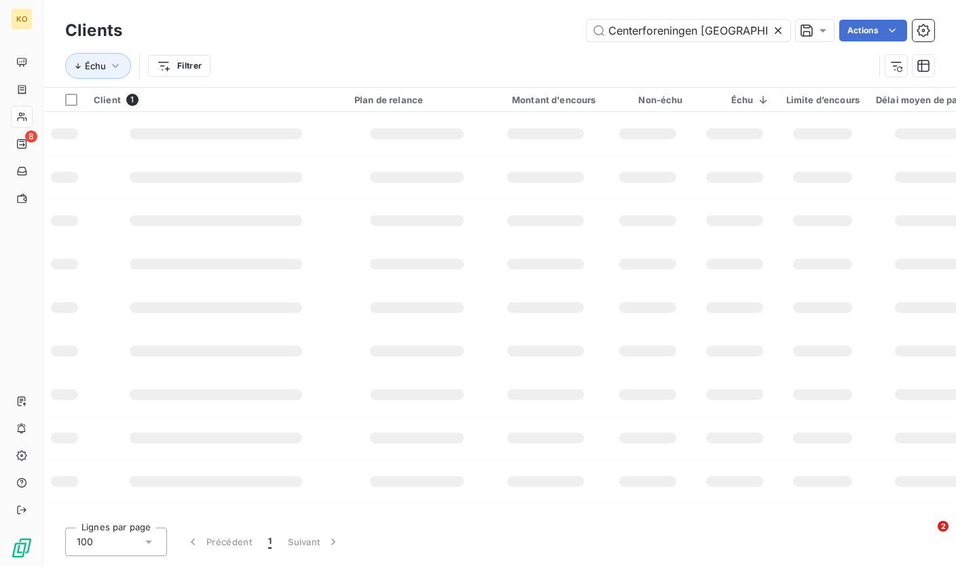
scroll to position [0, 26]
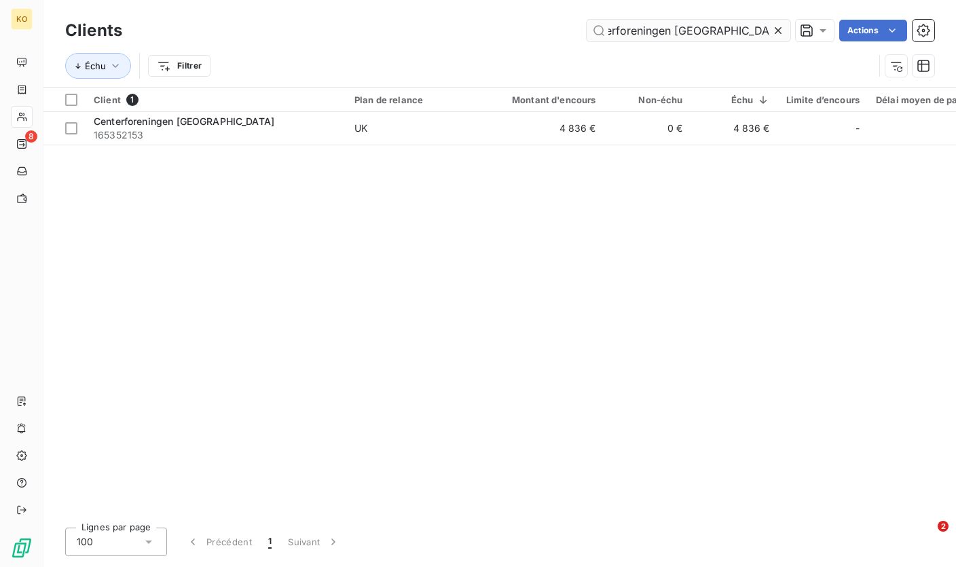
click at [780, 31] on icon at bounding box center [778, 31] width 14 height 14
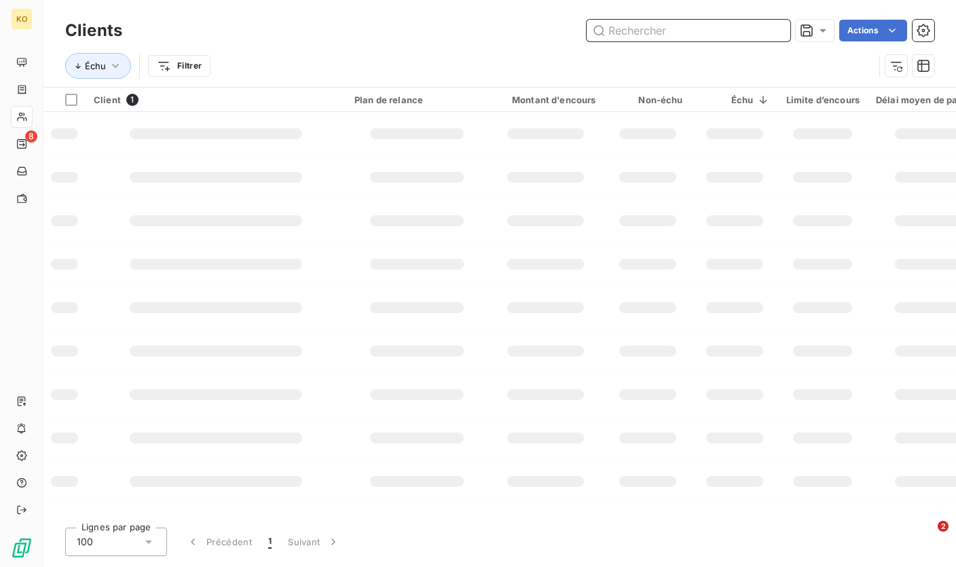
click at [678, 37] on input "text" at bounding box center [689, 31] width 204 height 22
paste input "Henkel Limited"
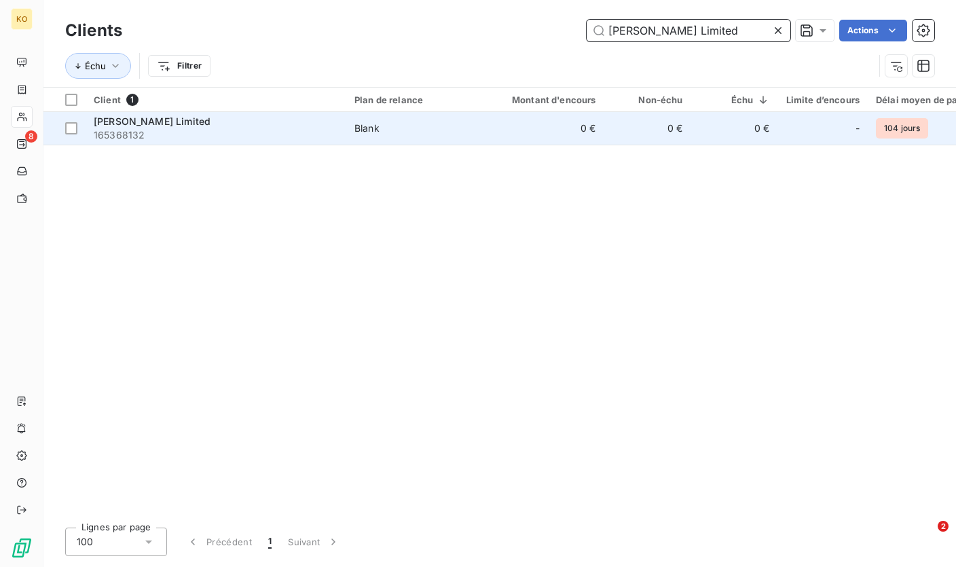
type input "Henkel Limited"
click at [169, 134] on span "165368132" at bounding box center [216, 135] width 244 height 14
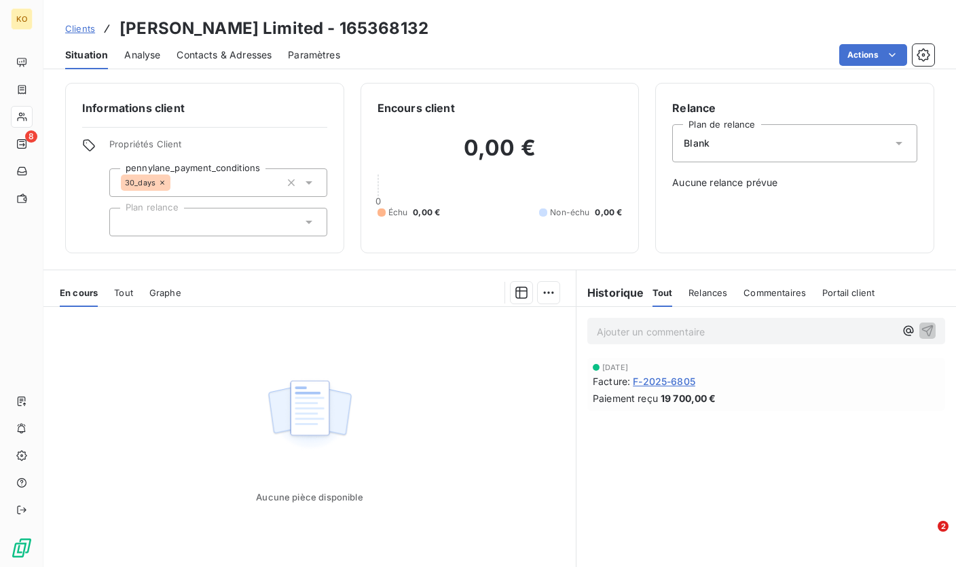
click at [128, 297] on div "Tout" at bounding box center [123, 292] width 19 height 29
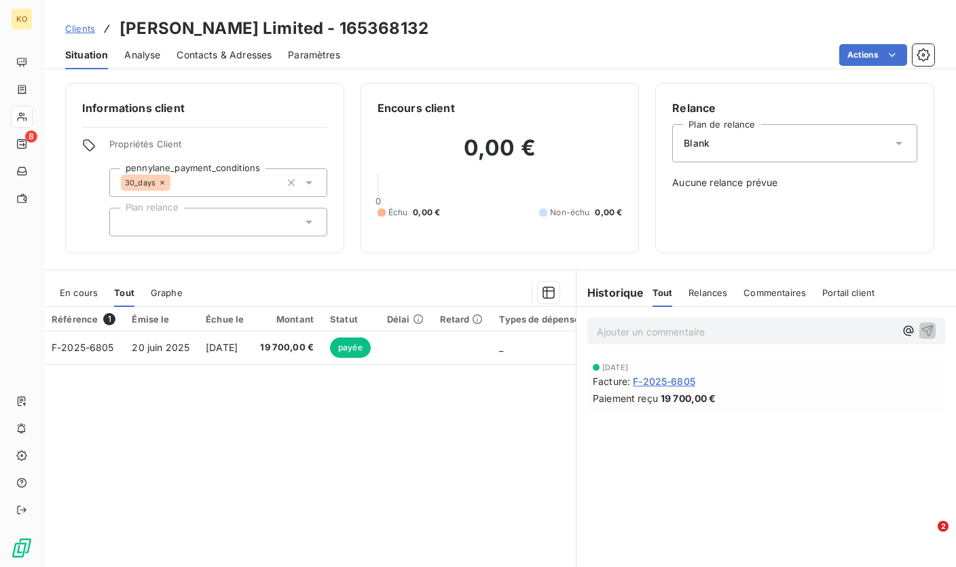
click at [86, 32] on span "Clients" at bounding box center [80, 28] width 30 height 11
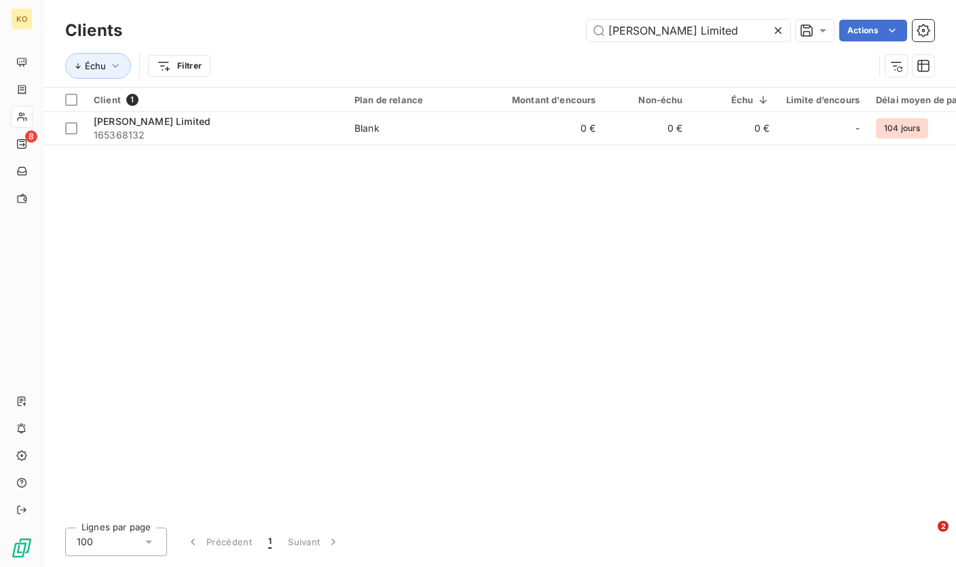
drag, startPoint x: 567, startPoint y: 35, endPoint x: 515, endPoint y: 35, distance: 52.3
click at [515, 35] on div "Henkel Limited Actions" at bounding box center [537, 31] width 796 height 22
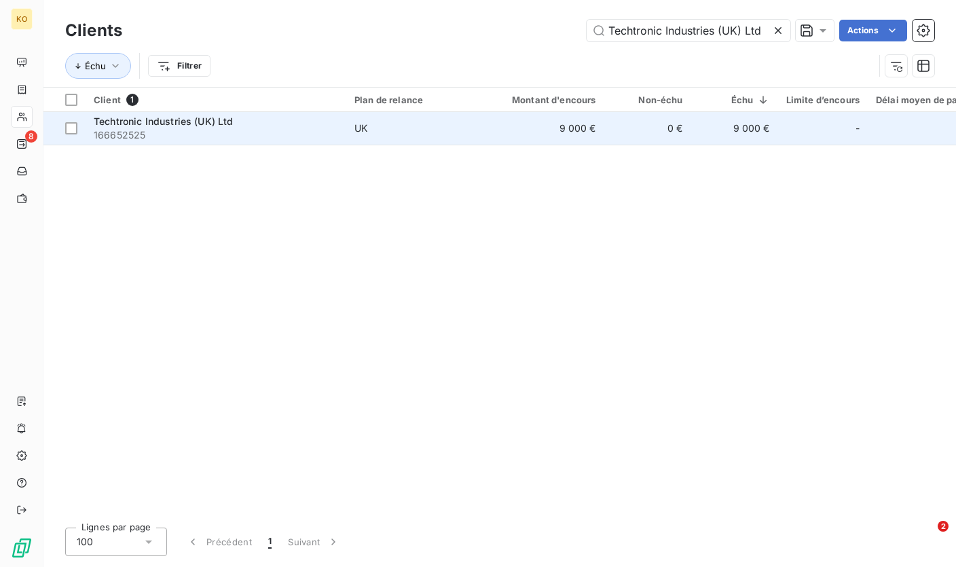
type input "Techtronic Industries (UK) Ltd"
click at [245, 132] on span "166652525" at bounding box center [216, 135] width 244 height 14
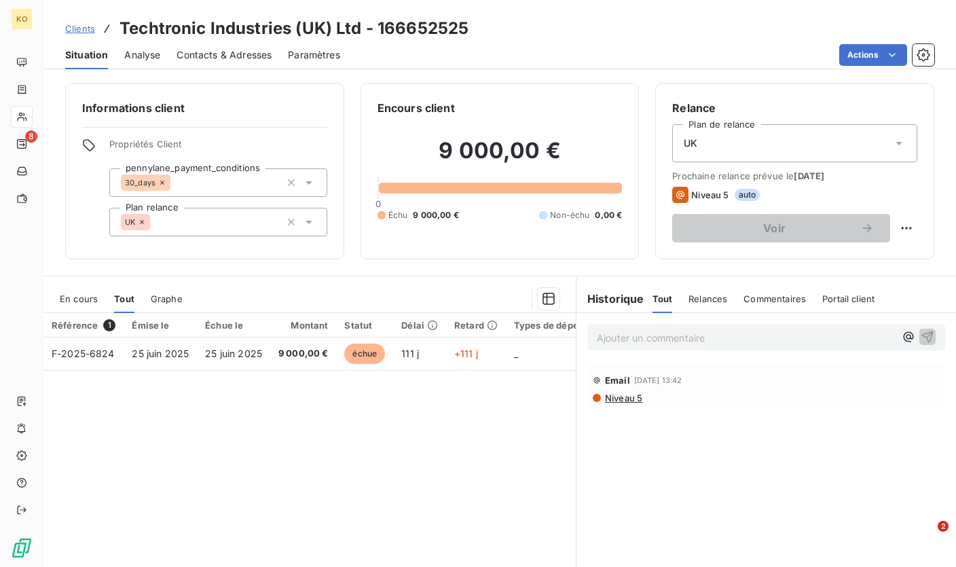
drag, startPoint x: 77, startPoint y: 27, endPoint x: 90, endPoint y: 26, distance: 12.9
click at [77, 27] on span "Clients" at bounding box center [80, 28] width 30 height 11
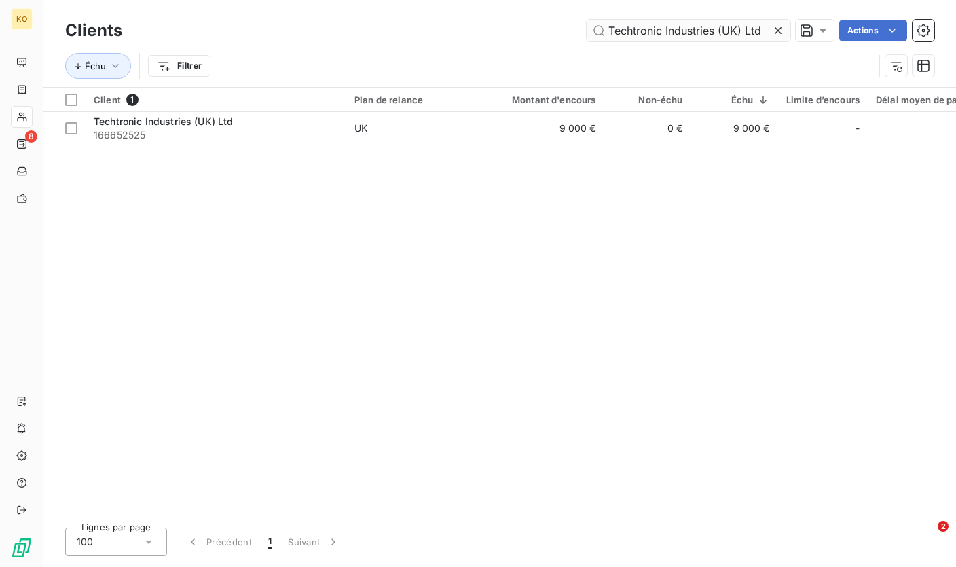
drag, startPoint x: 780, startPoint y: 29, endPoint x: 727, endPoint y: 31, distance: 53.0
click at [780, 29] on icon at bounding box center [778, 31] width 14 height 14
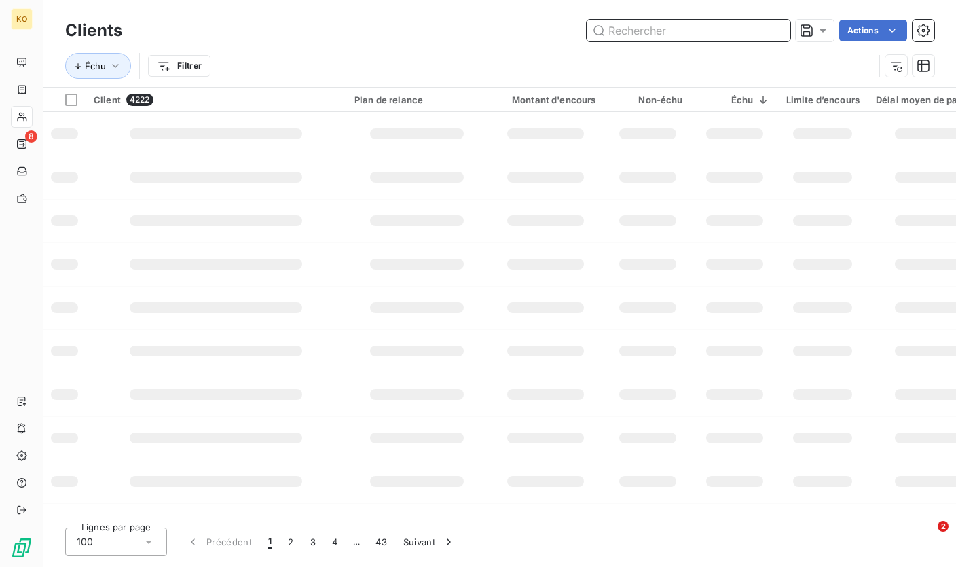
click at [687, 30] on input "text" at bounding box center [689, 31] width 204 height 22
paste input "Spendrups Bryggeri AB"
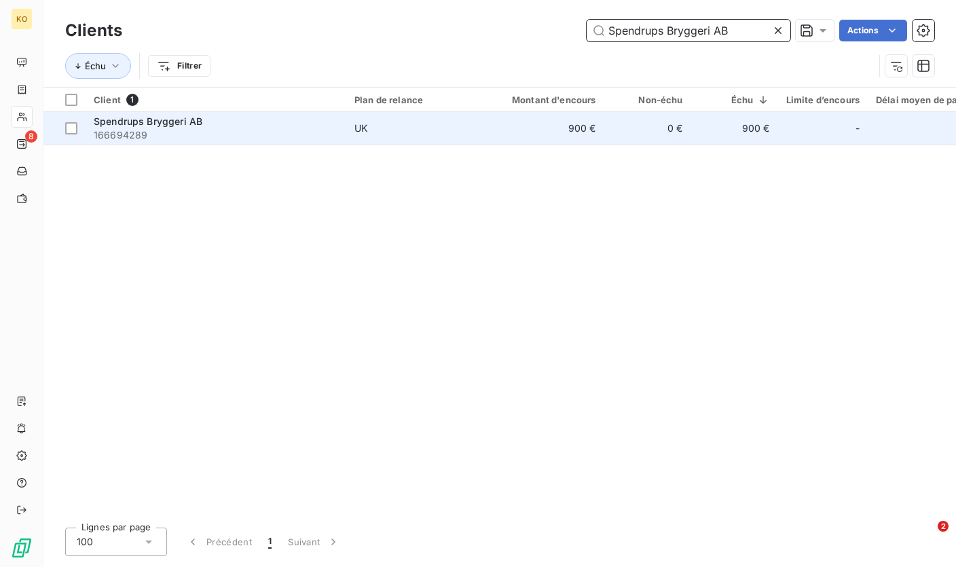
type input "Spendrups Bryggeri AB"
click at [178, 130] on span "166694289" at bounding box center [216, 135] width 244 height 14
